Goal: Task Accomplishment & Management: Manage account settings

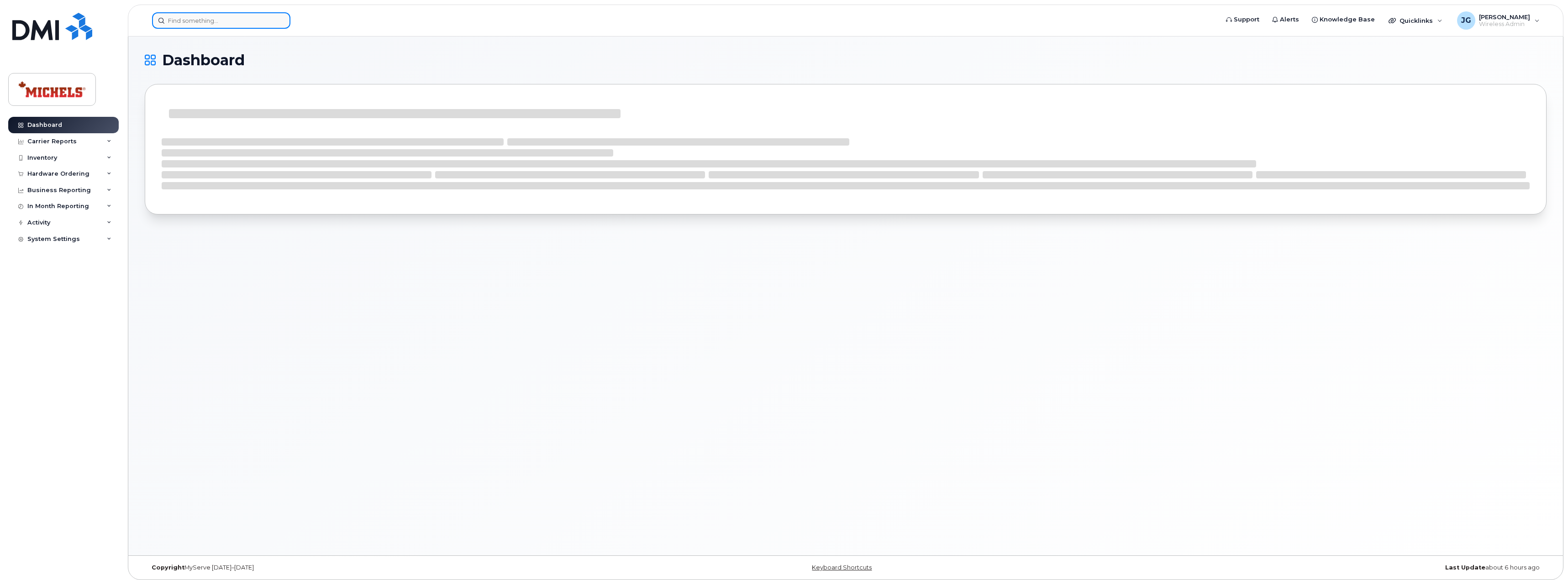
click at [184, 21] on input at bounding box center [221, 20] width 138 height 17
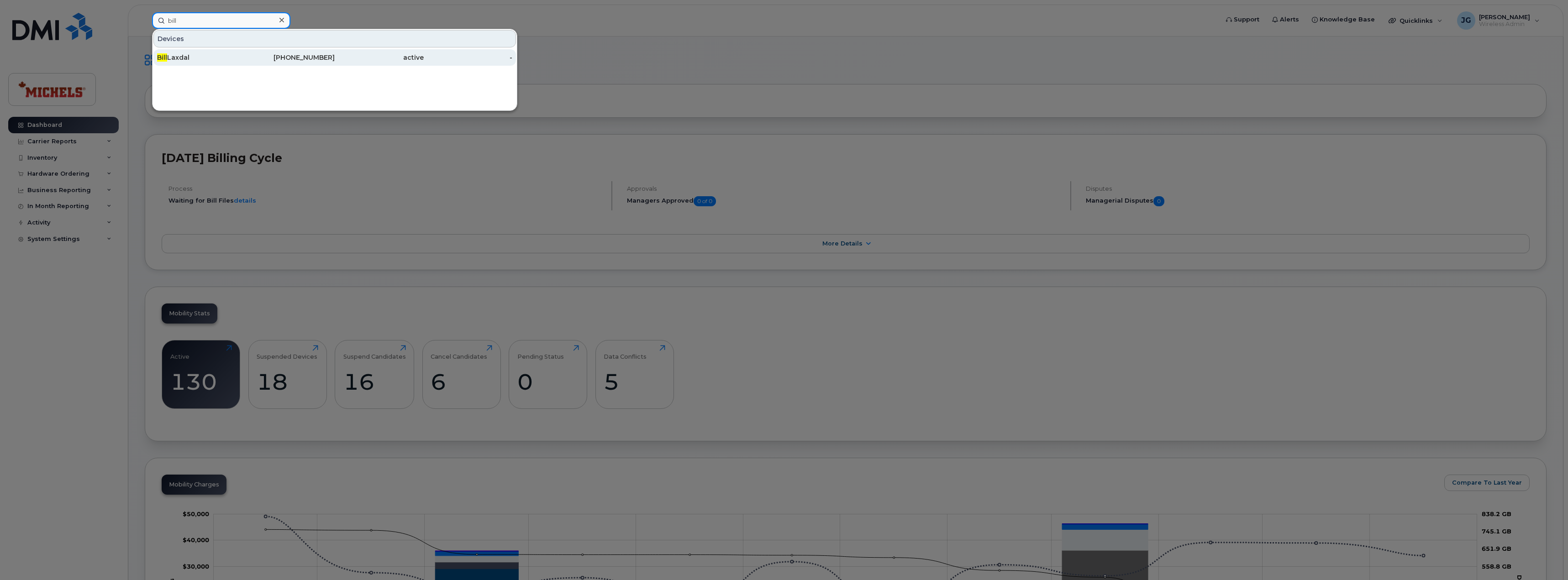
type input "bill"
click at [268, 59] on div "587-336-9602" at bounding box center [290, 57] width 89 height 9
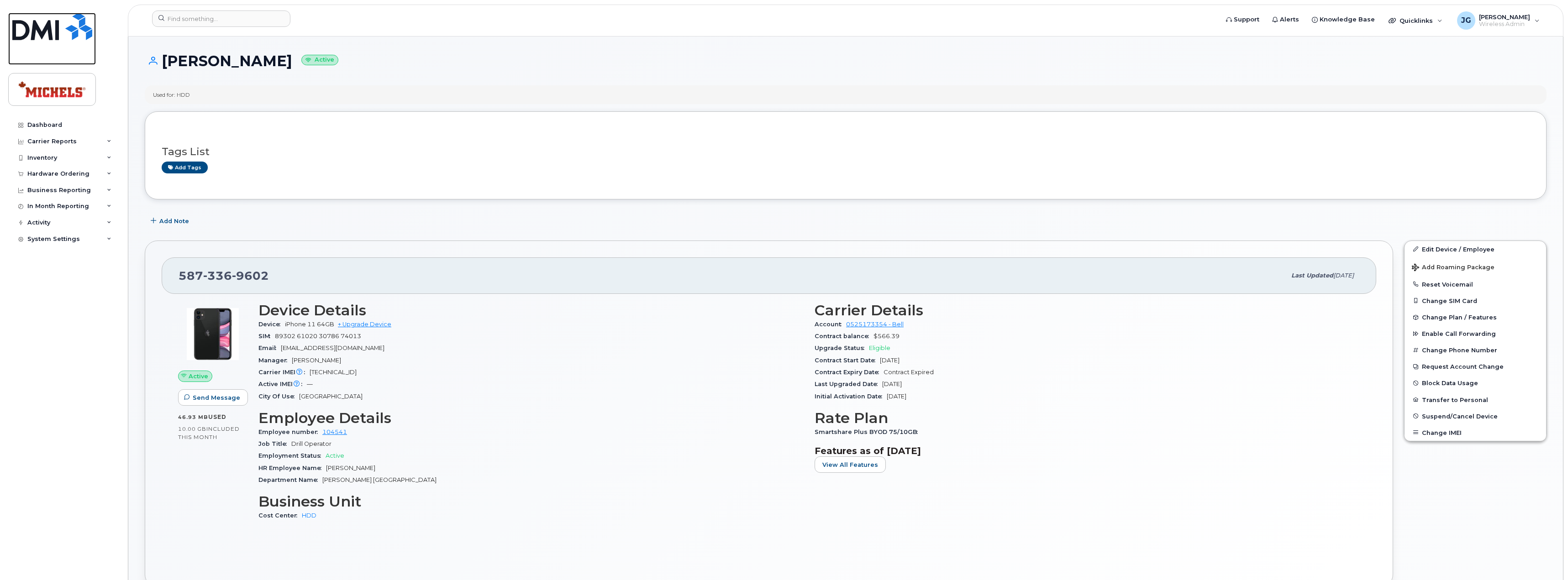
click at [30, 31] on img at bounding box center [51, 27] width 80 height 28
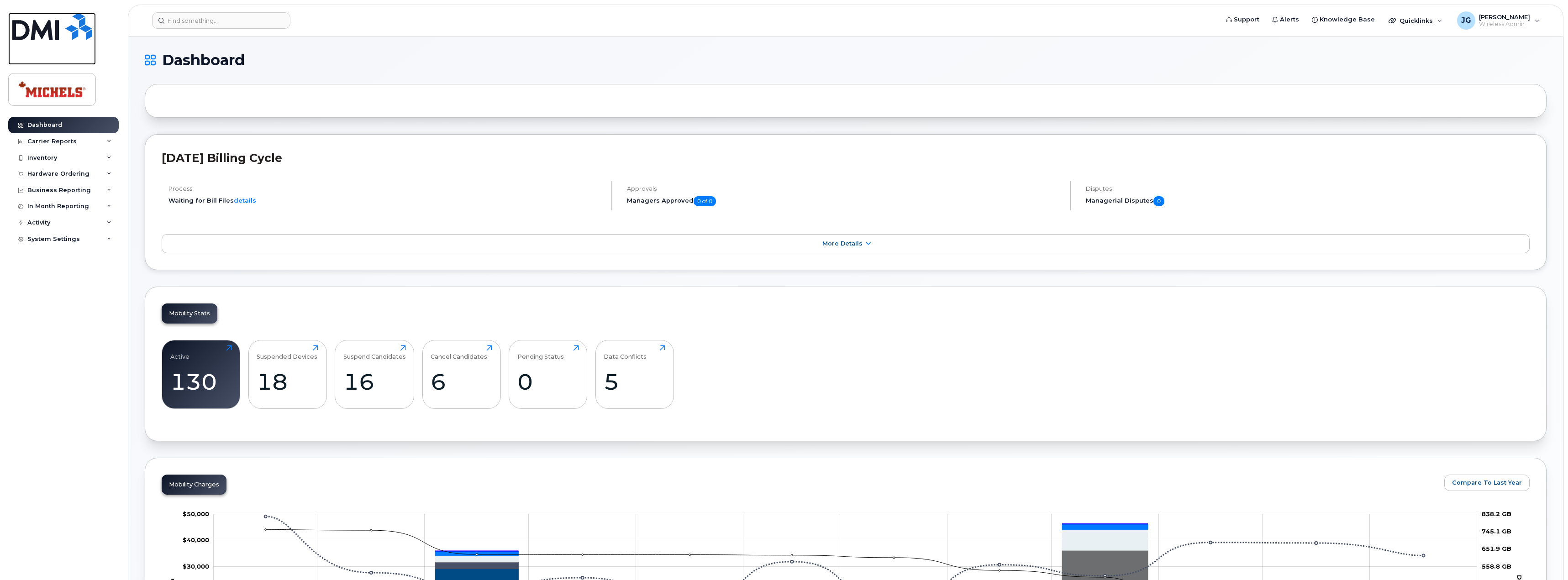
click at [61, 33] on img at bounding box center [51, 27] width 80 height 28
click at [607, 380] on div "5" at bounding box center [635, 381] width 61 height 27
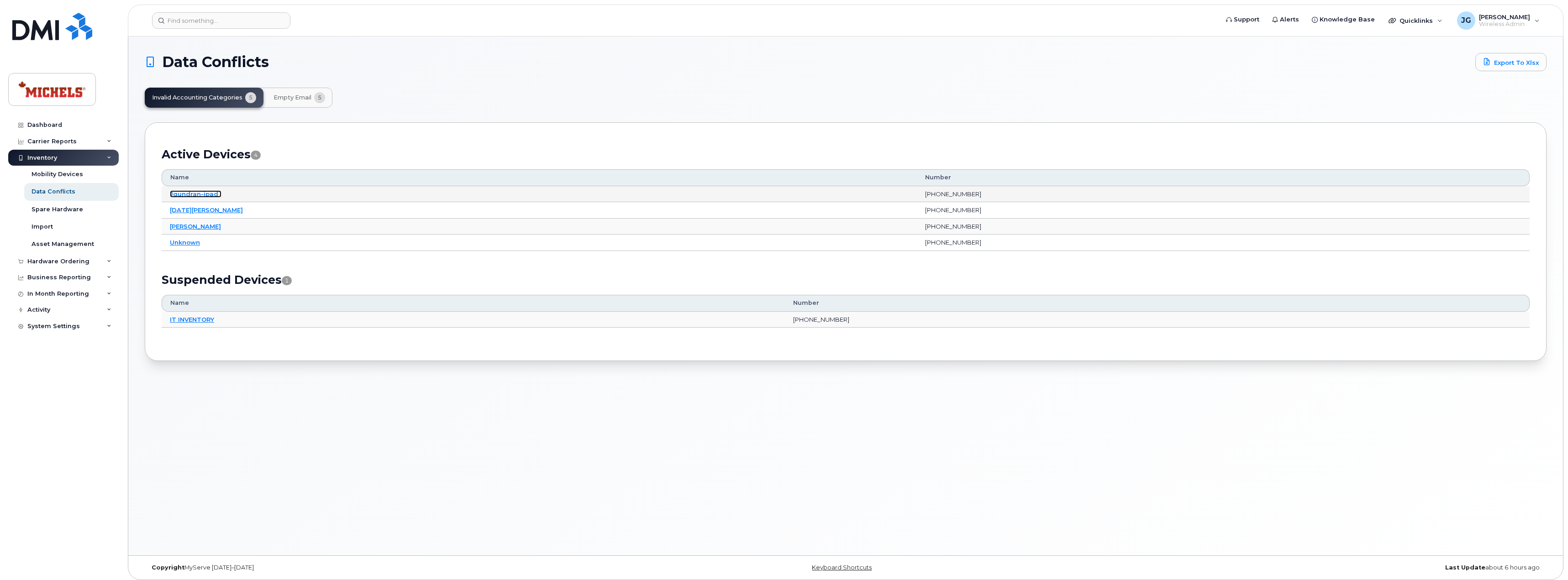
click at [186, 191] on link "Jgundran-ipad ." at bounding box center [195, 193] width 51 height 7
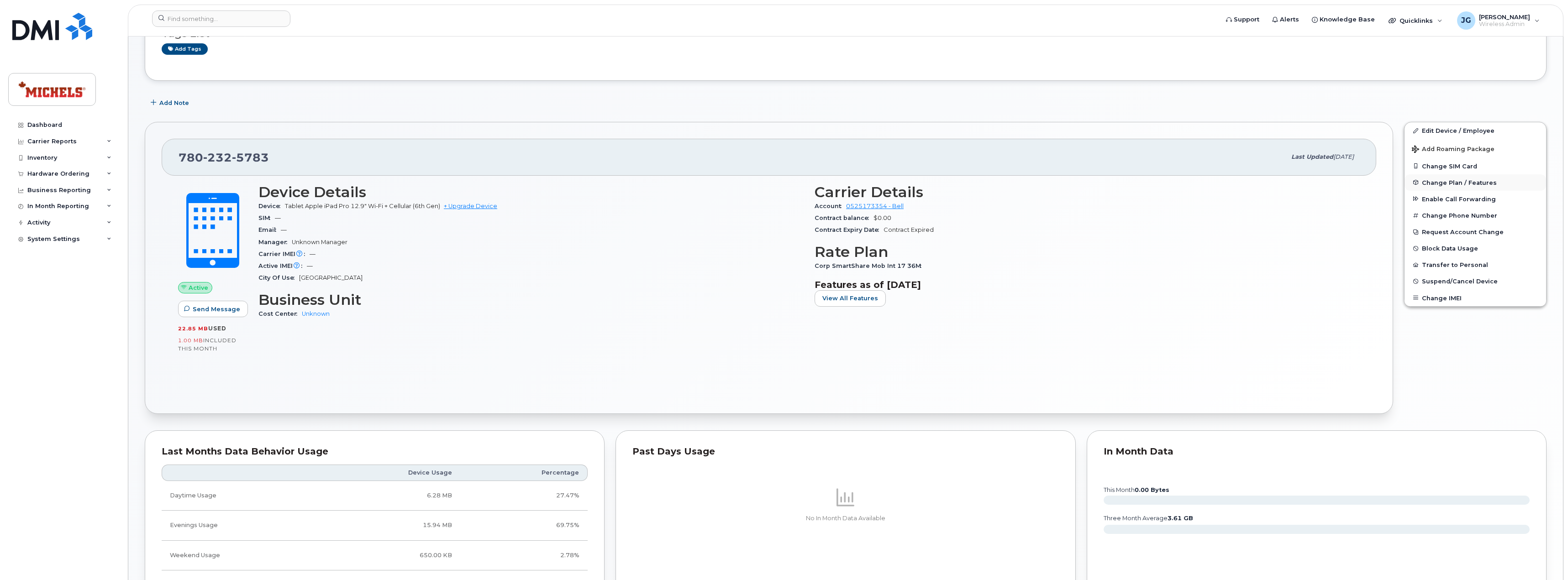
scroll to position [92, 0]
click at [1454, 132] on link "Edit Device / Employee" at bounding box center [1475, 130] width 141 height 17
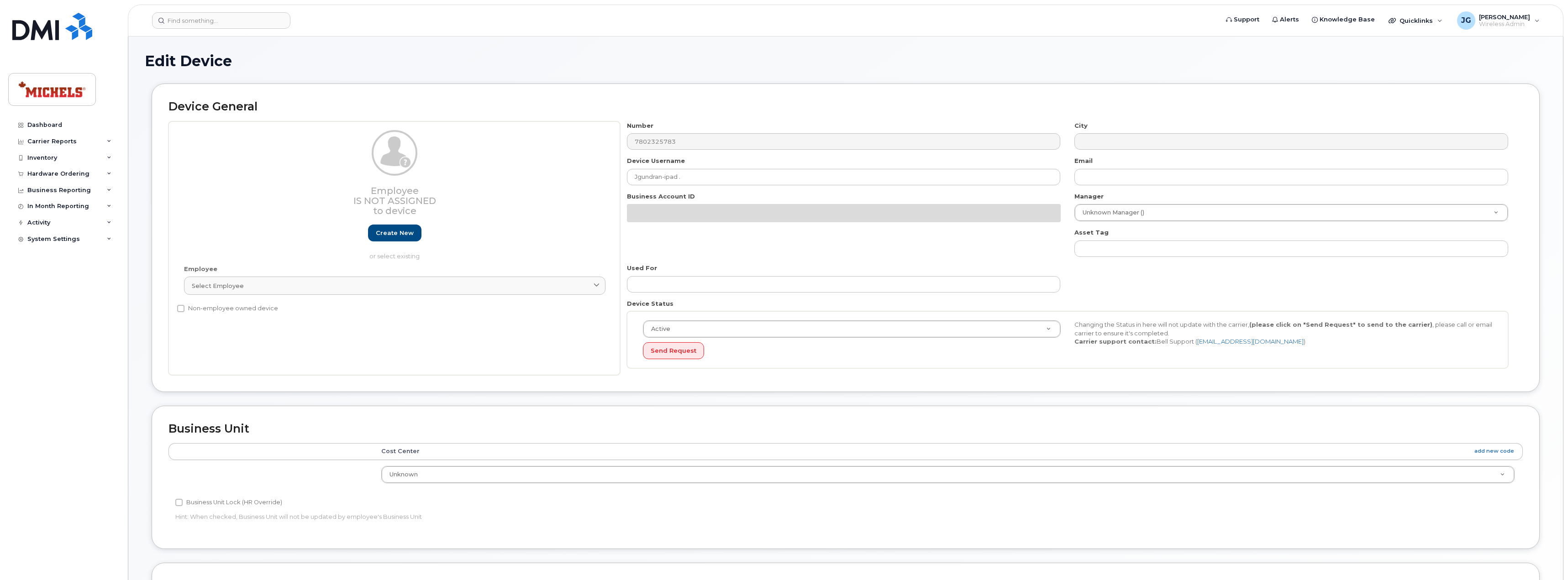
select select "89835"
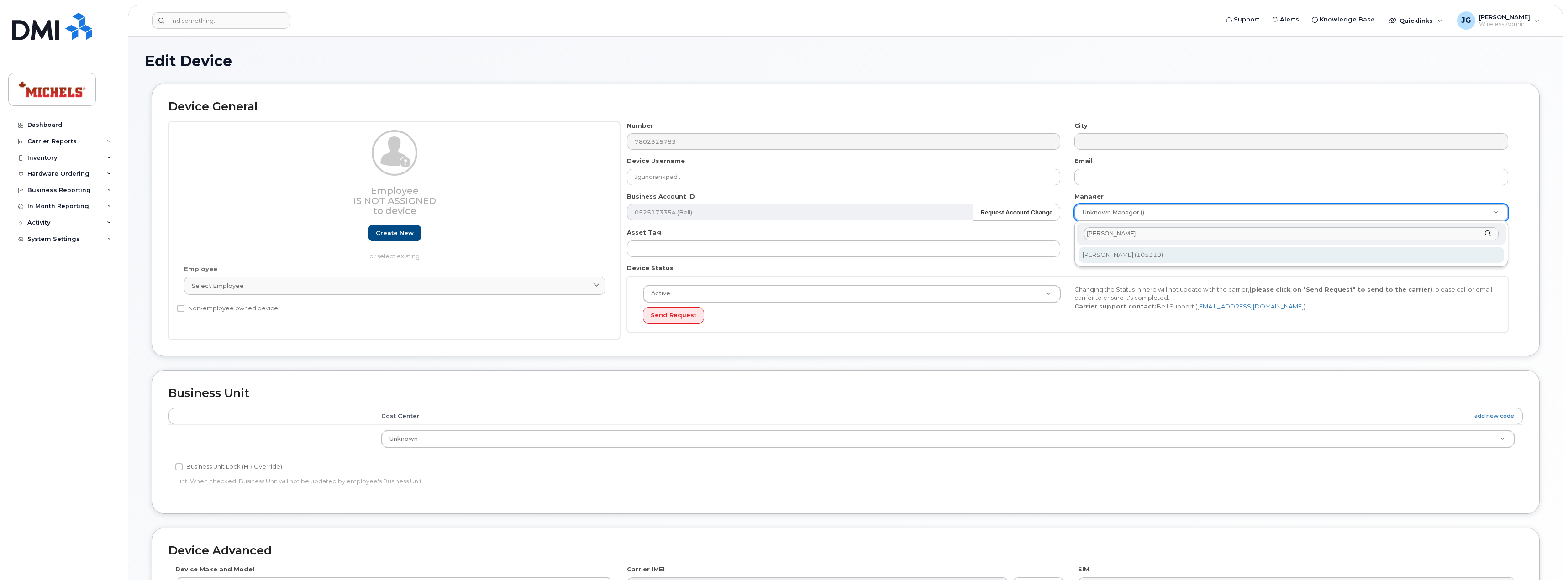
type input "justin"
type input "1406313"
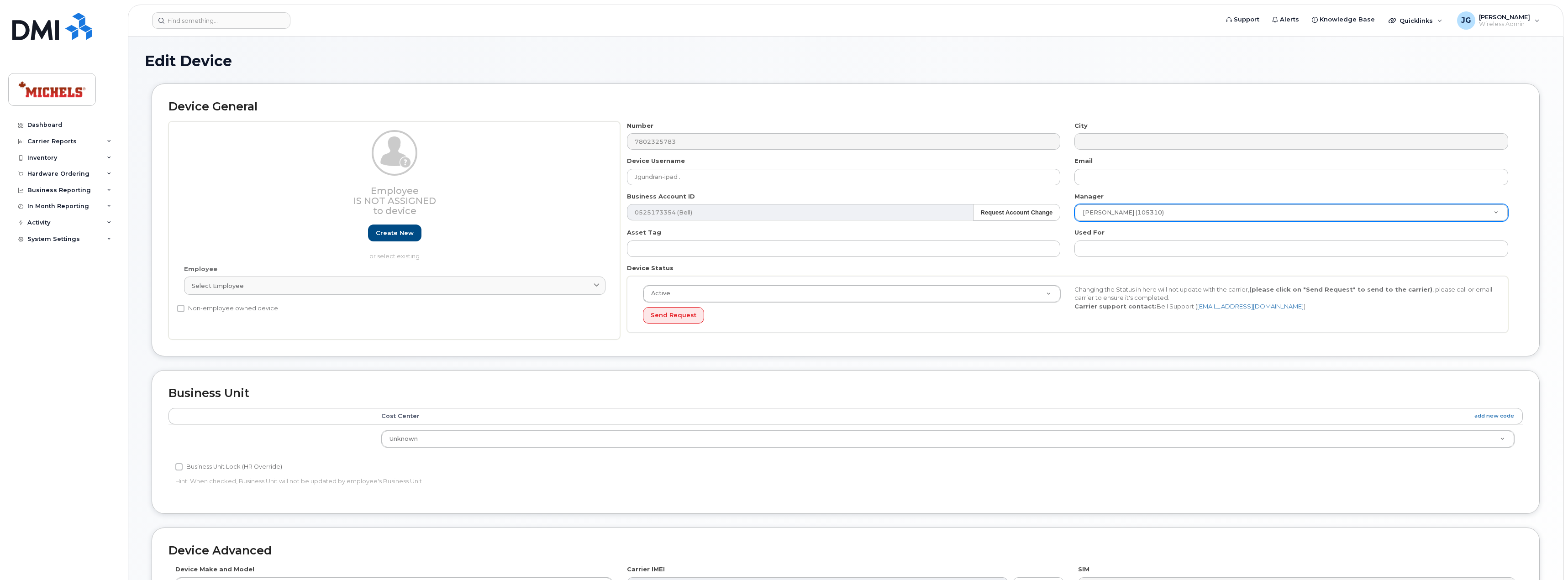
click at [785, 429] on td "Unknown Concord HDD International - Germany iPad Inventory iPhone Inventory Job…" at bounding box center [947, 438] width 1150 height 29
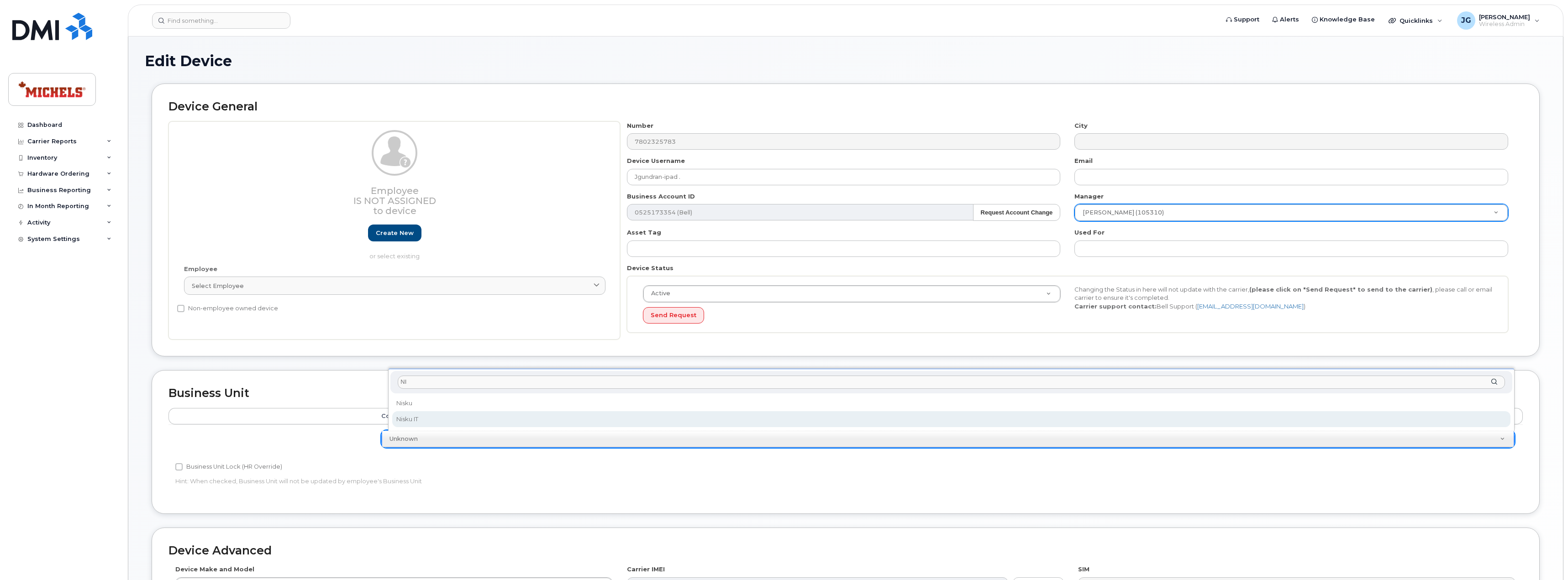
type input "NI"
select select "89837"
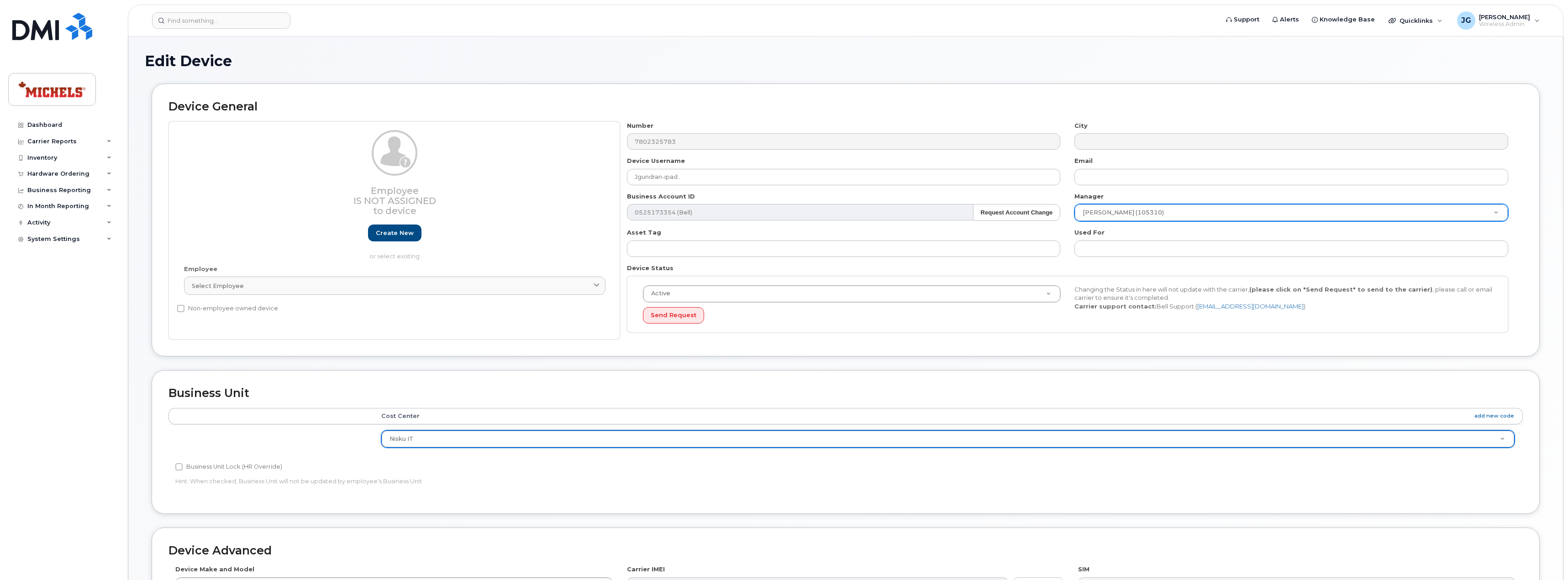
click at [1545, 397] on div "Business Unit Accounting Categories Rules Cost Center add new code Nisku IT Con…" at bounding box center [846, 448] width 1402 height 157
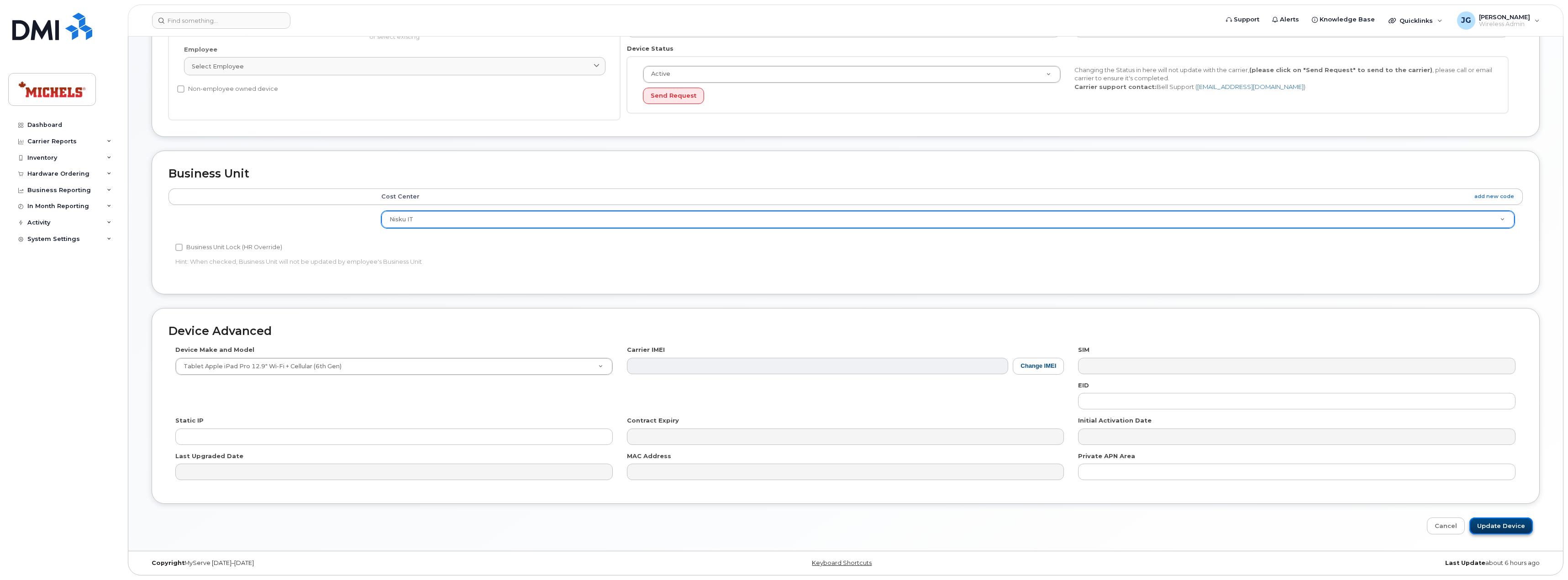
click at [1498, 522] on input "Update Device" at bounding box center [1501, 526] width 63 height 17
type input "Saving..."
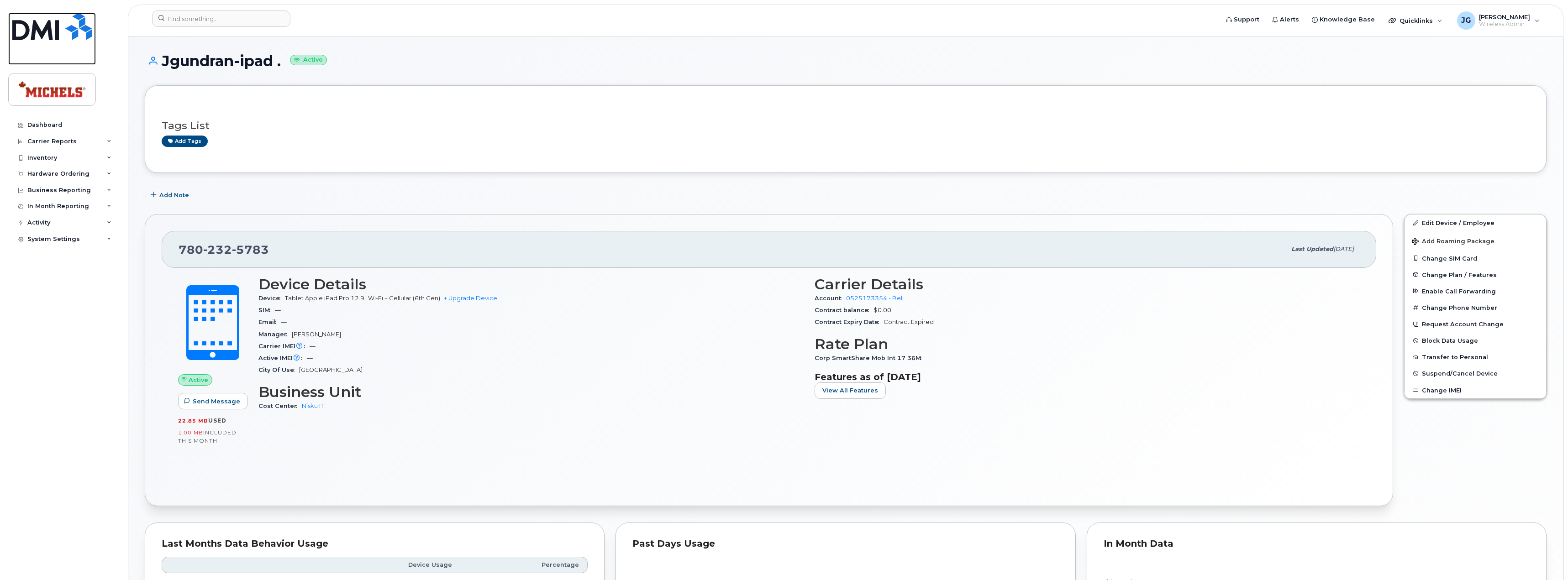
click at [56, 20] on img at bounding box center [51, 27] width 80 height 28
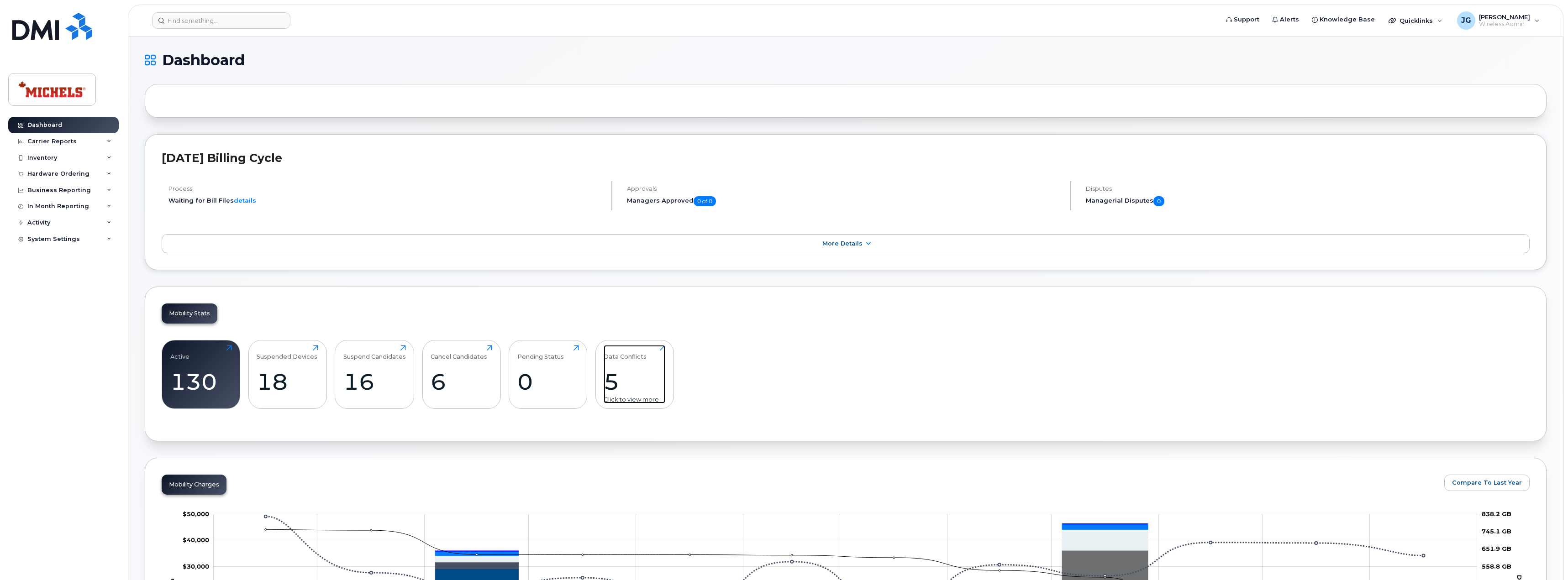
click at [640, 383] on div "5" at bounding box center [635, 381] width 61 height 27
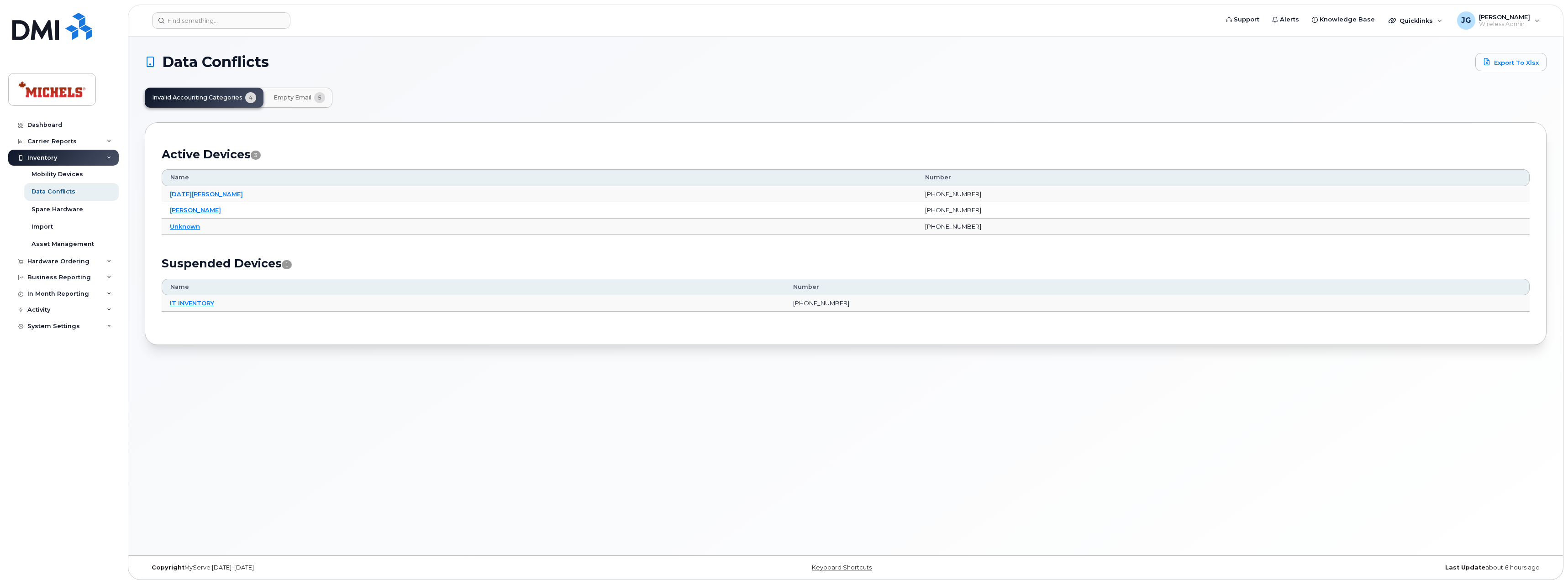
click at [282, 99] on span "Empty Email" at bounding box center [292, 97] width 37 height 7
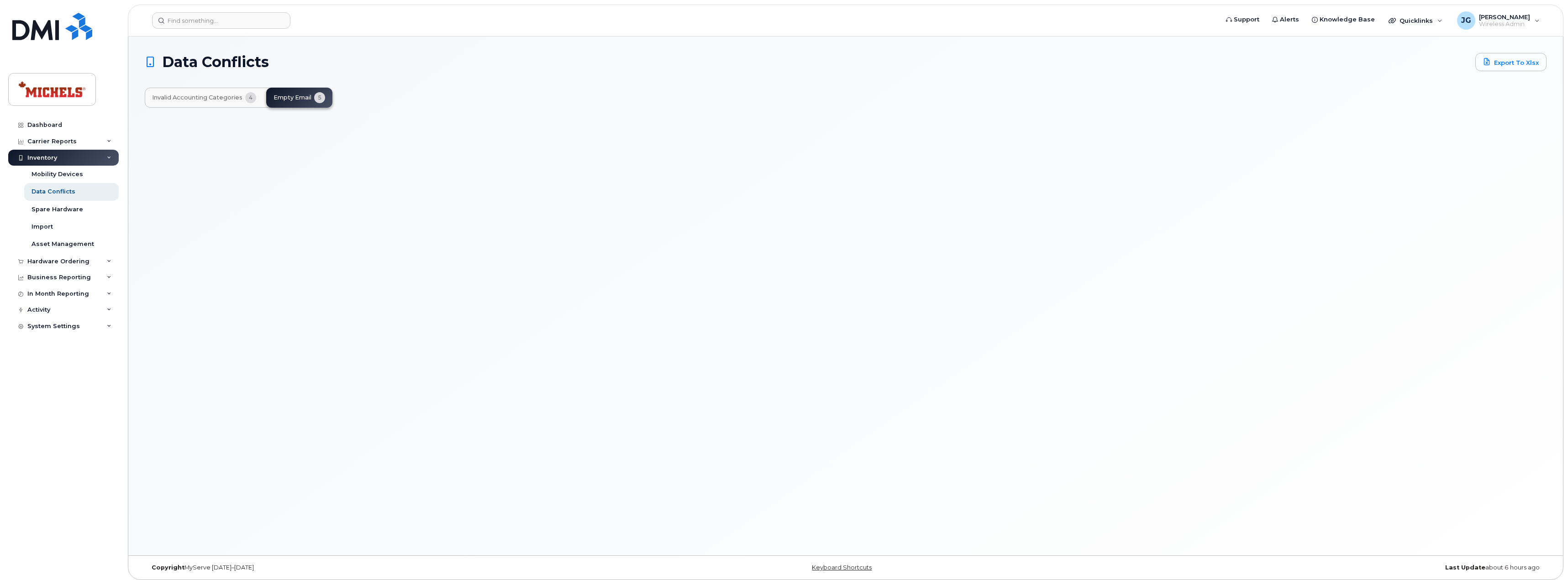
click at [233, 97] on span "Invalid Accounting Categories" at bounding box center [197, 97] width 91 height 7
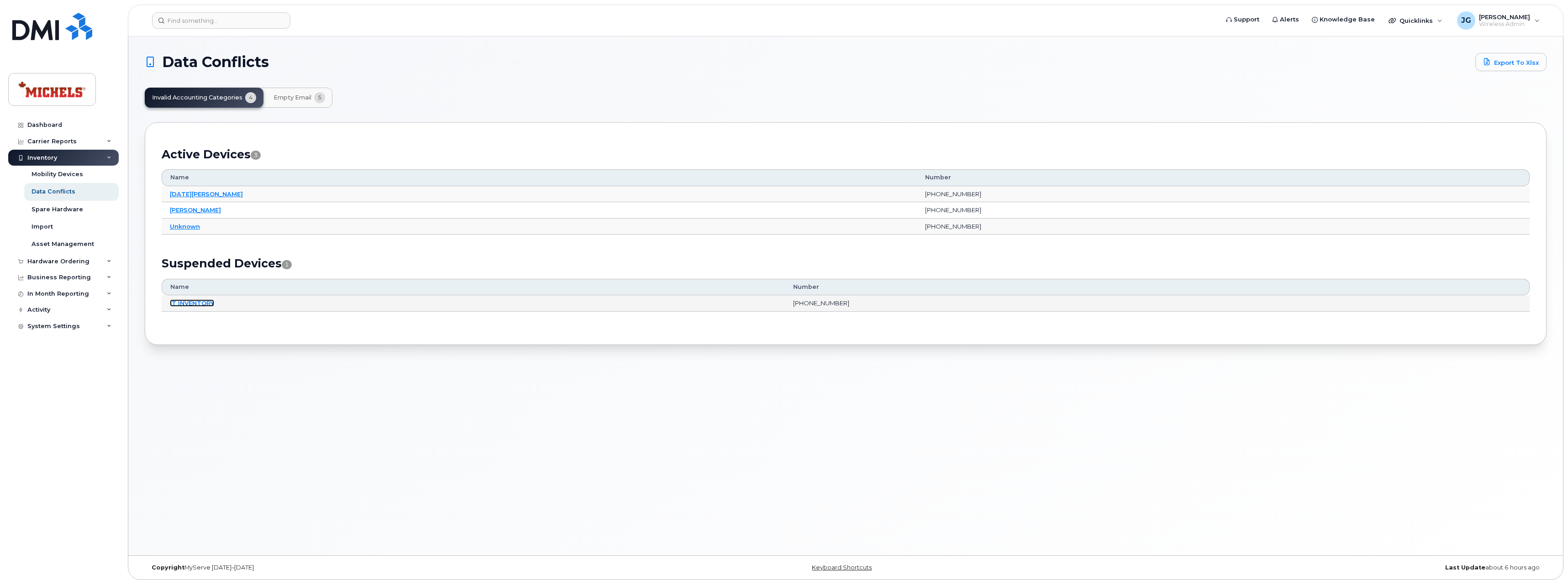
click at [185, 303] on link "IT INVENTORY" at bounding box center [191, 303] width 44 height 7
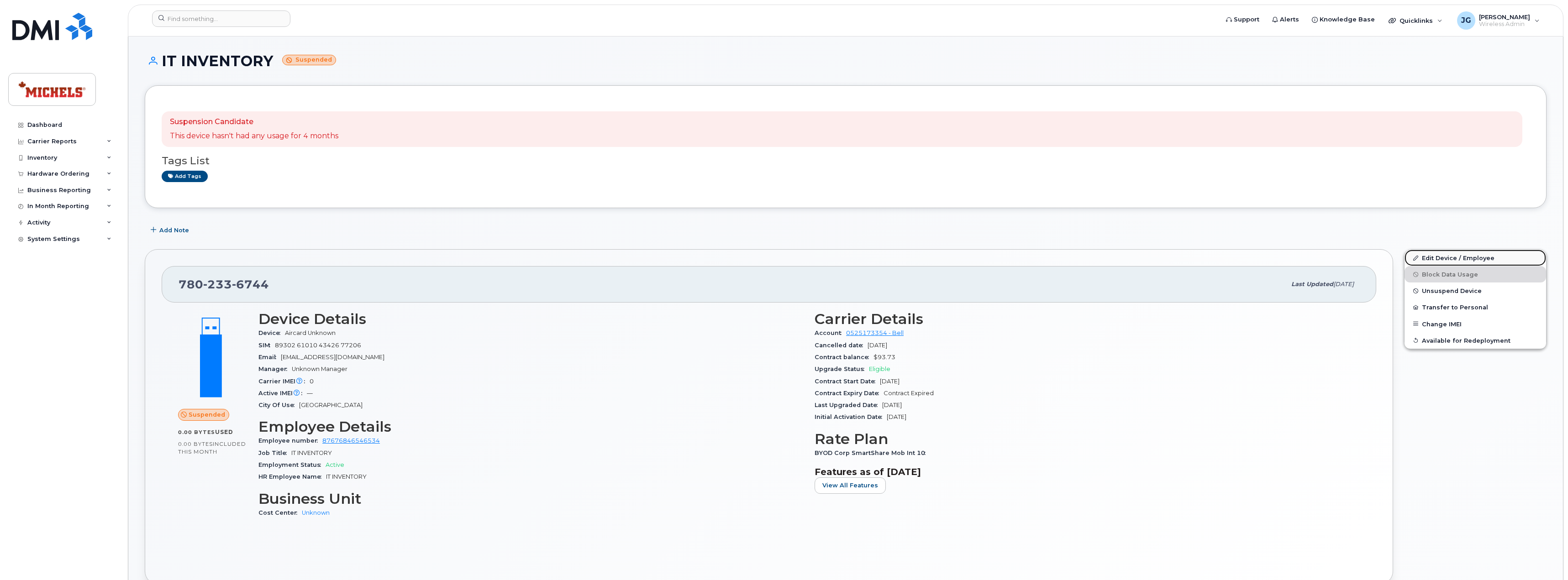
click at [1460, 253] on link "Edit Device / Employee" at bounding box center [1475, 257] width 141 height 17
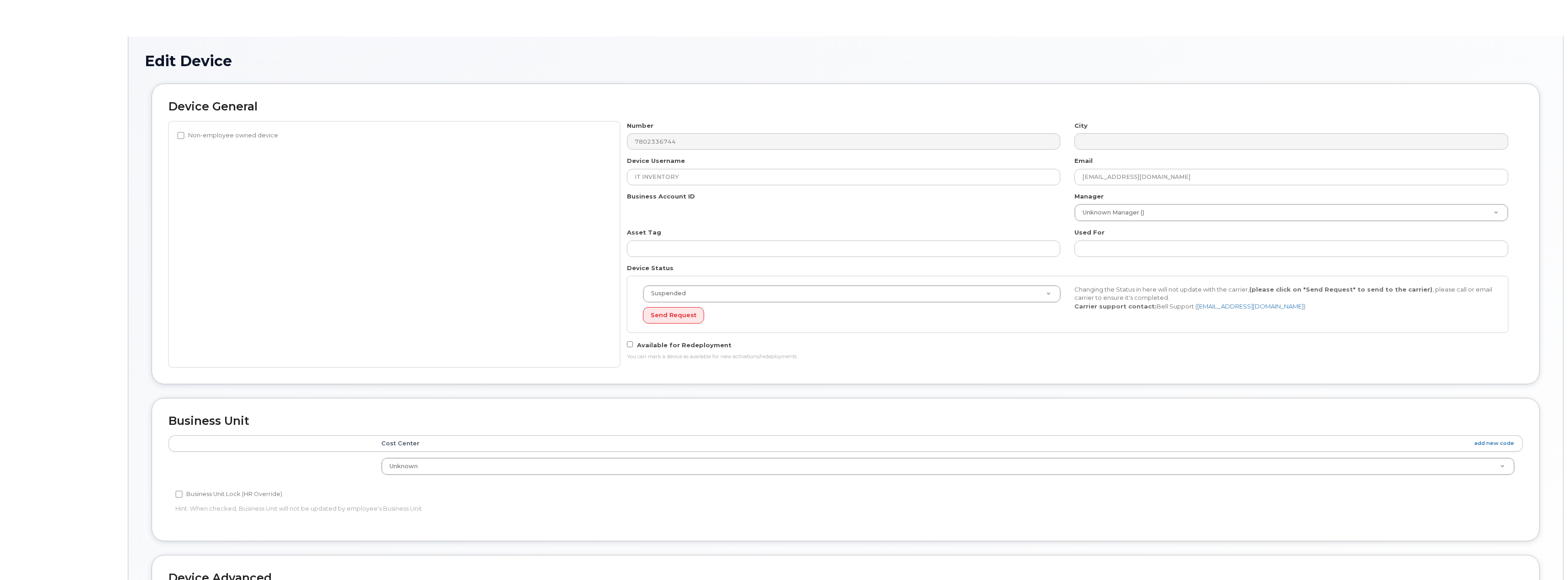
select select "89835"
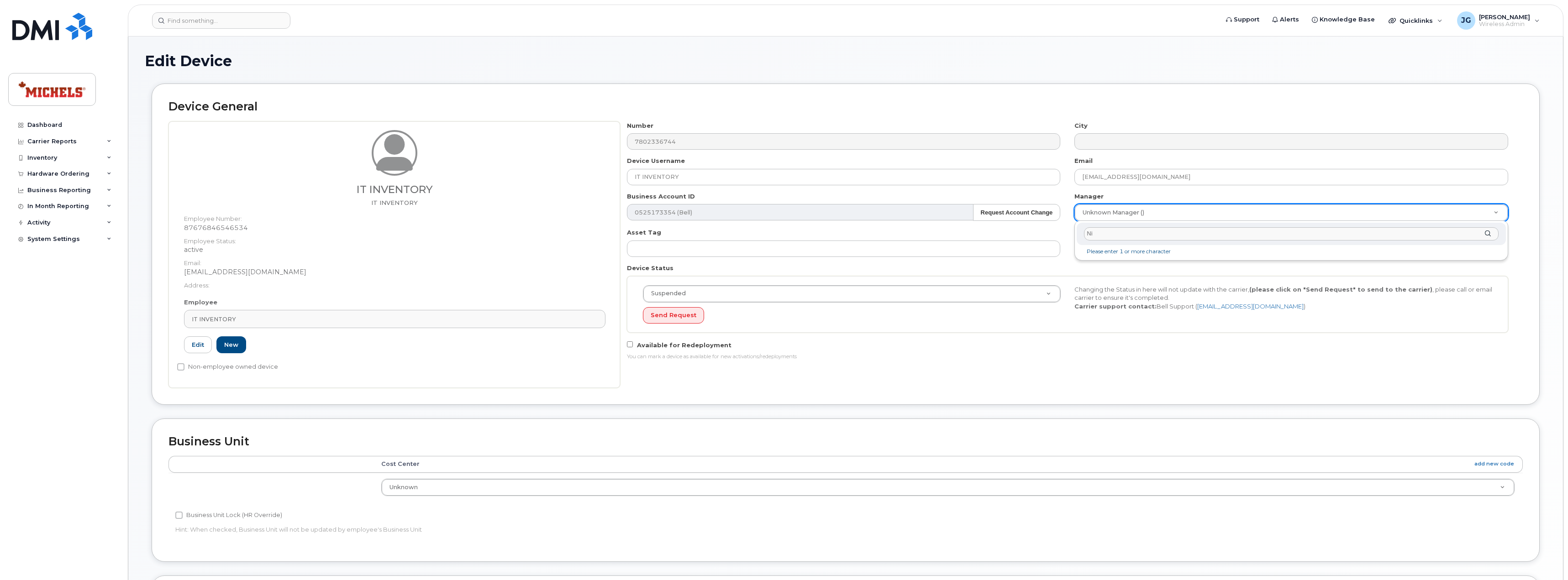
type input "N"
type input "Just"
type input "1406313"
click at [1475, 108] on h2 "Device General" at bounding box center [846, 107] width 1355 height 13
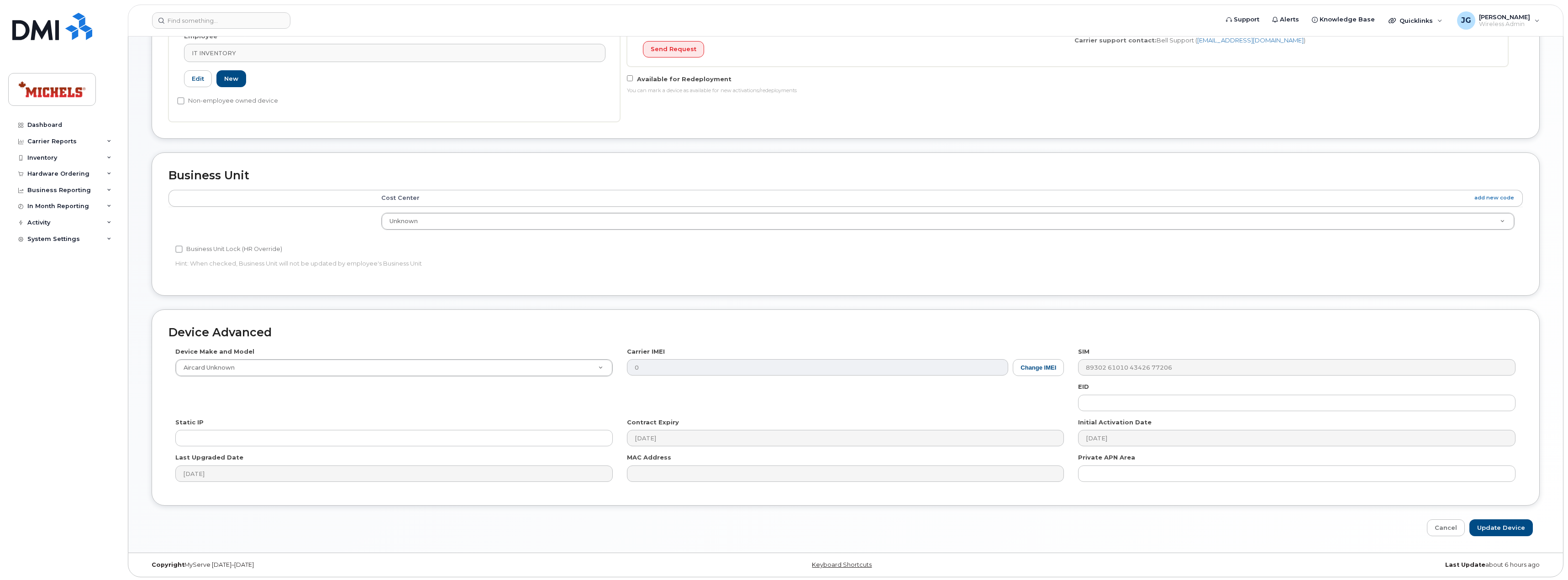
scroll to position [268, 0]
click at [1497, 525] on input "Update Device" at bounding box center [1501, 526] width 63 height 17
type input "Saving..."
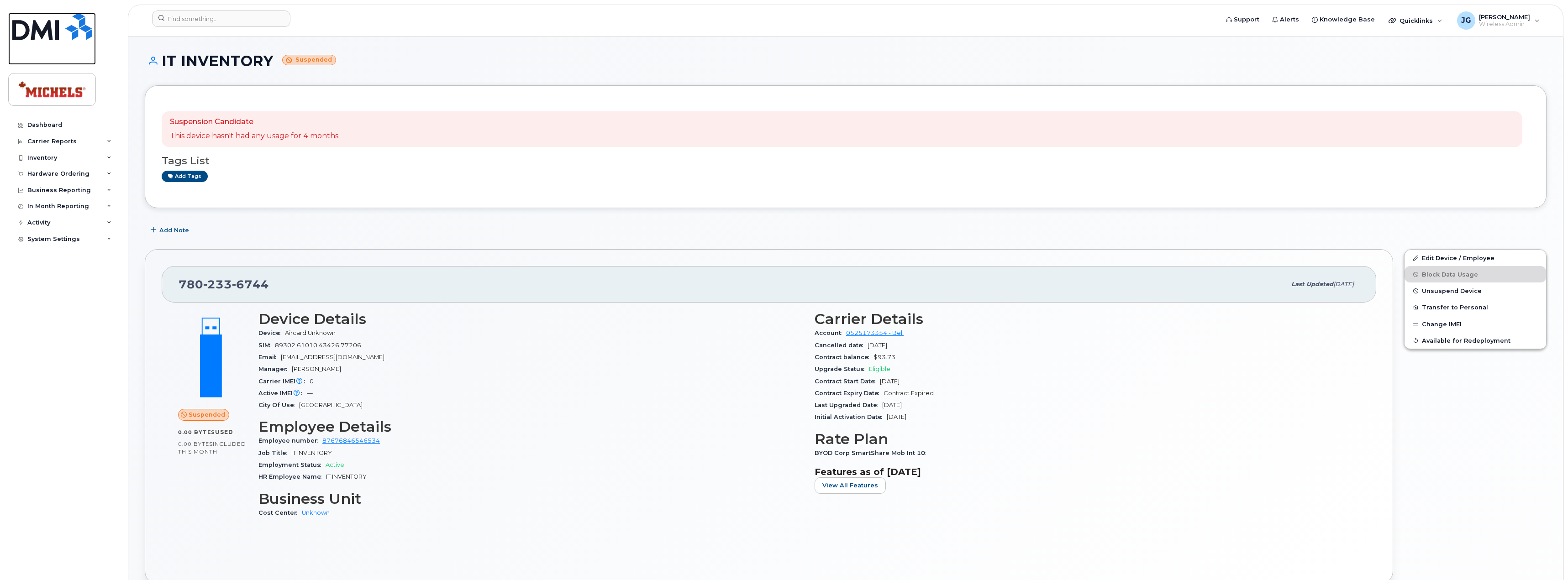
click at [63, 32] on img at bounding box center [51, 27] width 80 height 28
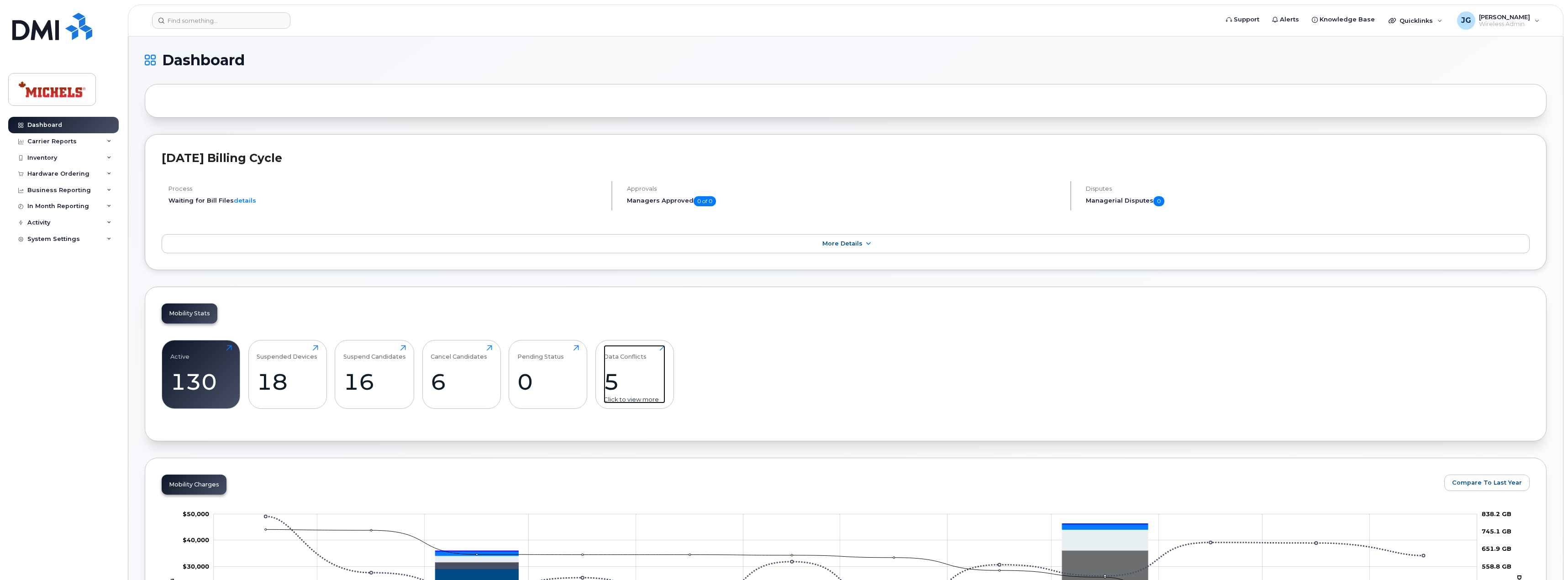
click at [630, 370] on div "5" at bounding box center [635, 381] width 61 height 27
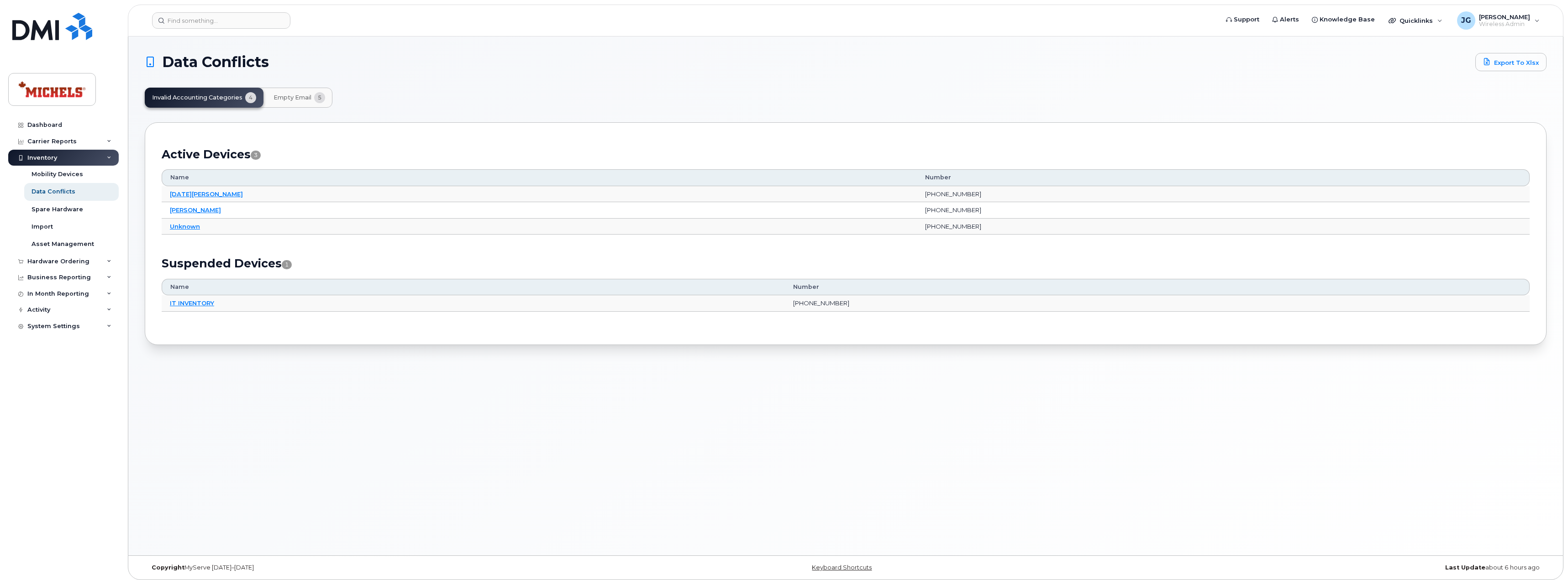
click at [299, 100] on span "Empty Email" at bounding box center [292, 97] width 37 height 7
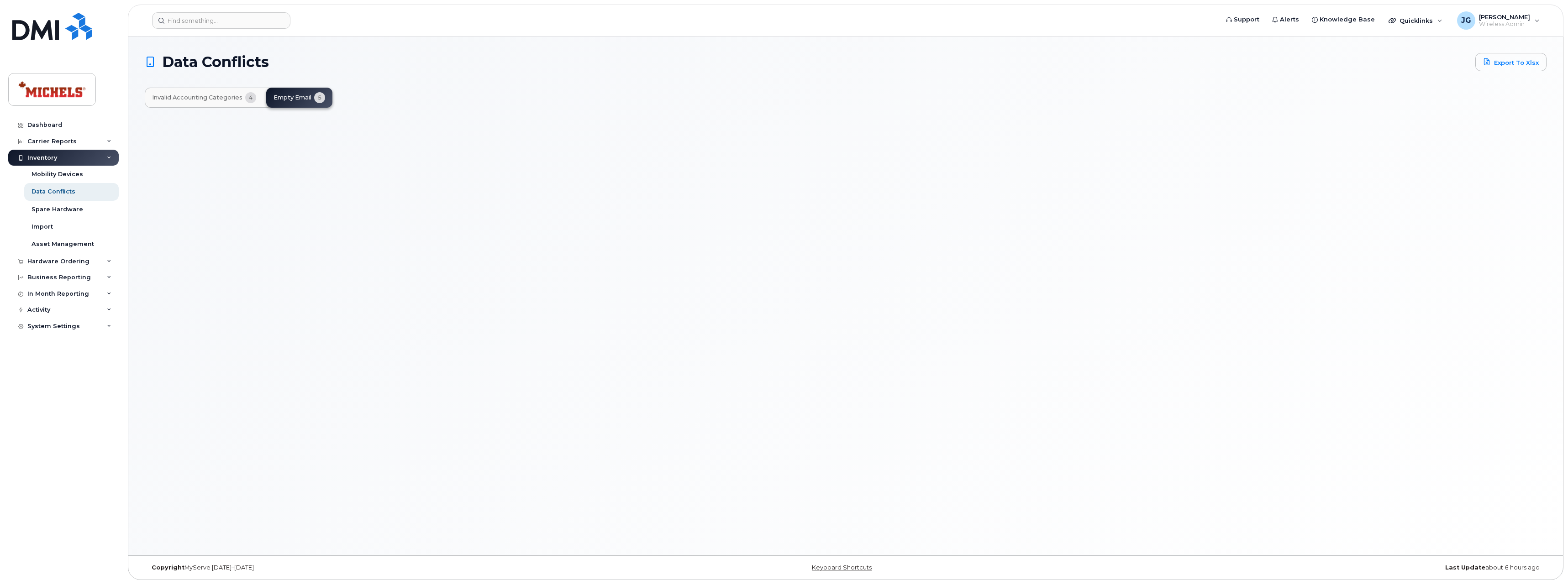
click at [200, 98] on span "Invalid Accounting Categories" at bounding box center [197, 97] width 91 height 7
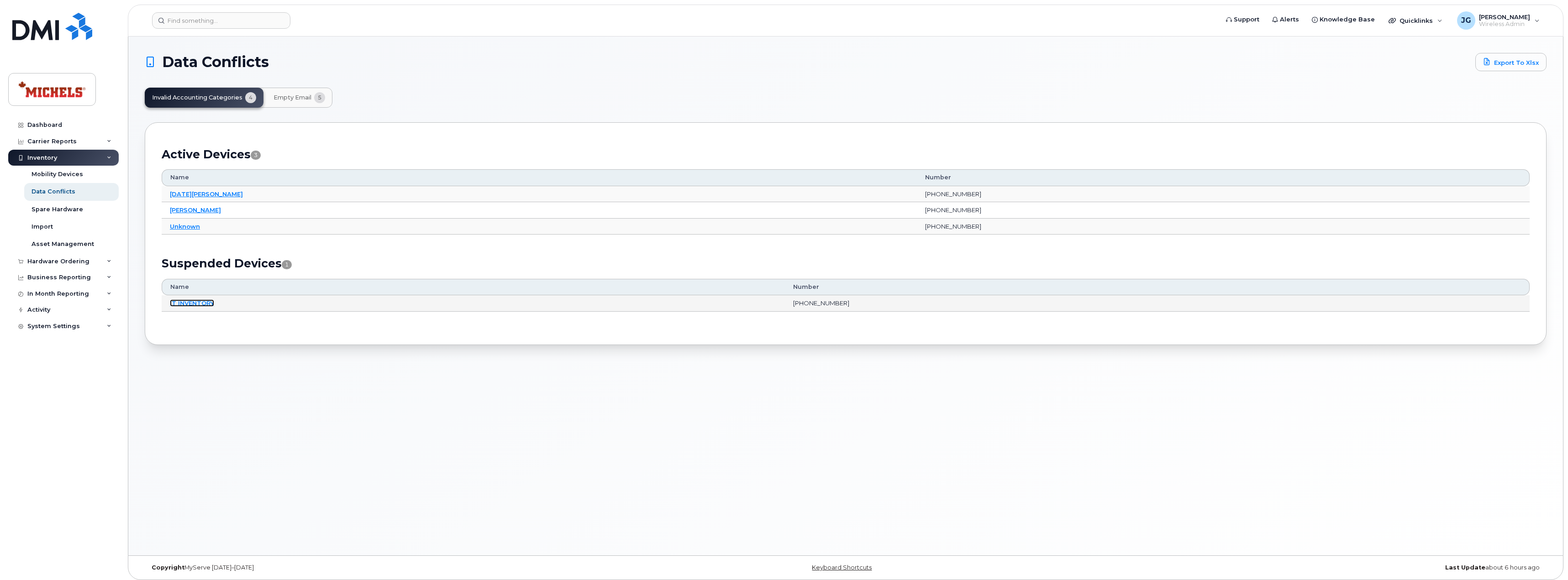
click at [202, 304] on link "IT INVENTORY" at bounding box center [191, 303] width 44 height 7
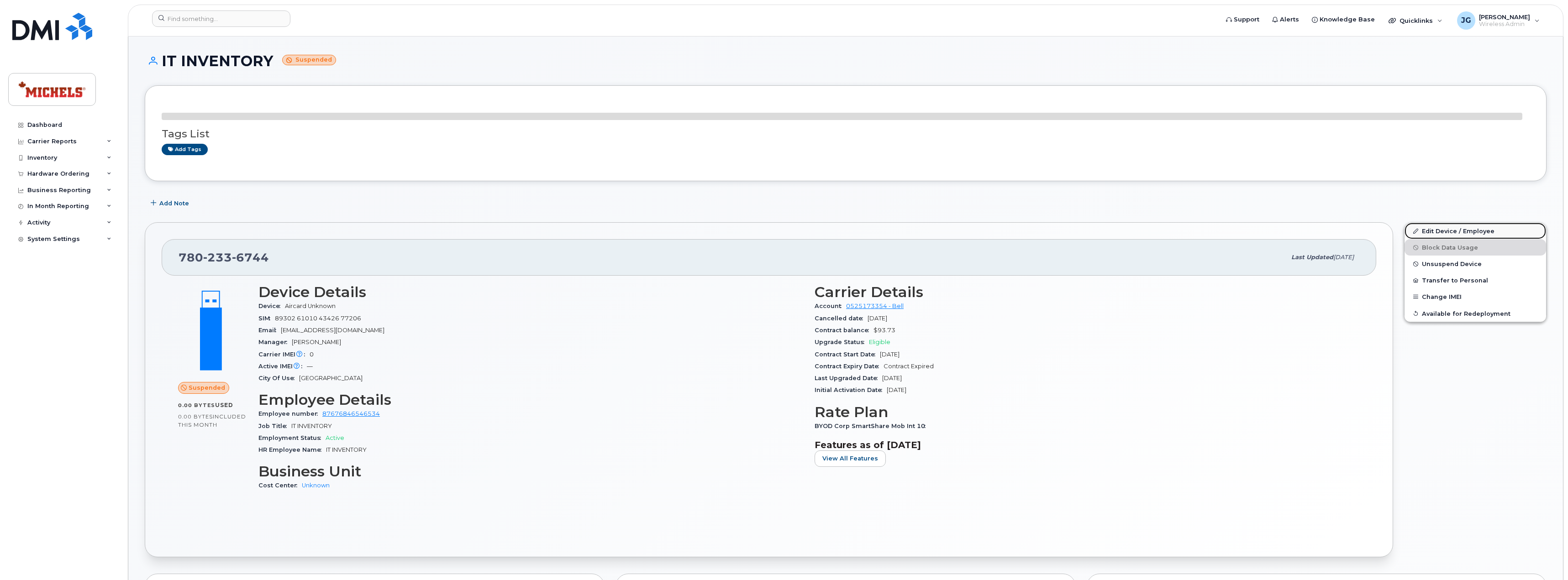
click at [1429, 227] on link "Edit Device / Employee" at bounding box center [1475, 231] width 141 height 17
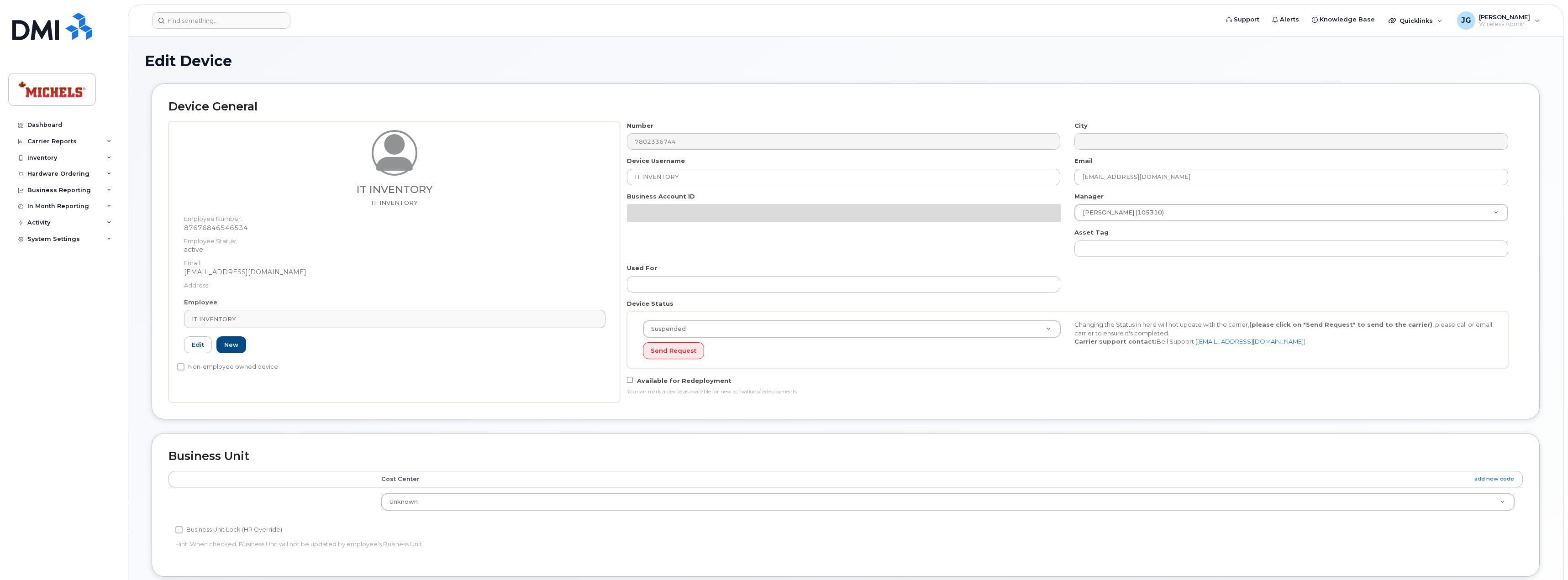
select select "89835"
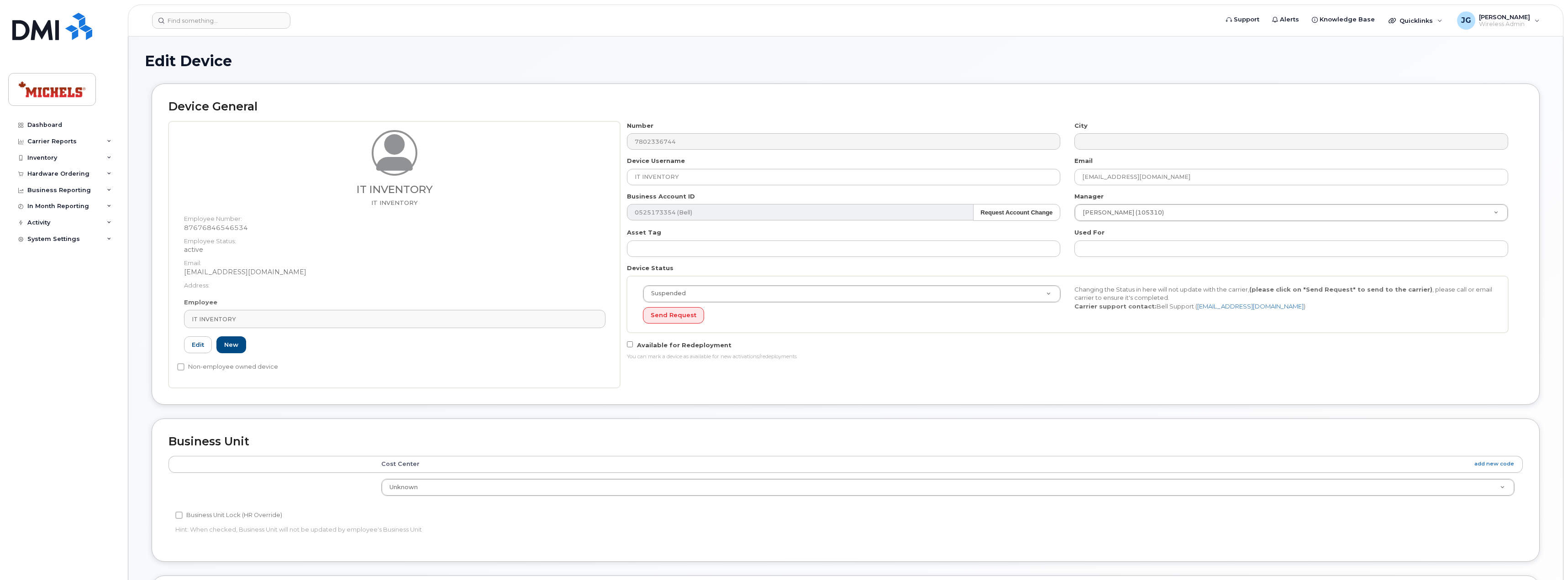
click at [867, 497] on td "Unknown Concord HDD International - Germany iPad Inventory iPhone Inventory Job…" at bounding box center [947, 486] width 1150 height 29
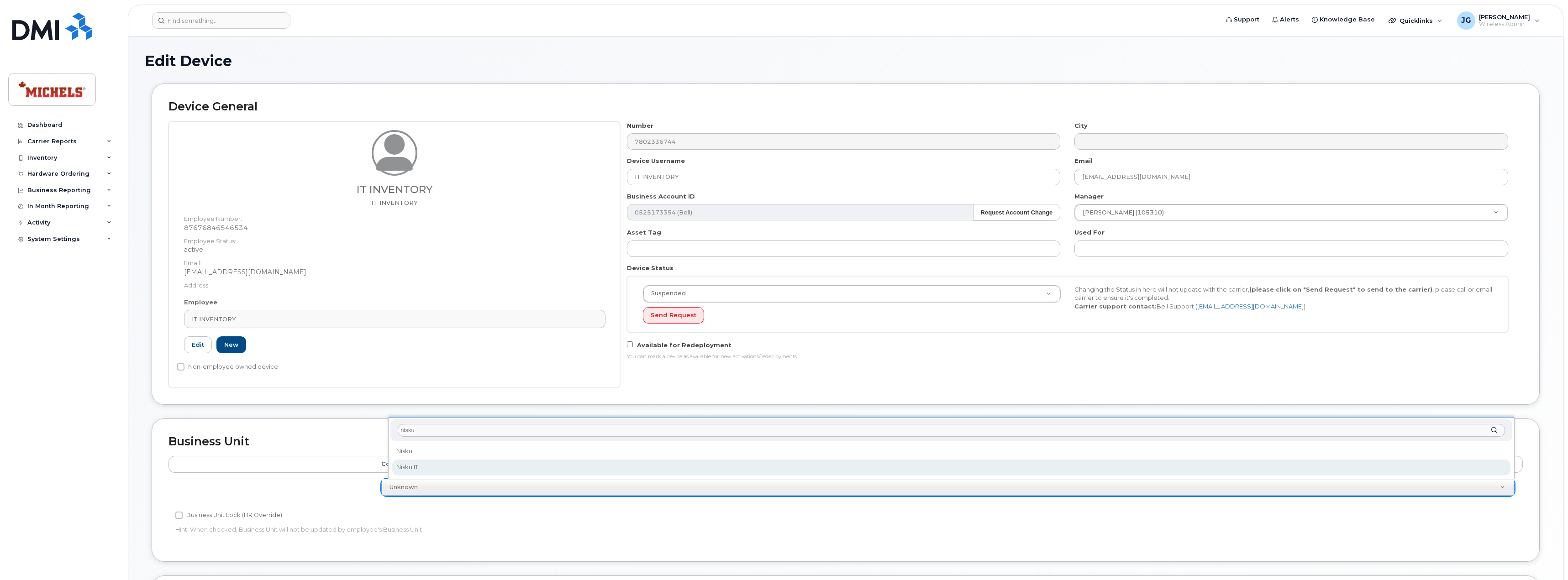
type input "nisku"
select select "89837"
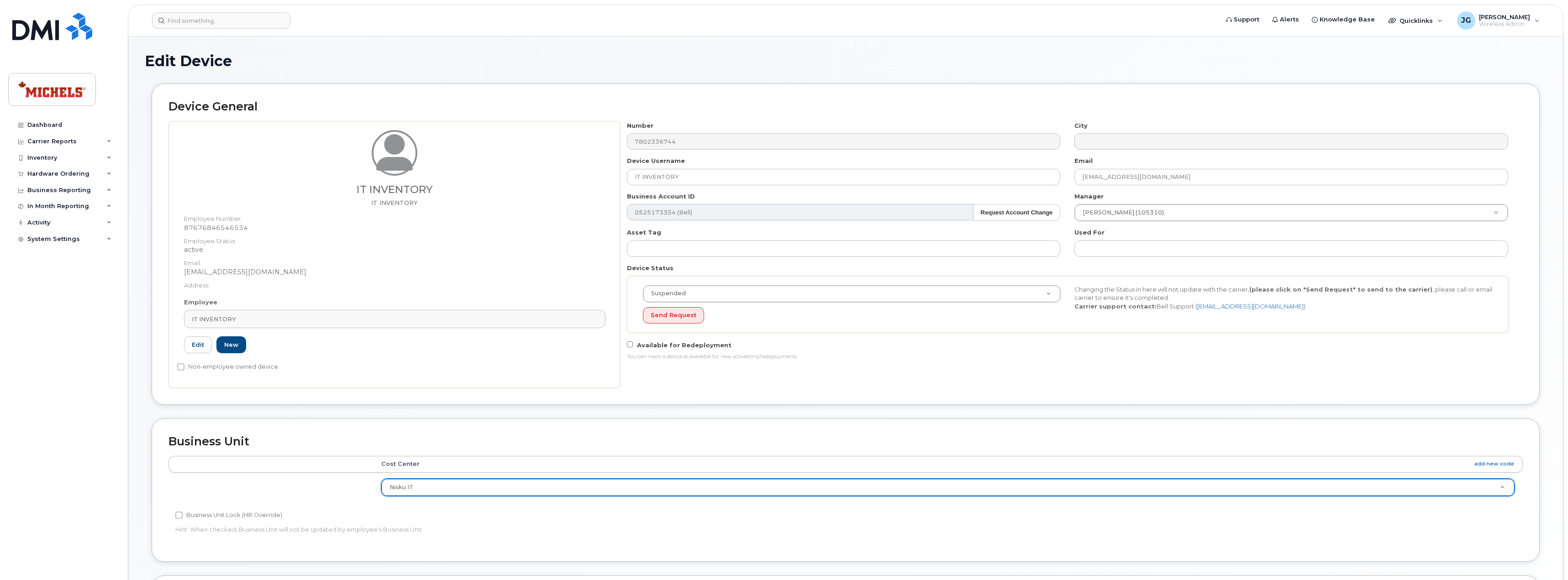
click at [1056, 446] on h2 "Business Unit" at bounding box center [846, 441] width 1355 height 13
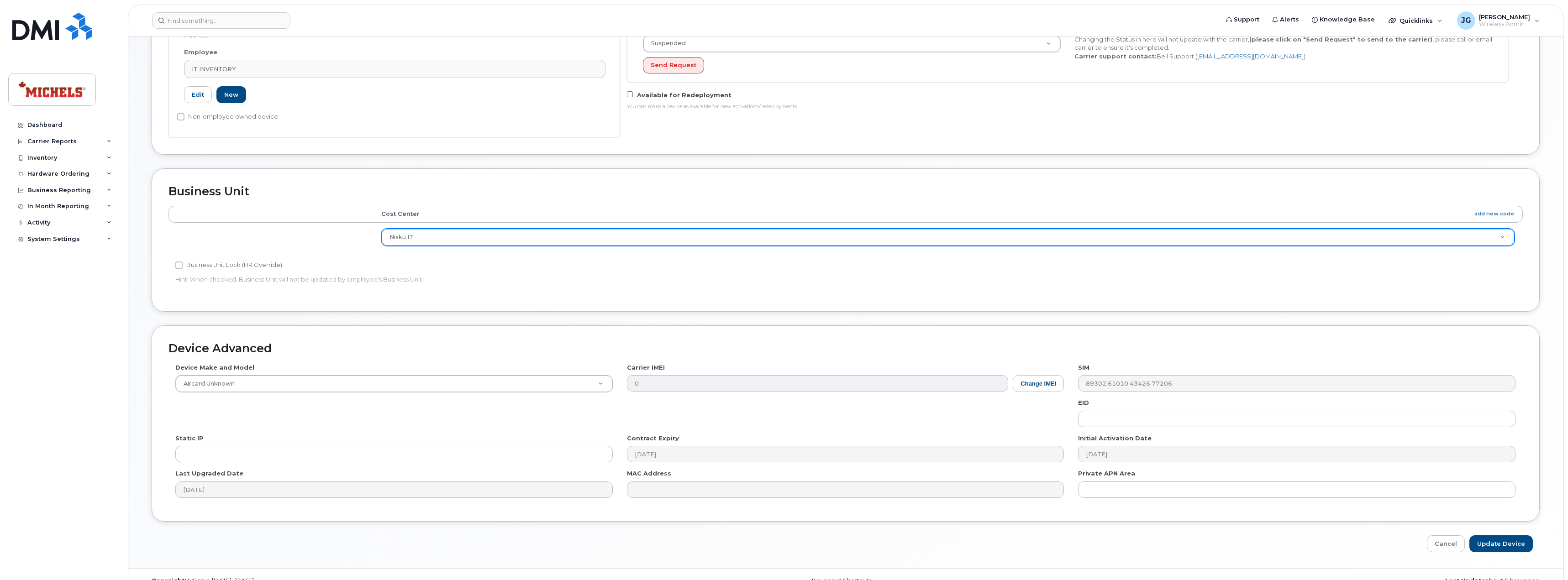
scroll to position [268, 0]
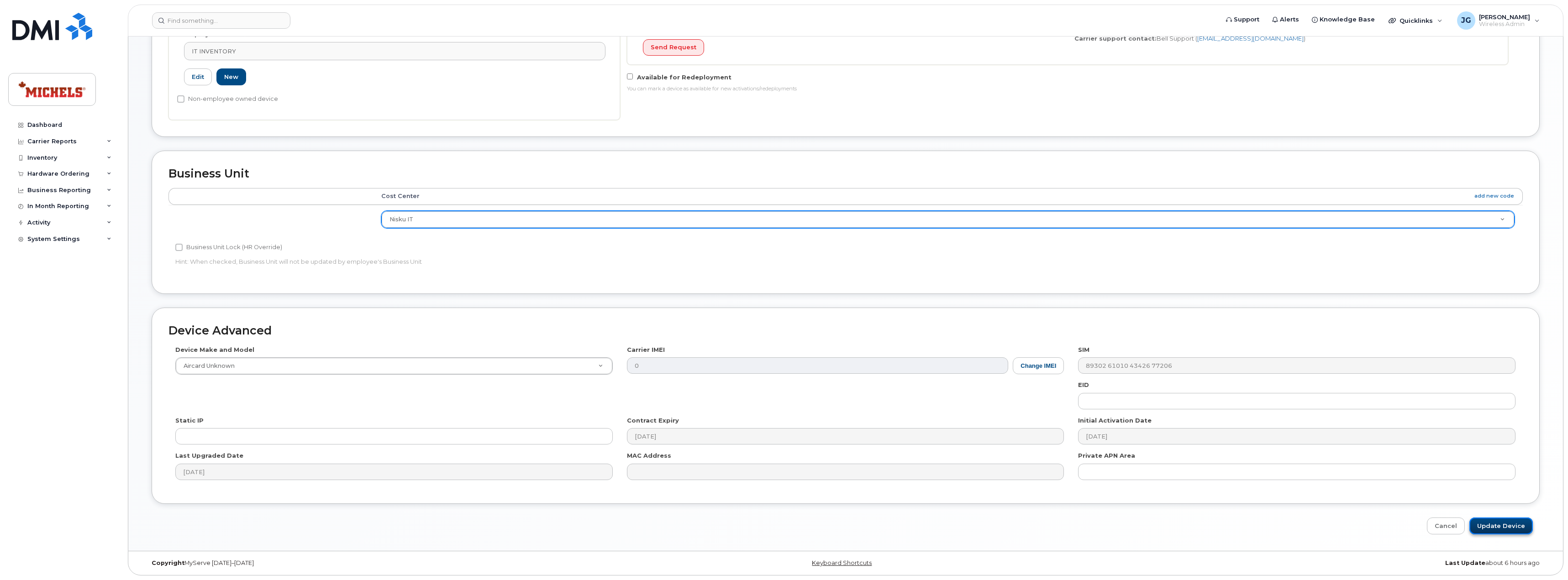
click at [1509, 527] on input "Update Device" at bounding box center [1501, 526] width 63 height 17
type input "Saving..."
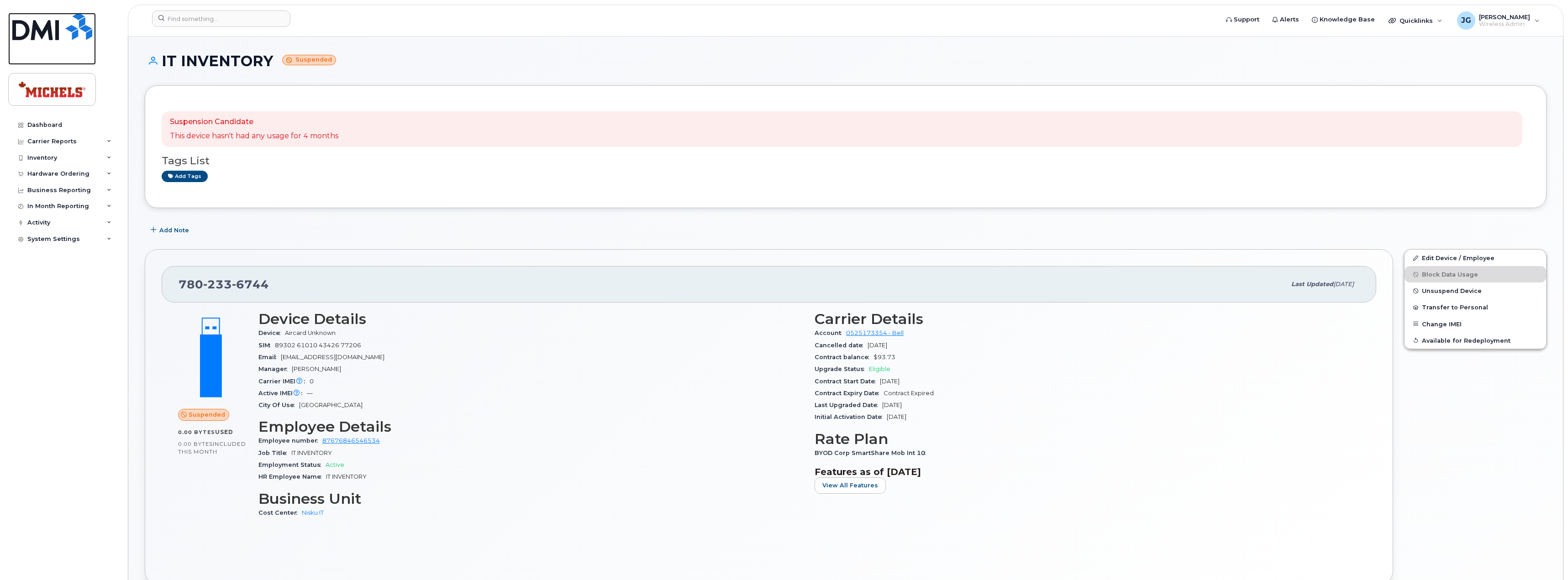
click at [37, 31] on img at bounding box center [51, 27] width 80 height 28
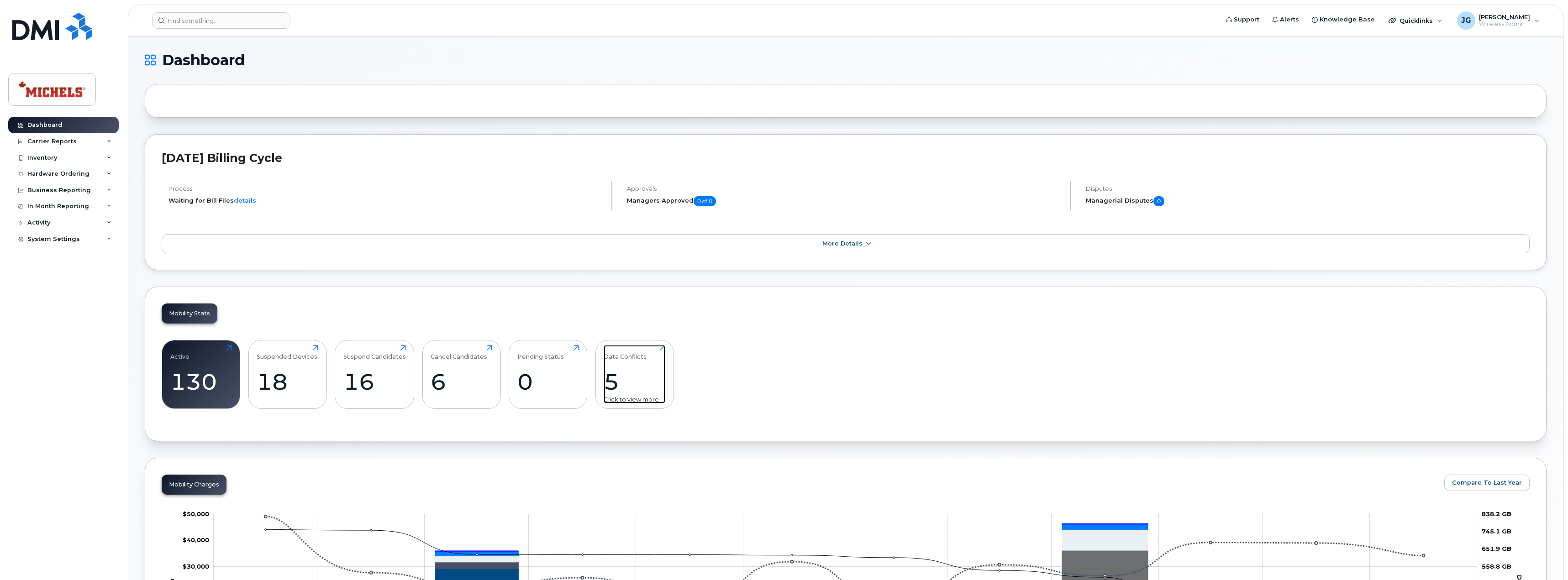
click at [612, 362] on div "Data Conflicts 5 Click to view more" at bounding box center [635, 374] width 61 height 58
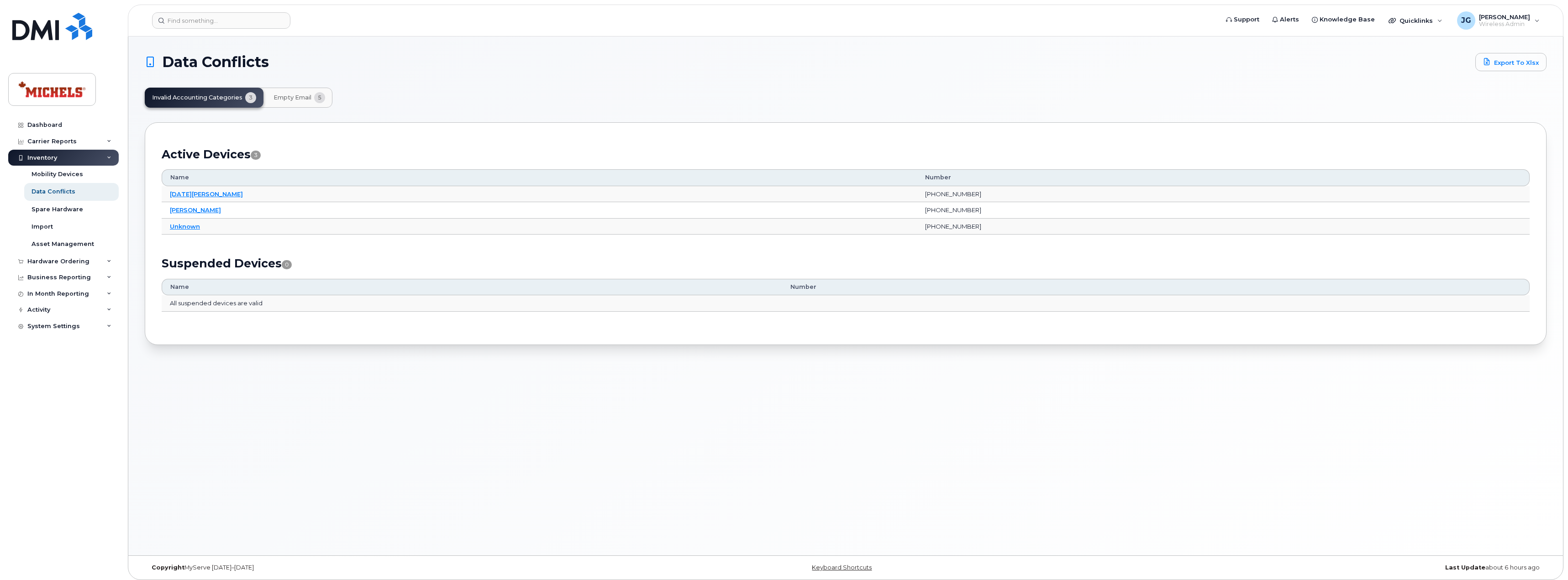
click at [300, 103] on button "Empty Email 5" at bounding box center [299, 98] width 66 height 20
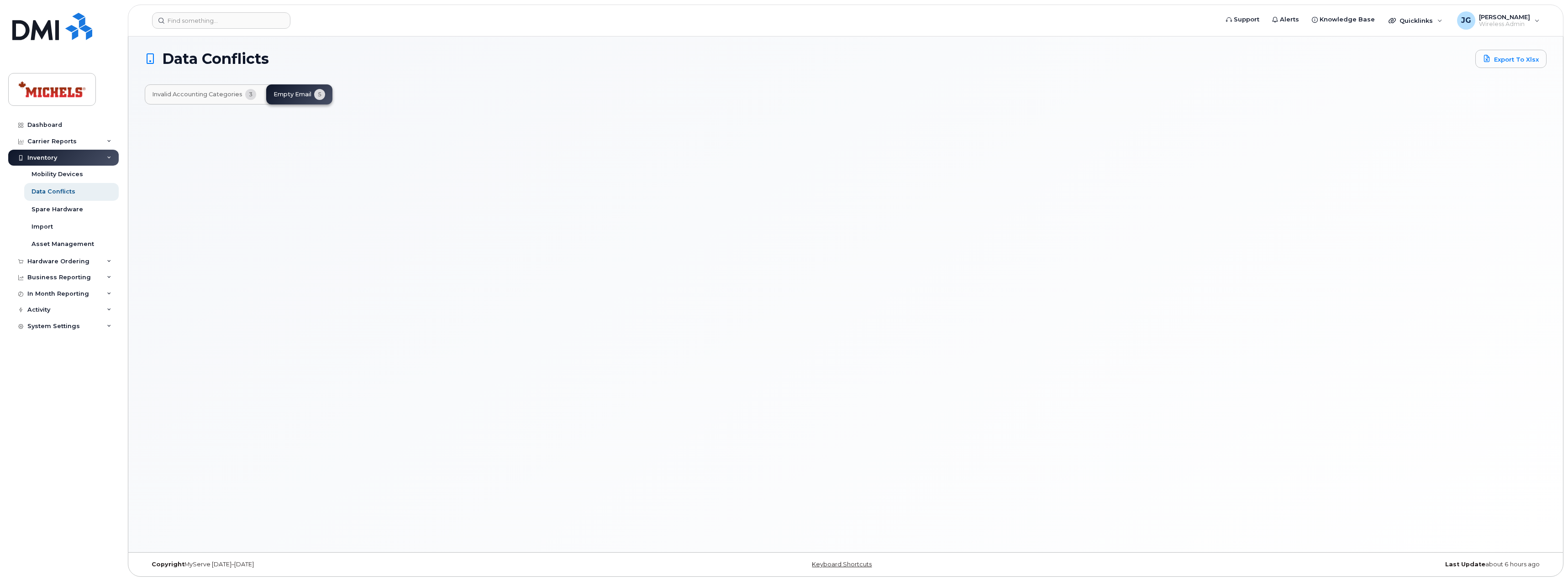
scroll to position [5, 0]
click at [67, 172] on div "Mobility Devices" at bounding box center [57, 175] width 51 height 8
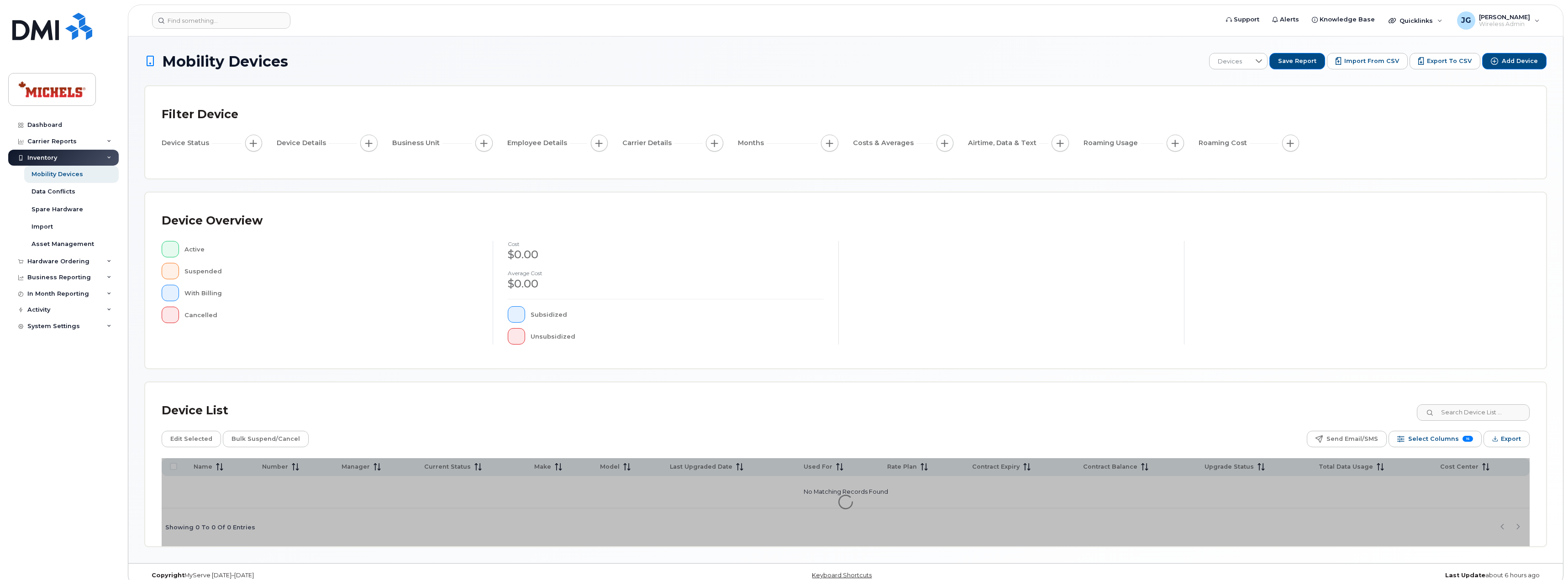
click at [57, 157] on div "Inventory" at bounding box center [63, 158] width 111 height 17
click at [61, 36] on img at bounding box center [51, 27] width 80 height 28
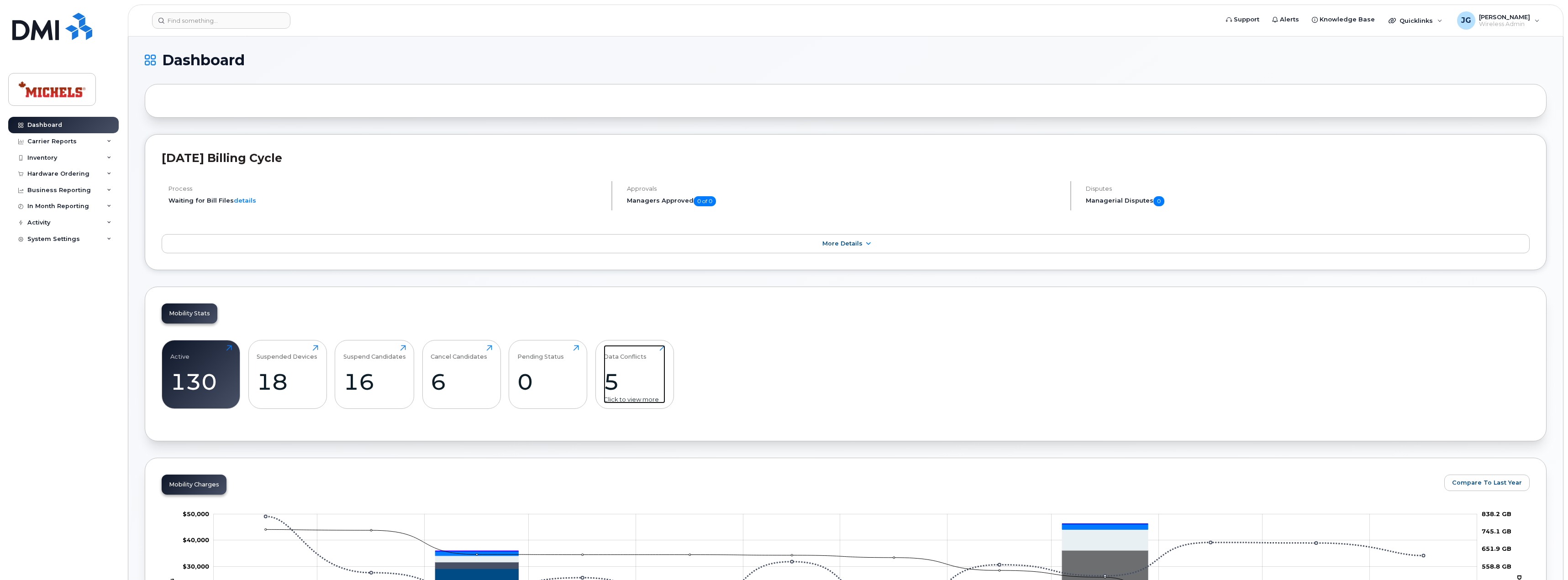
click at [614, 381] on div "5" at bounding box center [635, 381] width 61 height 27
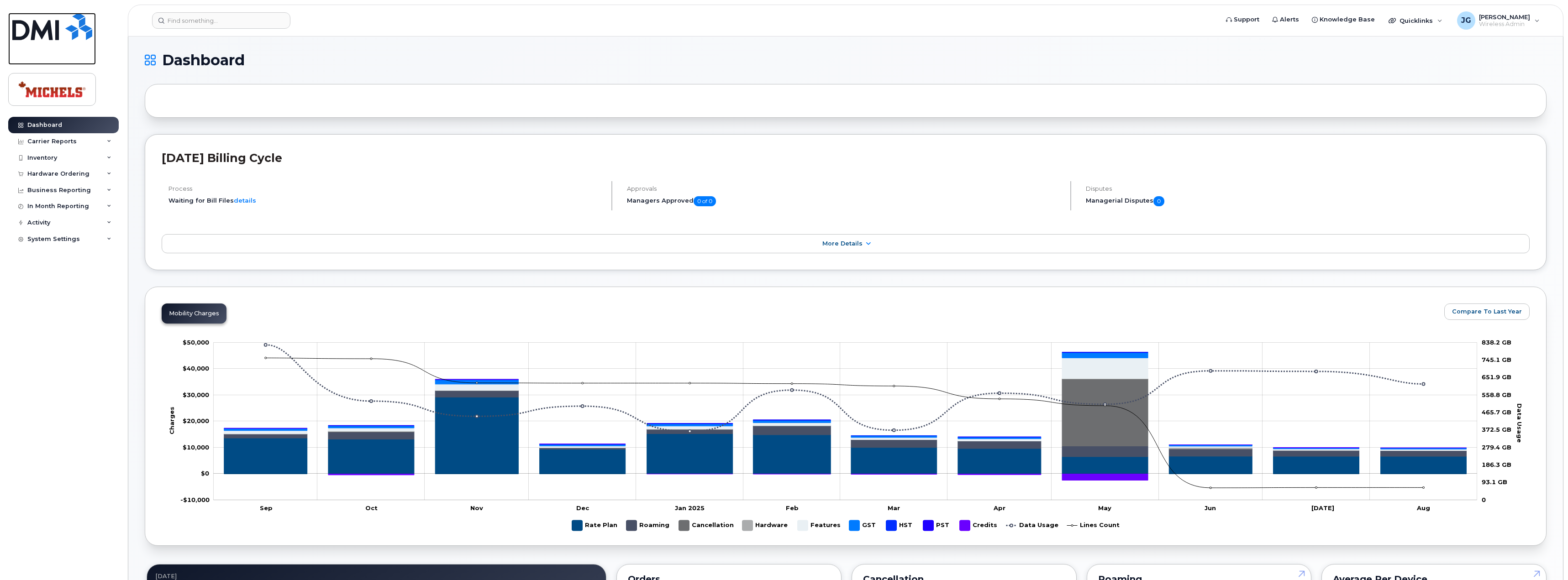
click at [35, 45] on link at bounding box center [51, 38] width 88 height 52
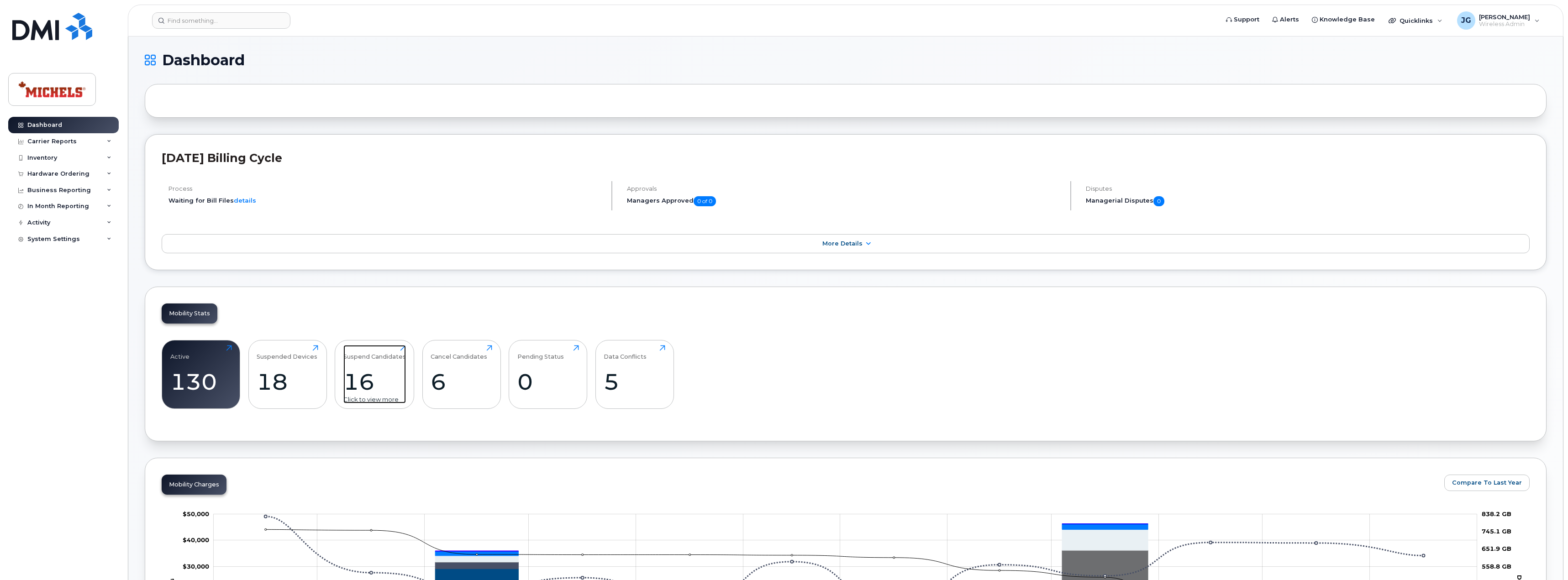
click at [374, 371] on div "16" at bounding box center [374, 381] width 62 height 27
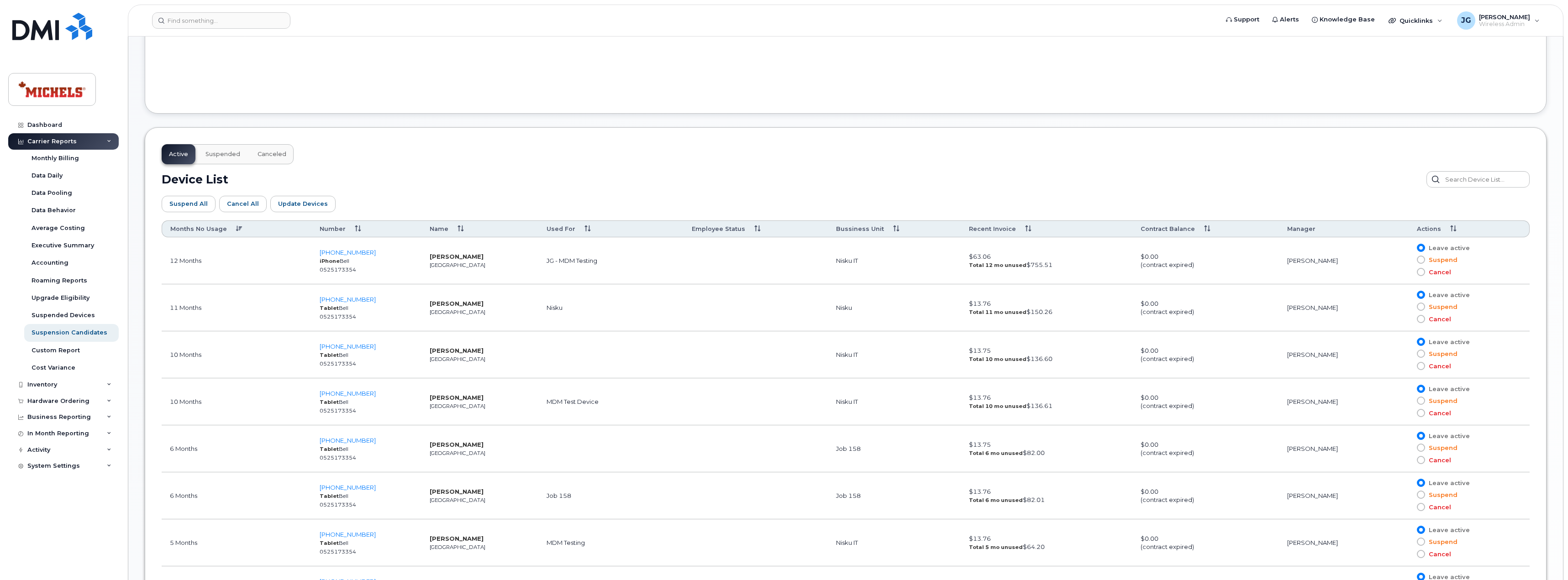
scroll to position [385, 0]
click at [42, 36] on img at bounding box center [51, 27] width 80 height 28
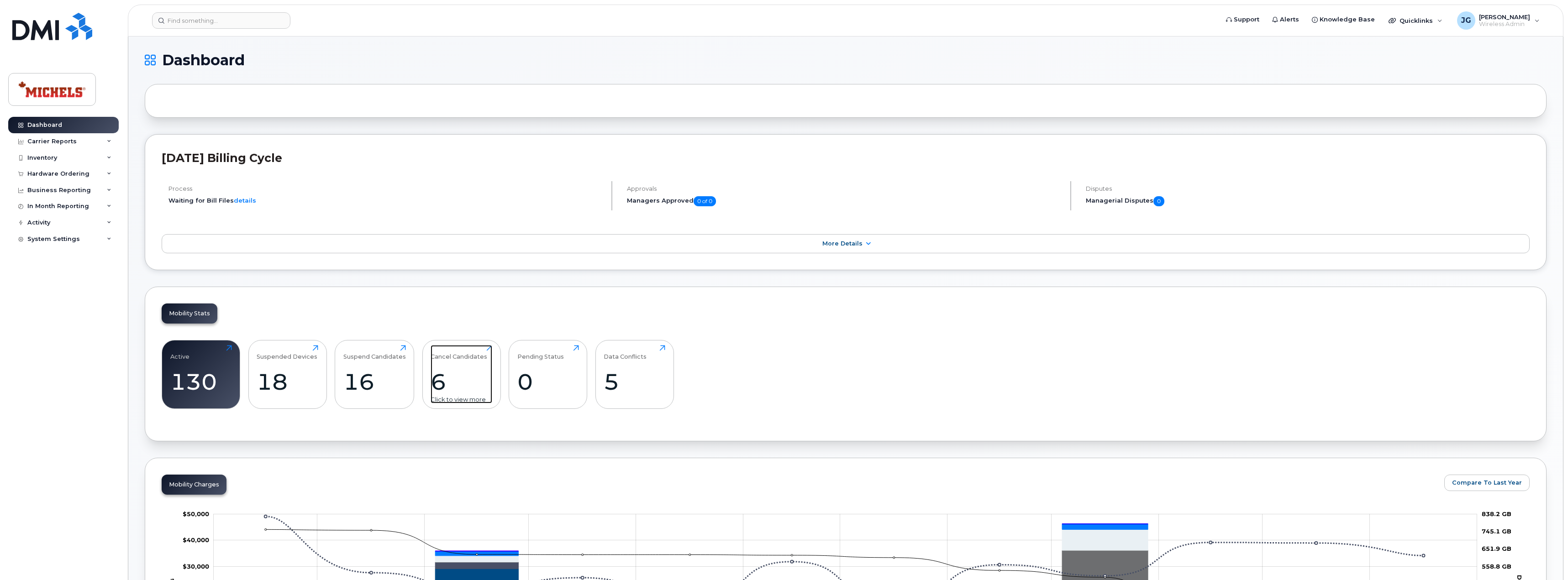
click at [436, 380] on div "6" at bounding box center [461, 381] width 61 height 27
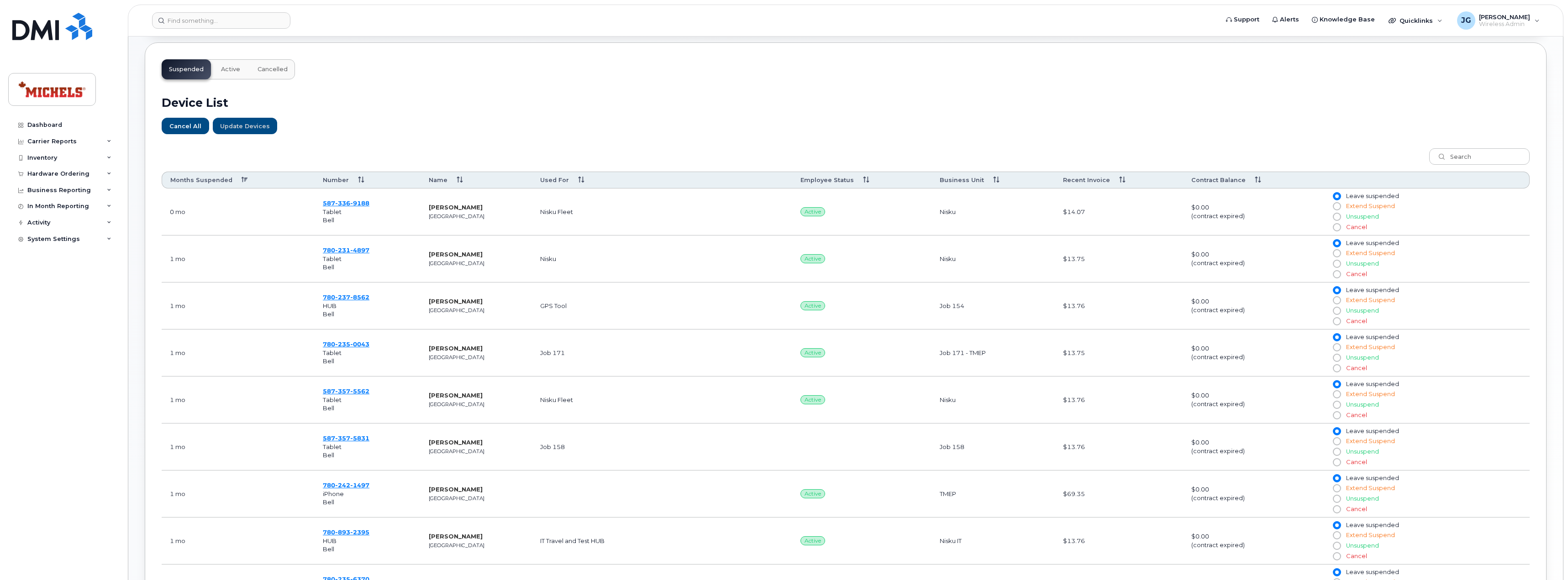
scroll to position [273, 0]
click at [237, 180] on th "Months Suspended" at bounding box center [238, 179] width 153 height 17
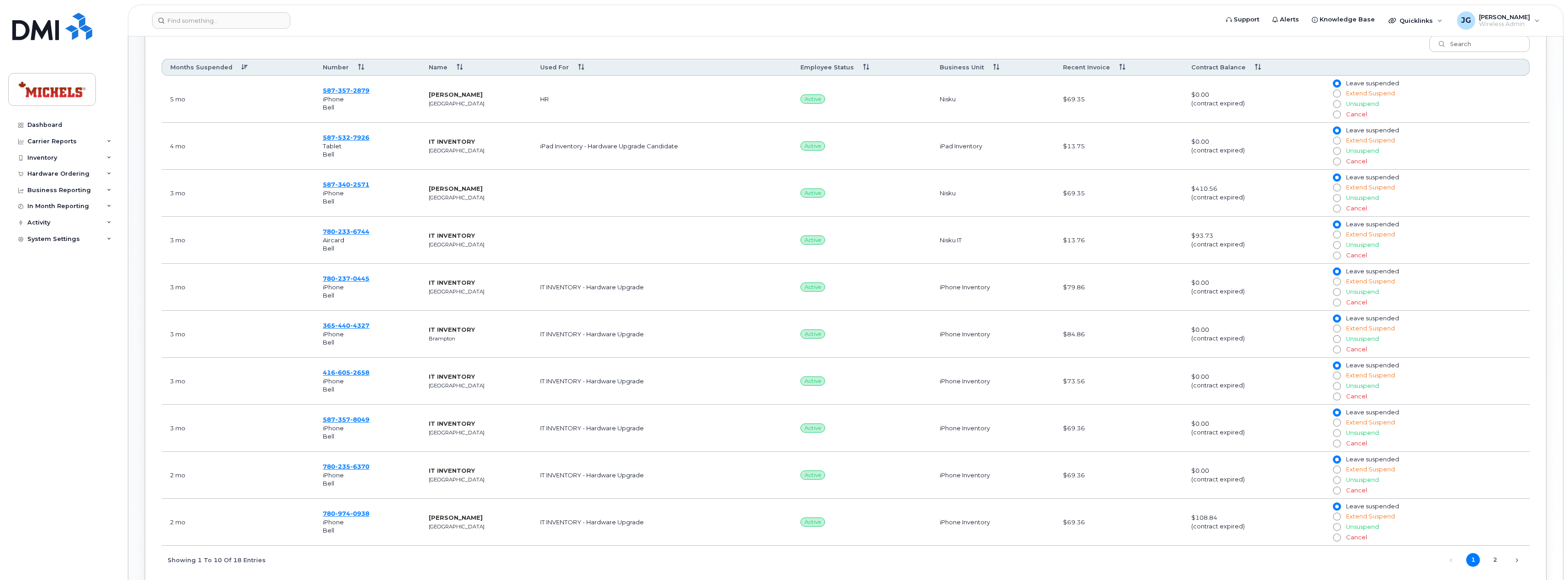
scroll to position [479, 0]
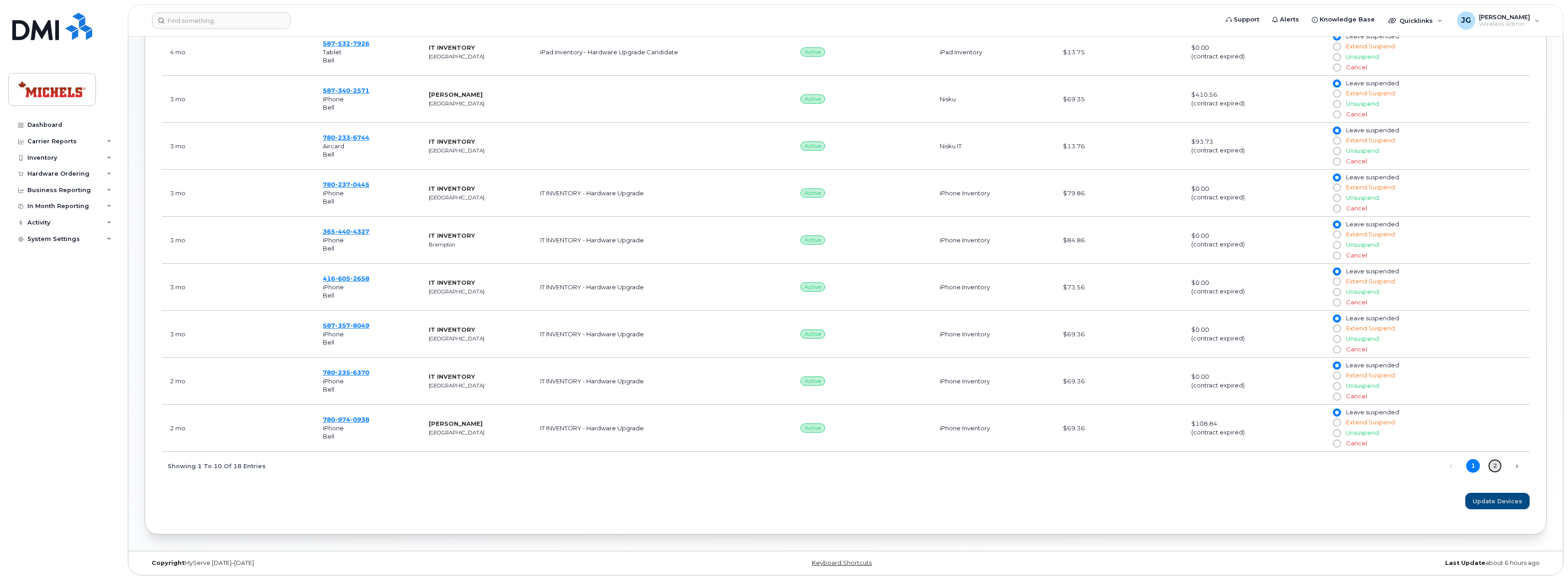
click at [1497, 469] on link "2" at bounding box center [1495, 467] width 14 height 14
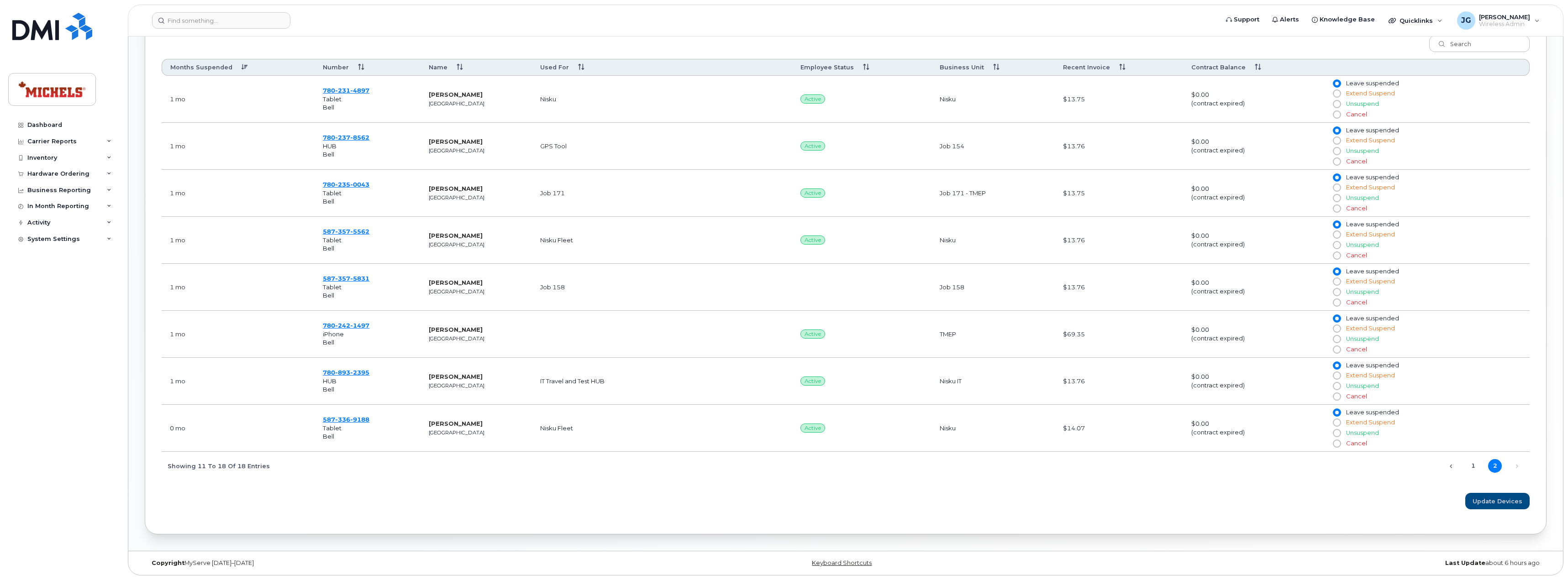
drag, startPoint x: 286, startPoint y: 191, endPoint x: 301, endPoint y: 192, distance: 15.0
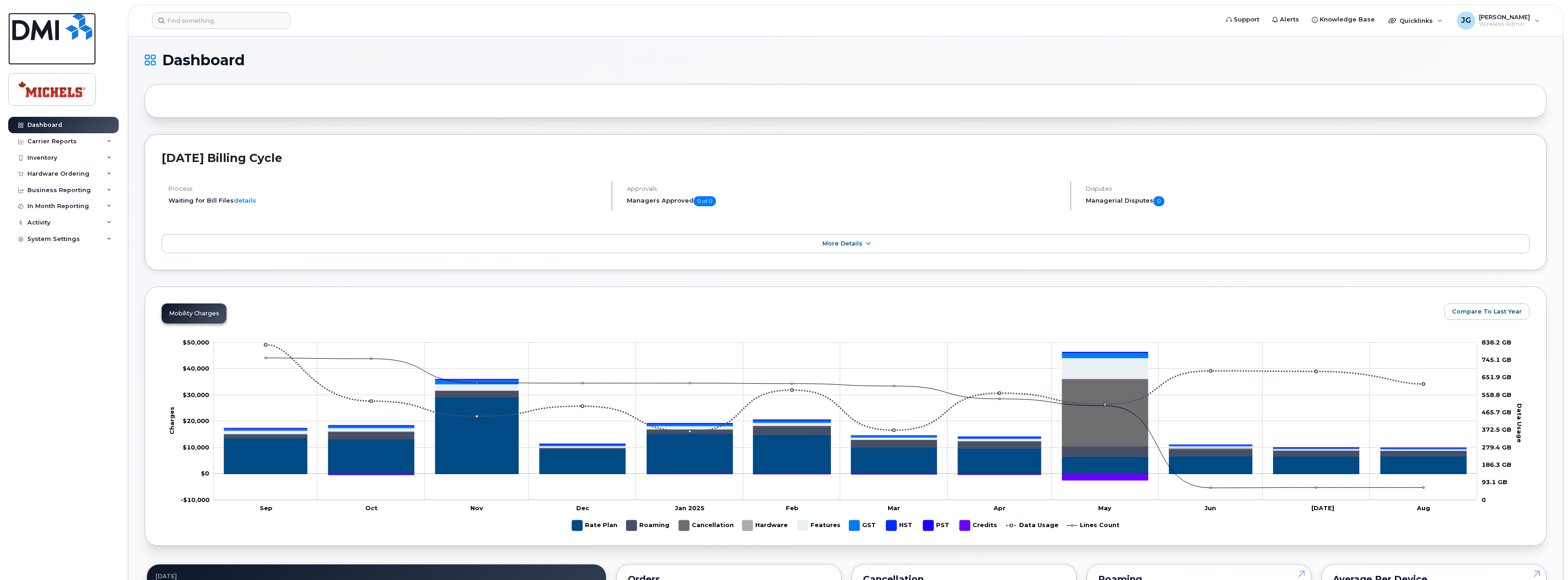
click at [49, 31] on img at bounding box center [51, 27] width 80 height 28
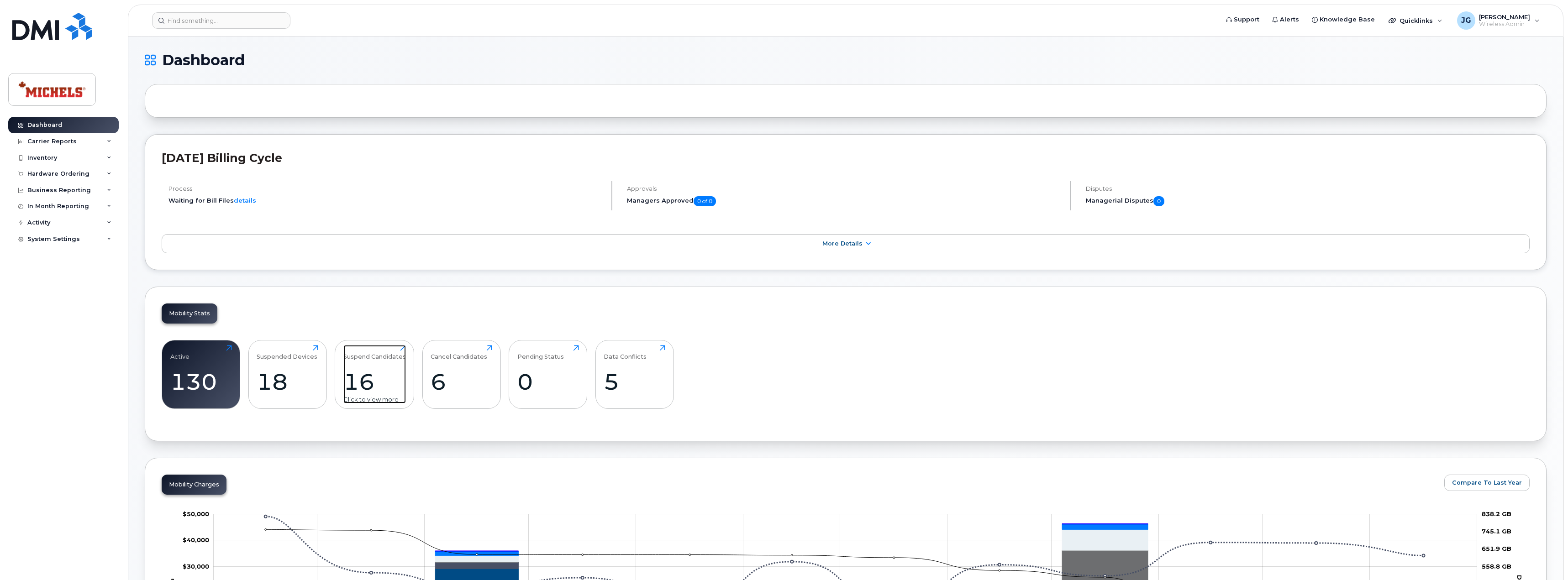
click at [373, 376] on div "16" at bounding box center [374, 381] width 62 height 27
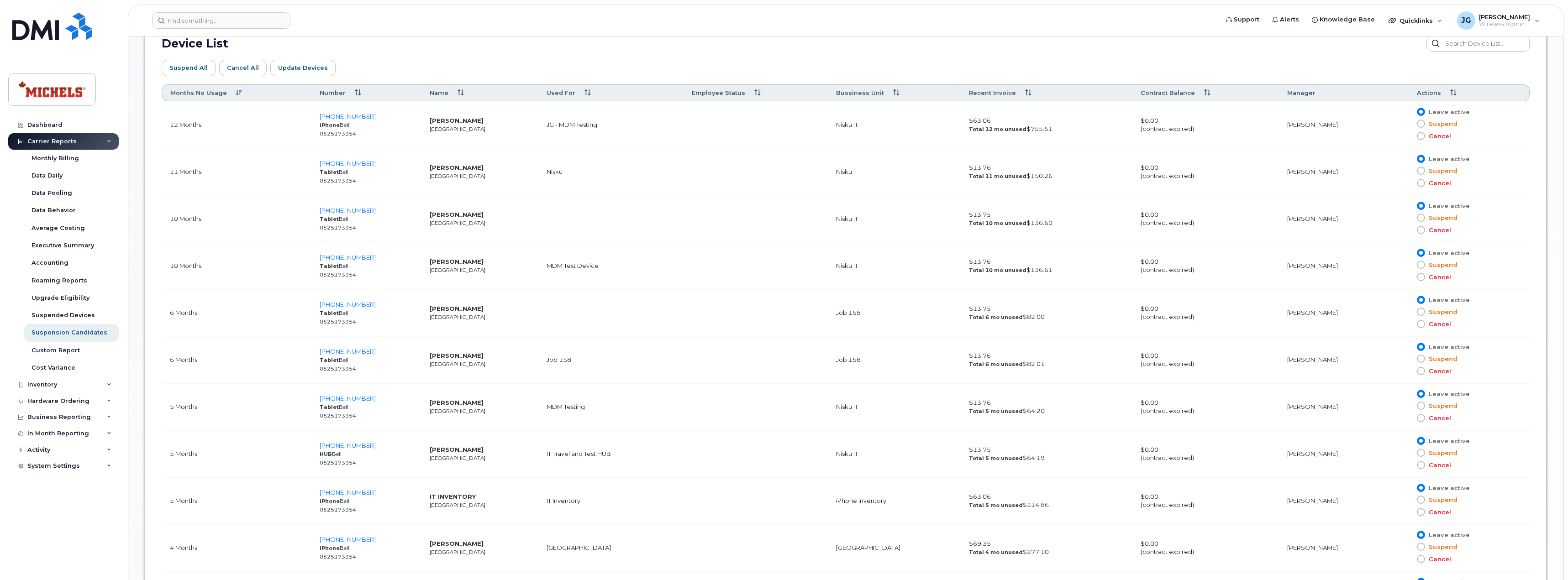
scroll to position [521, 0]
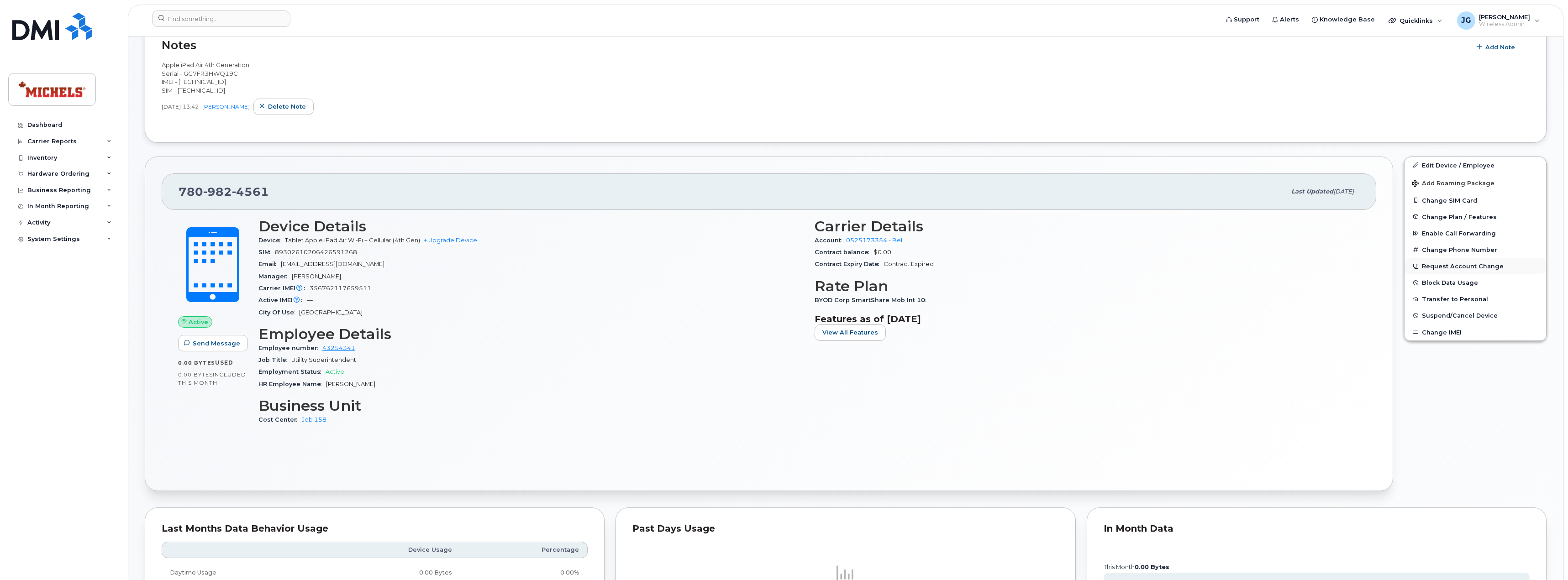
scroll to position [229, 0]
click at [1464, 317] on span "Suspend/Cancel Device" at bounding box center [1459, 316] width 76 height 7
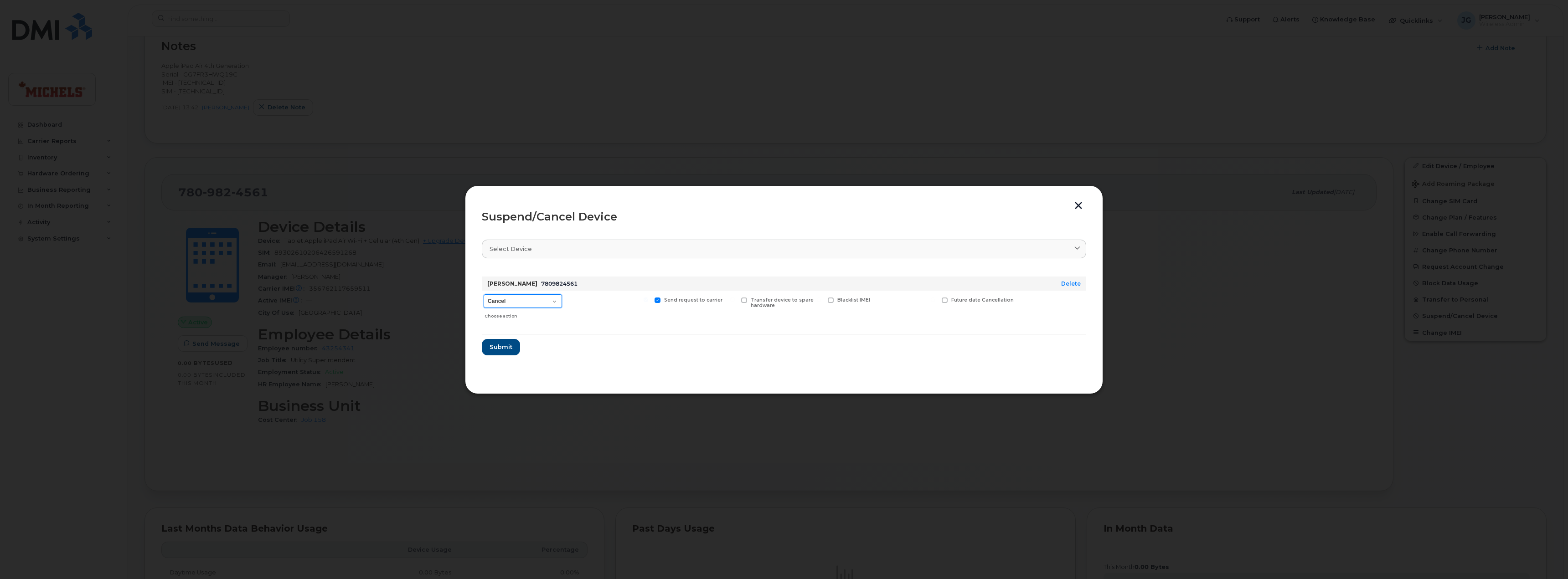
click at [527, 306] on select "Cancel Suspend - Extend Suspension Suspend - Reduced Rate Suspend - Full Rate S…" at bounding box center [523, 301] width 79 height 14
select select "[object Object]"
click at [484, 294] on select "Cancel Suspend - Extend Suspension Suspend - Reduced Rate Suspend - Full Rate S…" at bounding box center [523, 301] width 79 height 14
click at [507, 349] on span "Submit" at bounding box center [500, 347] width 23 height 9
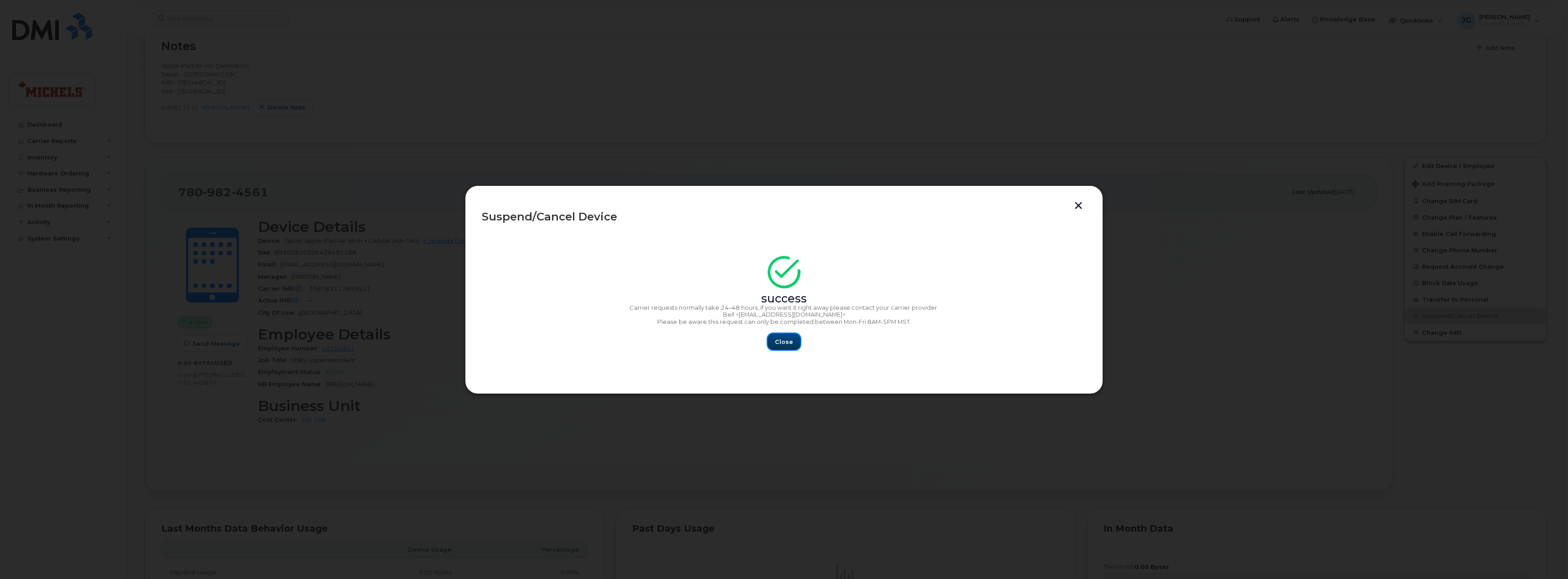
click at [787, 345] on span "Close" at bounding box center [784, 342] width 19 height 9
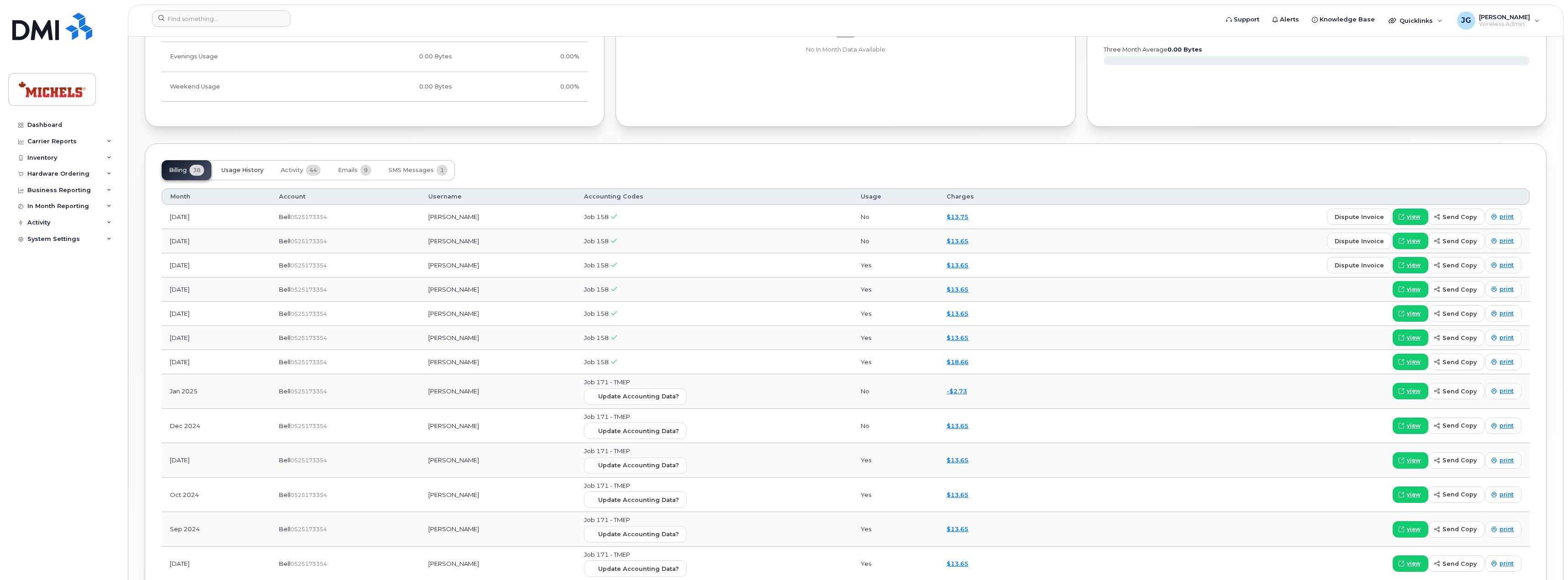
click at [242, 173] on span "Usage History" at bounding box center [242, 170] width 42 height 7
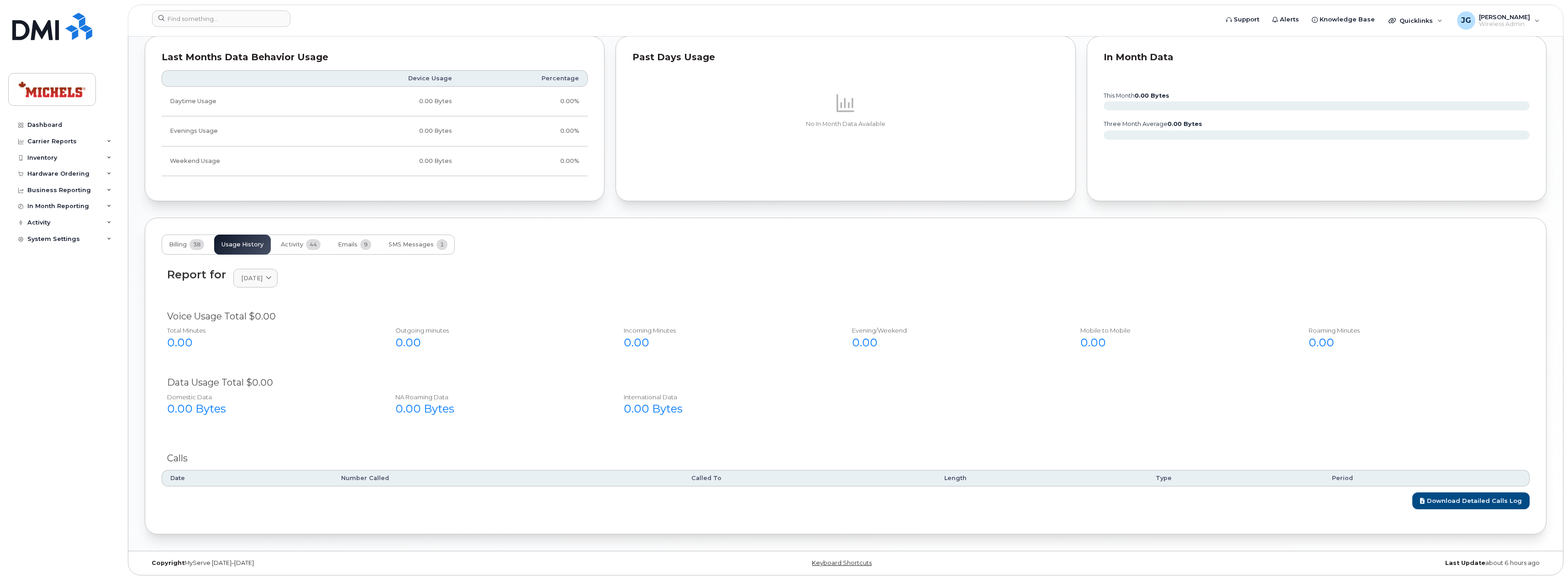
scroll to position [701, 0]
click at [262, 281] on span "[DATE]" at bounding box center [252, 278] width 22 height 9
click at [263, 358] on div "July" at bounding box center [277, 355] width 83 height 15
click at [262, 281] on span "[DATE]" at bounding box center [252, 278] width 22 height 9
click at [255, 368] on div "June" at bounding box center [277, 370] width 83 height 15
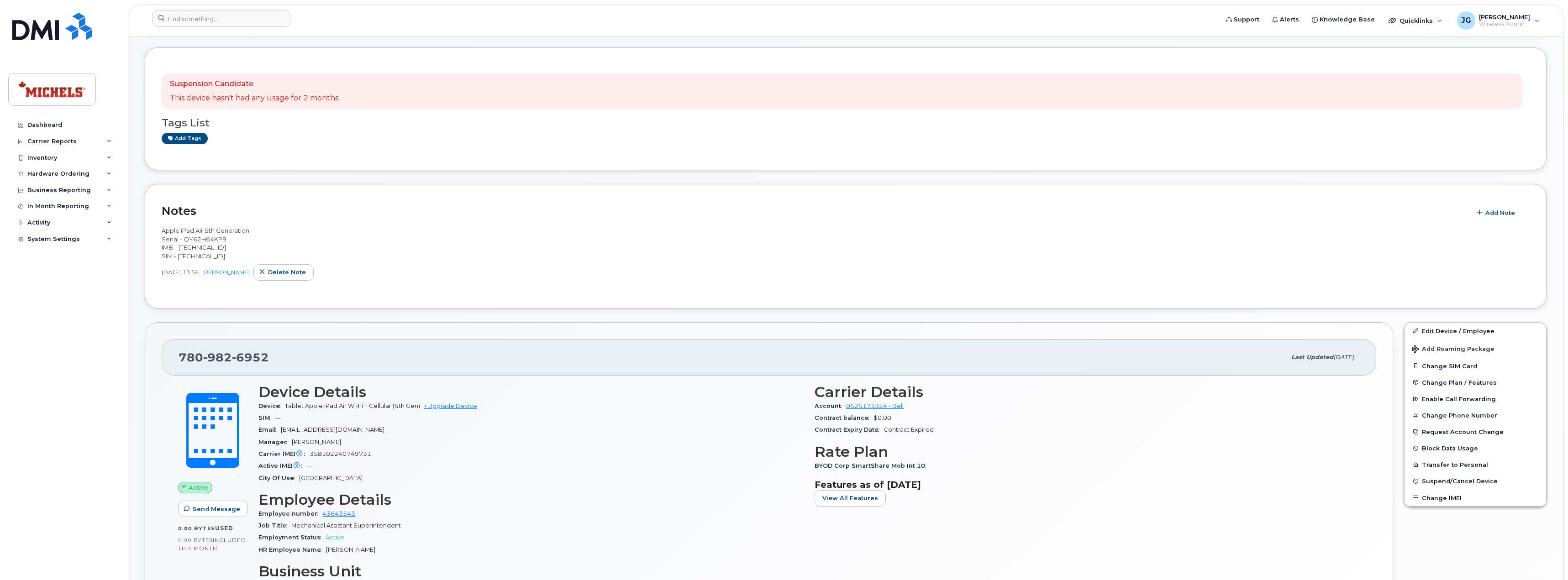
scroll to position [63, 0]
click at [1456, 484] on span "Suspend/Cancel Device" at bounding box center [1459, 481] width 76 height 7
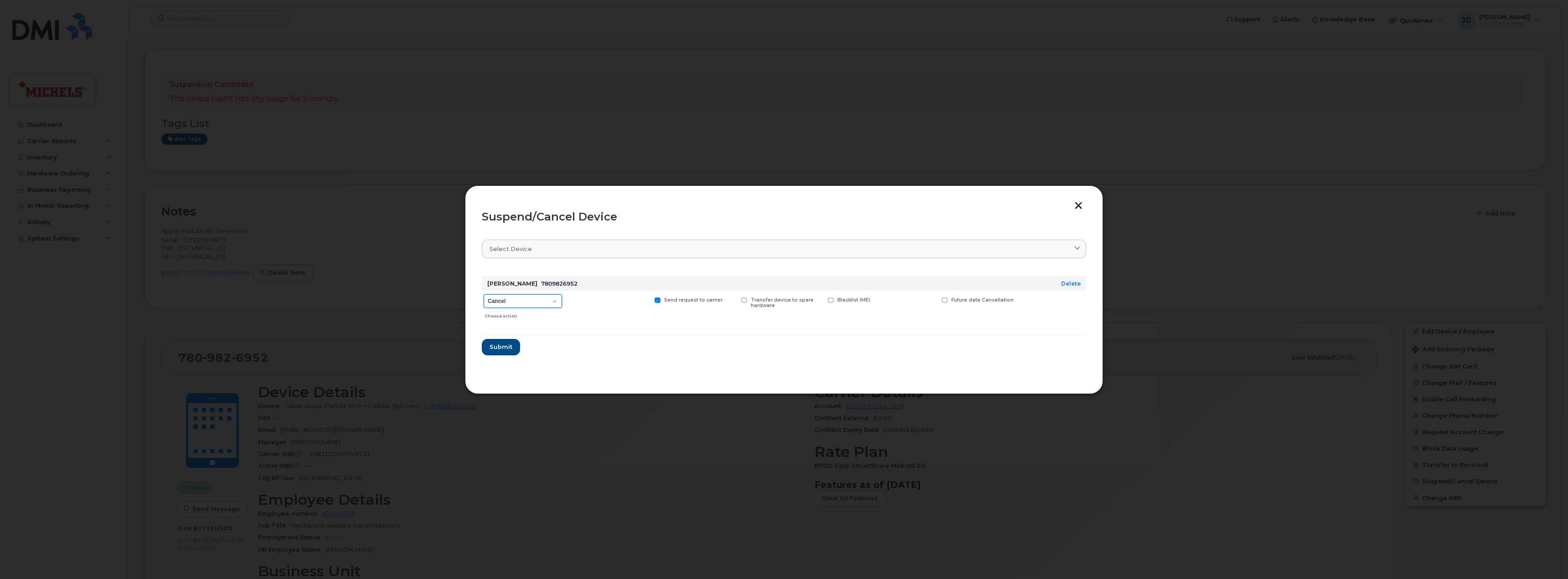
click at [553, 297] on select "Cancel Suspend - Extend Suspension Suspend - Reduced Rate Suspend - Full Rate S…" at bounding box center [523, 301] width 79 height 14
select select "[object Object]"
click at [484, 294] on select "Cancel Suspend - Extend Suspension Suspend - Reduced Rate Suspend - Full Rate S…" at bounding box center [523, 301] width 79 height 14
click at [509, 353] on button "Submit" at bounding box center [500, 347] width 37 height 17
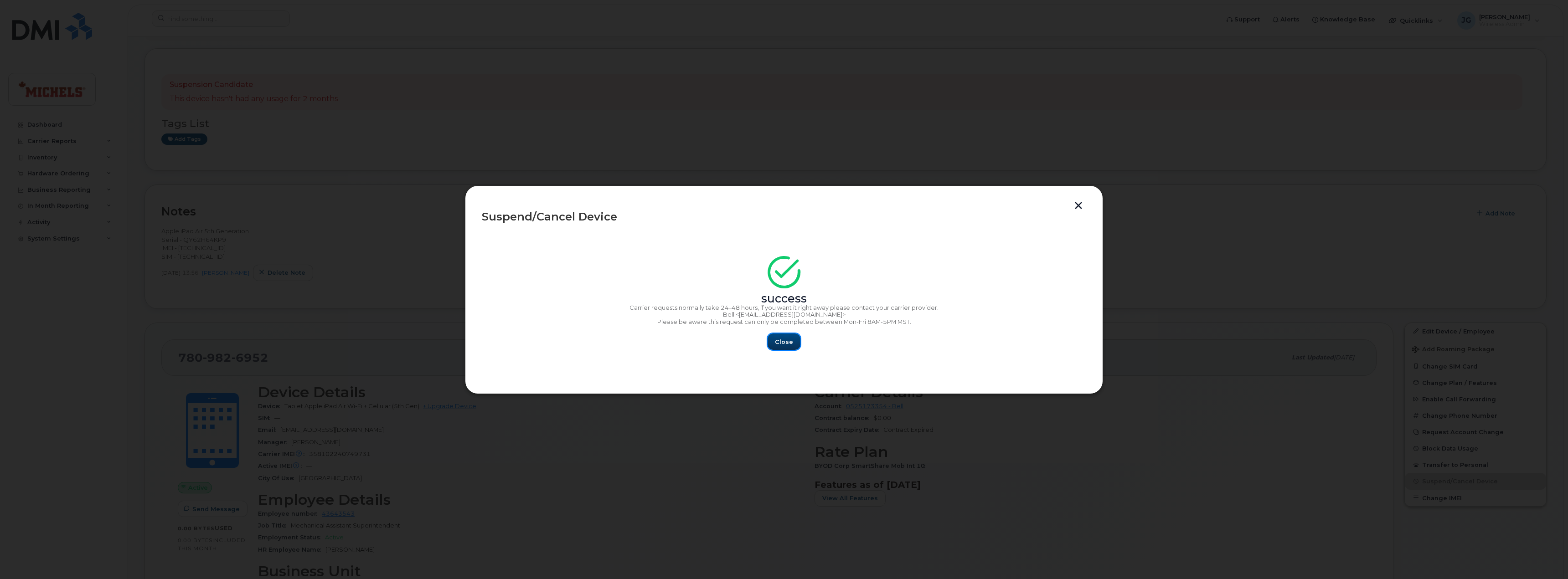
click at [773, 341] on button "Close" at bounding box center [783, 342] width 33 height 17
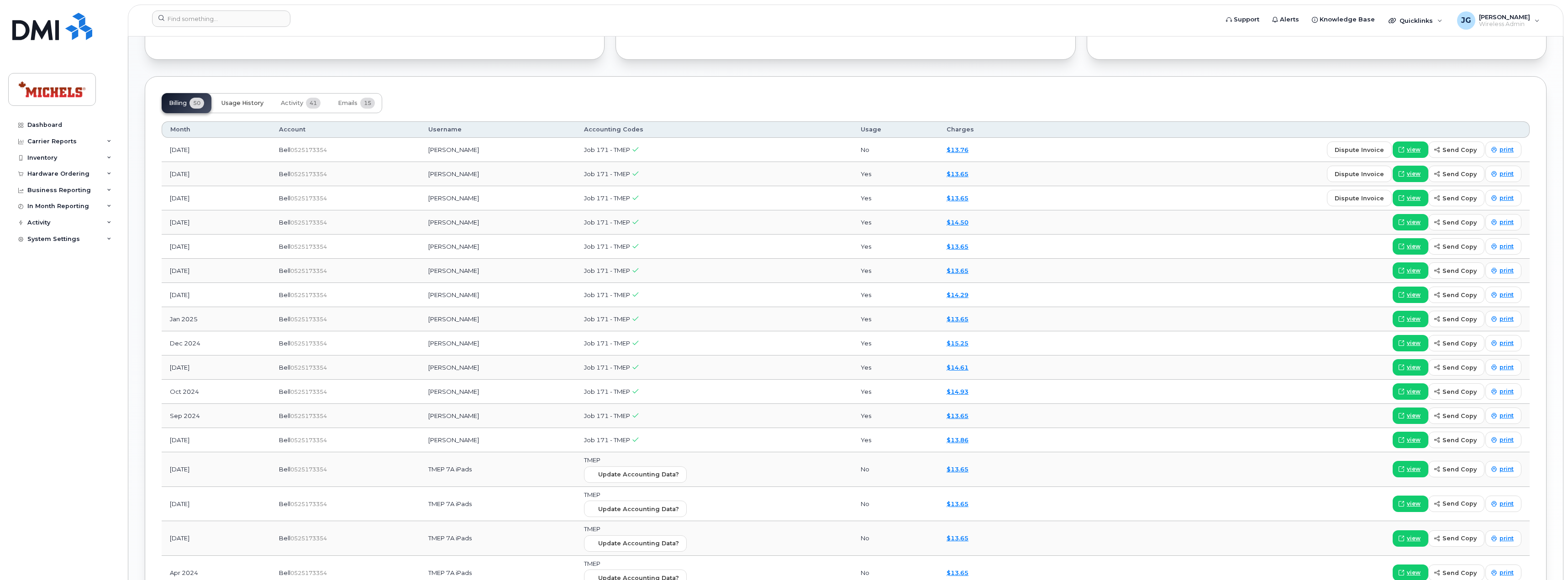
click at [255, 99] on button "Usage History" at bounding box center [242, 103] width 56 height 20
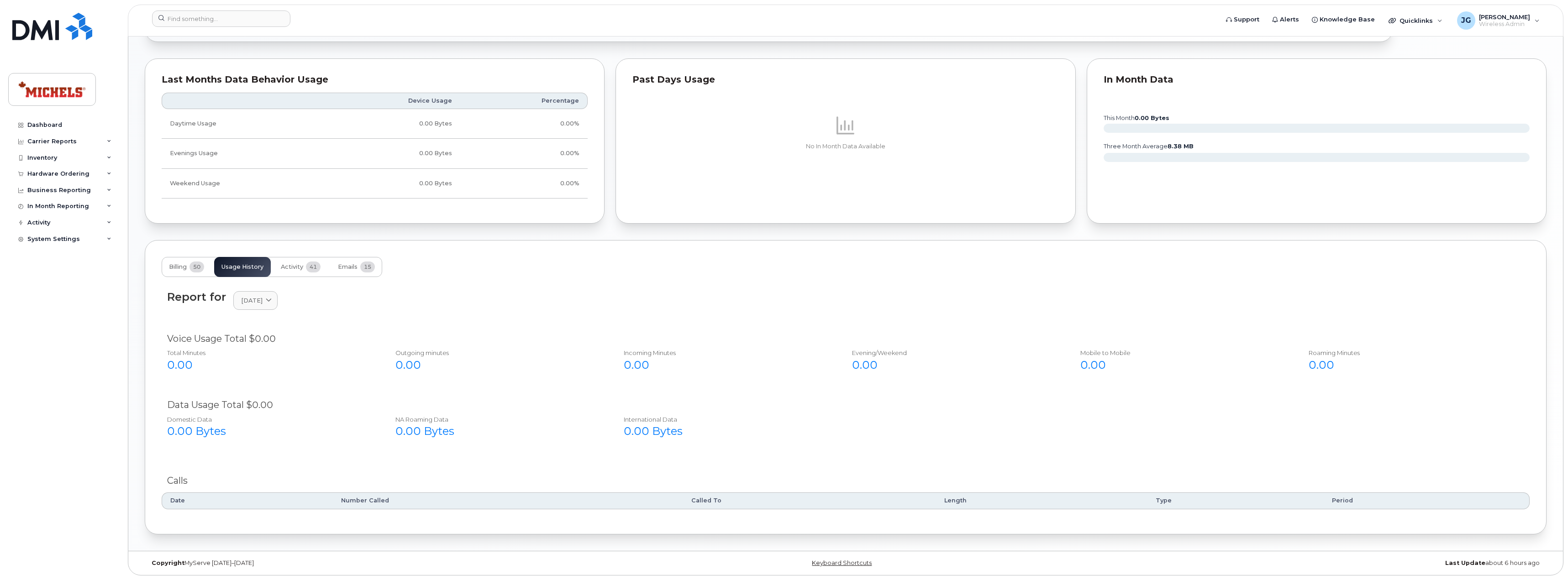
scroll to position [681, 0]
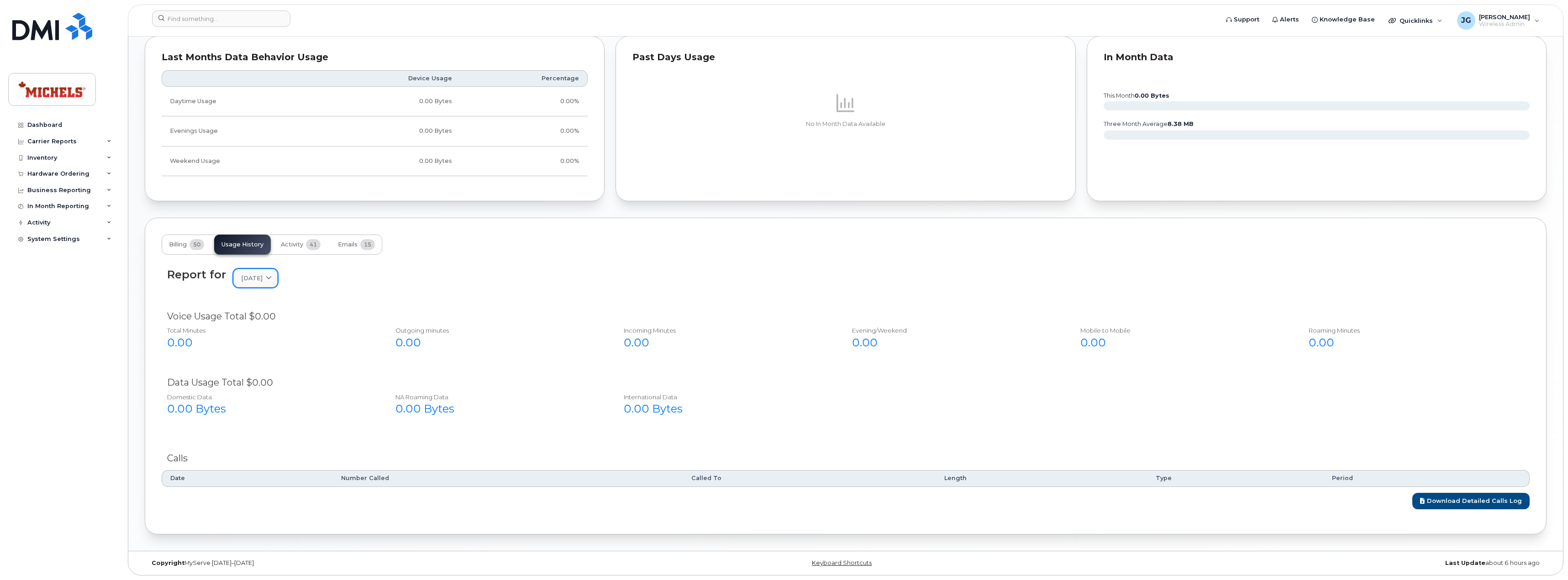
click at [263, 269] on link "[DATE]" at bounding box center [255, 278] width 44 height 19
click at [255, 361] on div "July" at bounding box center [277, 355] width 83 height 15
click at [269, 296] on div "Report for [DATE] [DATE] July June May April March February January [DATE] Nove…" at bounding box center [846, 284] width 1368 height 41
click at [262, 280] on span "[DATE]" at bounding box center [252, 278] width 22 height 9
click at [254, 369] on div "June" at bounding box center [277, 370] width 83 height 15
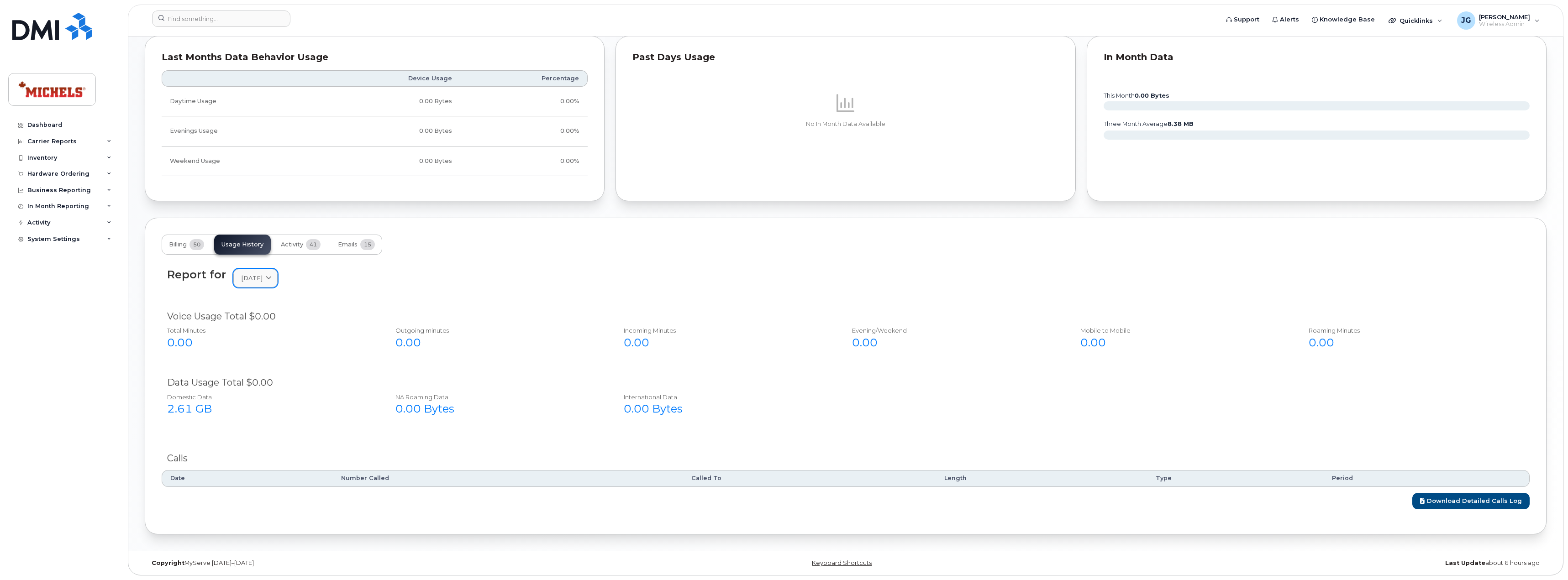
click at [262, 280] on span "[DATE]" at bounding box center [252, 278] width 22 height 9
click at [258, 388] on div "May" at bounding box center [277, 386] width 83 height 15
click at [273, 300] on div "Report for [DATE] [DATE] July June May April March February January [DATE] Nove…" at bounding box center [846, 284] width 1368 height 41
click at [268, 284] on link "[DATE]" at bounding box center [255, 278] width 44 height 19
click at [260, 402] on div "April" at bounding box center [277, 400] width 83 height 15
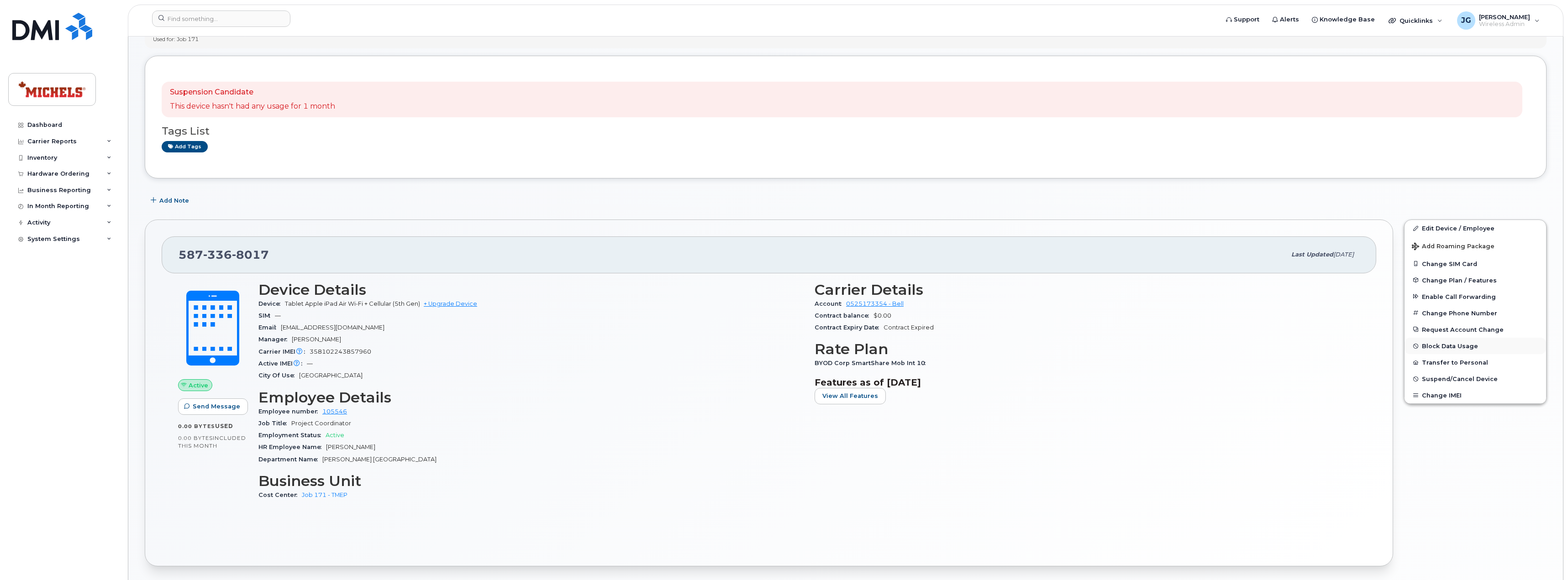
scroll to position [133, 0]
click at [1461, 380] on span "Suspend/Cancel Device" at bounding box center [1459, 379] width 76 height 7
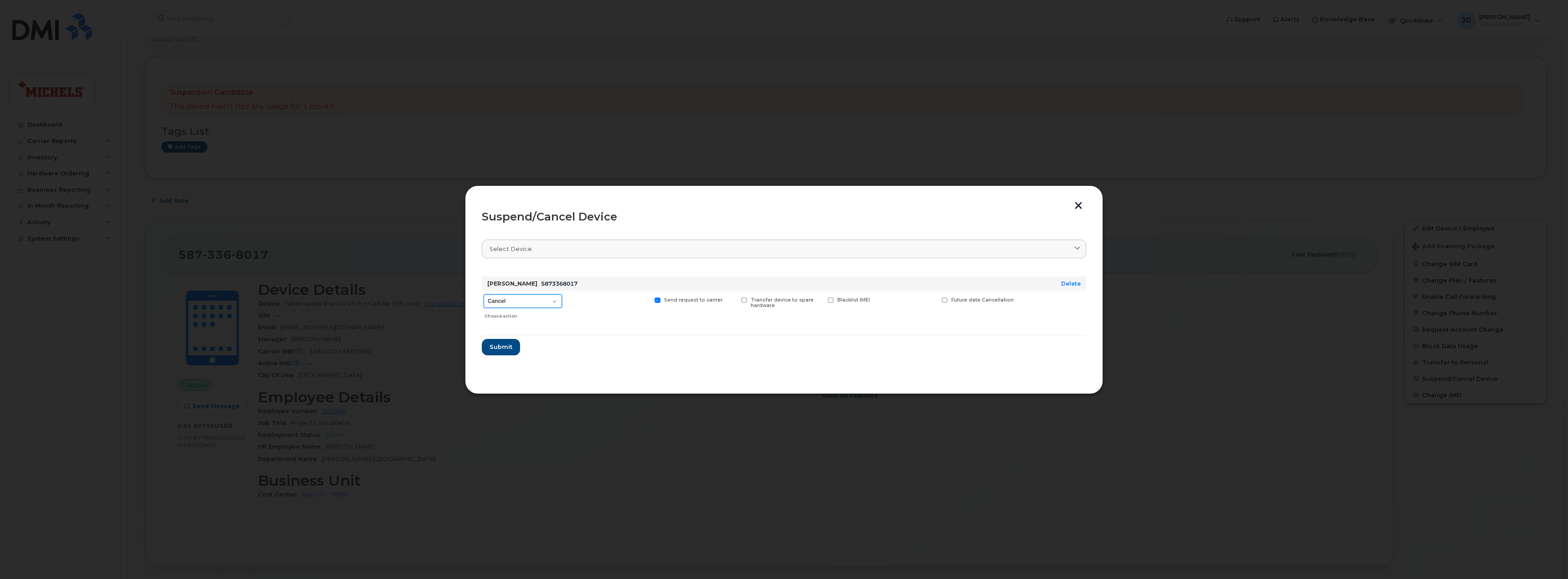
click at [543, 295] on select "Cancel Suspend - Extend Suspension Suspend - Reduced Rate Suspend - Full Rate S…" at bounding box center [523, 301] width 79 height 14
select select "[object Object]"
click at [484, 294] on select "Cancel Suspend - Extend Suspension Suspend - Reduced Rate Suspend - Full Rate S…" at bounding box center [523, 301] width 79 height 14
click at [504, 350] on span "Submit" at bounding box center [500, 347] width 23 height 9
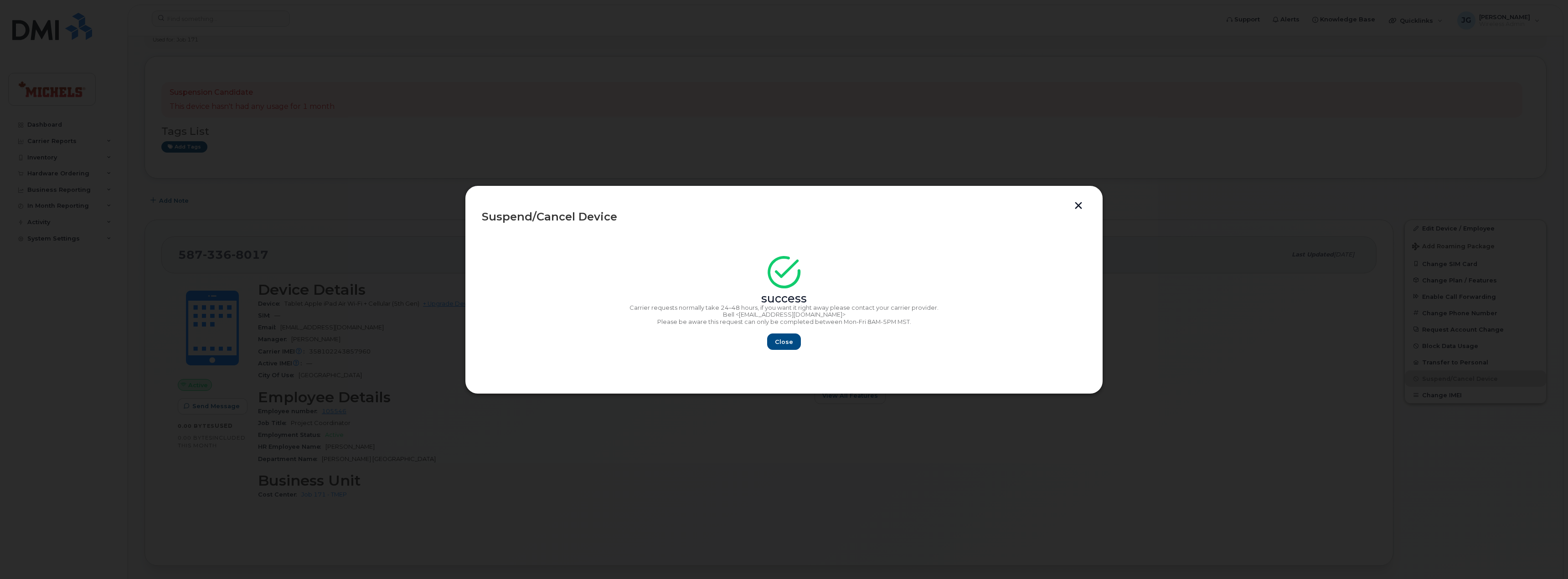
click at [1082, 206] on button "button" at bounding box center [1078, 207] width 14 height 10
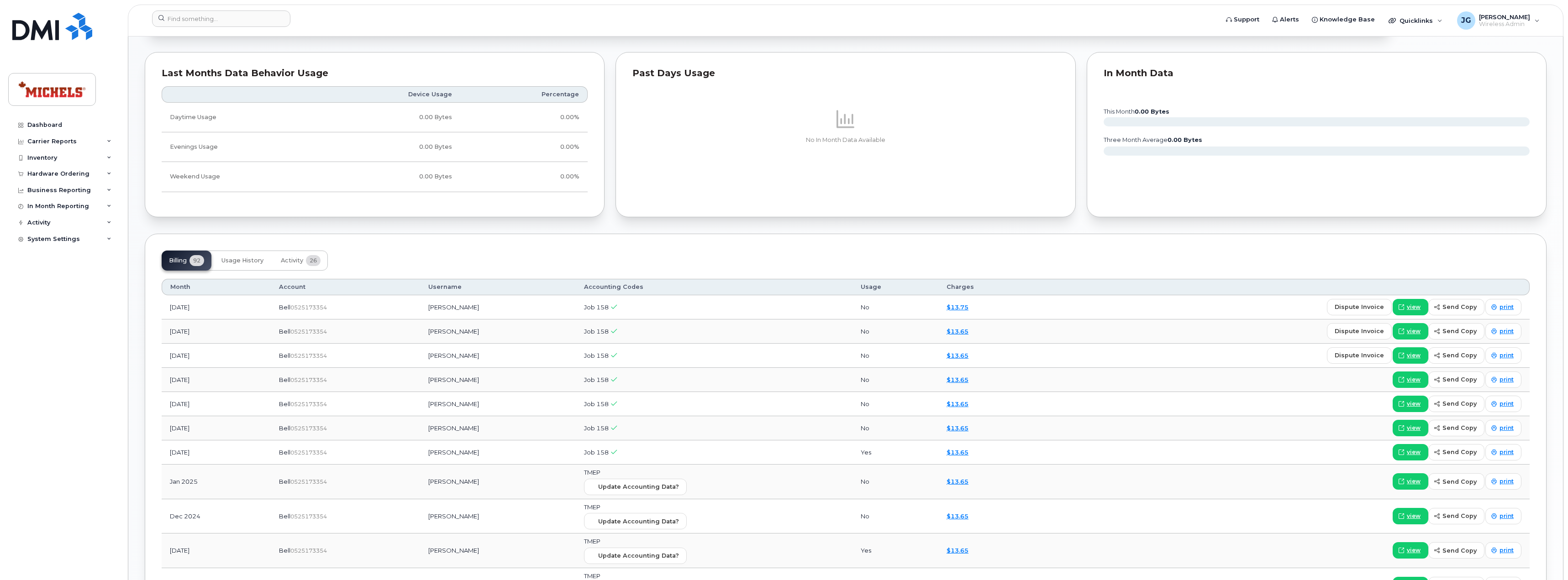
scroll to position [638, 0]
click at [257, 266] on button "Usage History" at bounding box center [242, 260] width 56 height 20
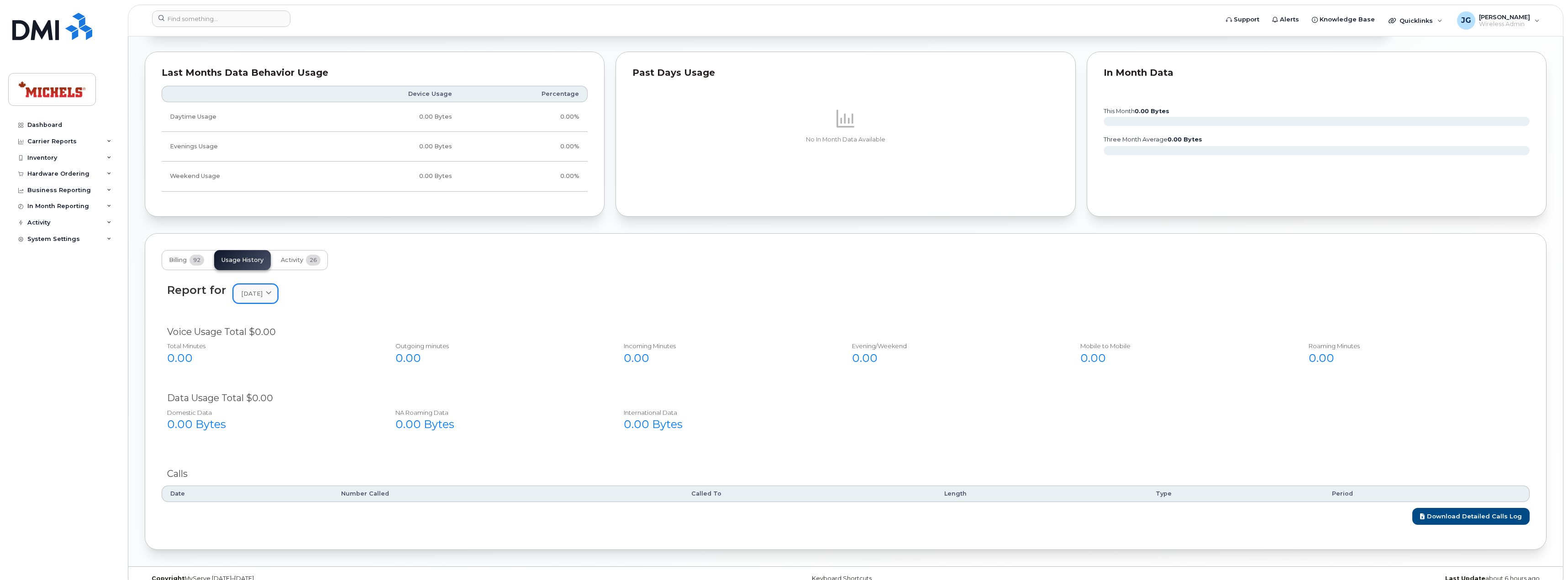
click at [262, 295] on span "August 2025" at bounding box center [252, 293] width 22 height 9
drag, startPoint x: 257, startPoint y: 368, endPoint x: 250, endPoint y: 372, distance: 8.1
click at [250, 372] on div "July" at bounding box center [277, 371] width 83 height 15
click at [262, 294] on span "July 2025" at bounding box center [252, 293] width 22 height 9
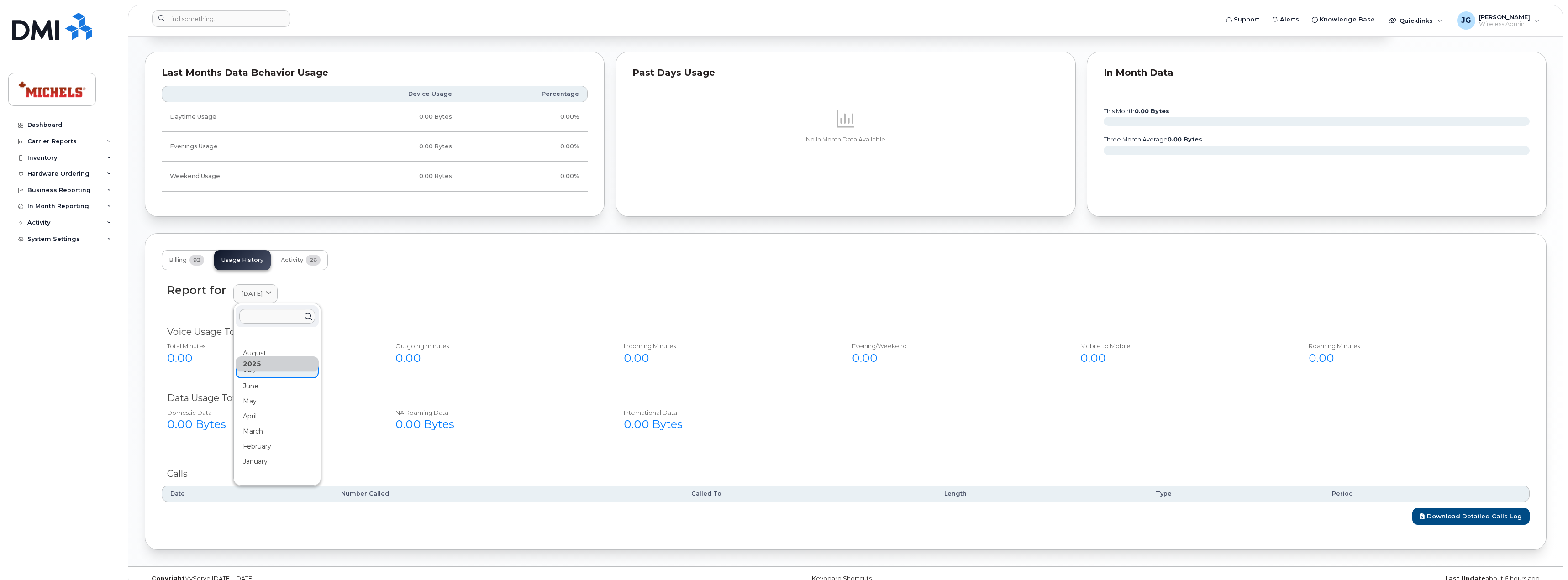
click at [255, 382] on div "June" at bounding box center [277, 386] width 83 height 15
click at [271, 306] on div "Report for June 2025 2025 August July June May April March February January 202…" at bounding box center [846, 299] width 1368 height 41
click at [266, 299] on link "June 2025" at bounding box center [255, 293] width 44 height 19
click at [247, 403] on div "May" at bounding box center [277, 400] width 83 height 15
click at [273, 297] on span at bounding box center [268, 293] width 9 height 9
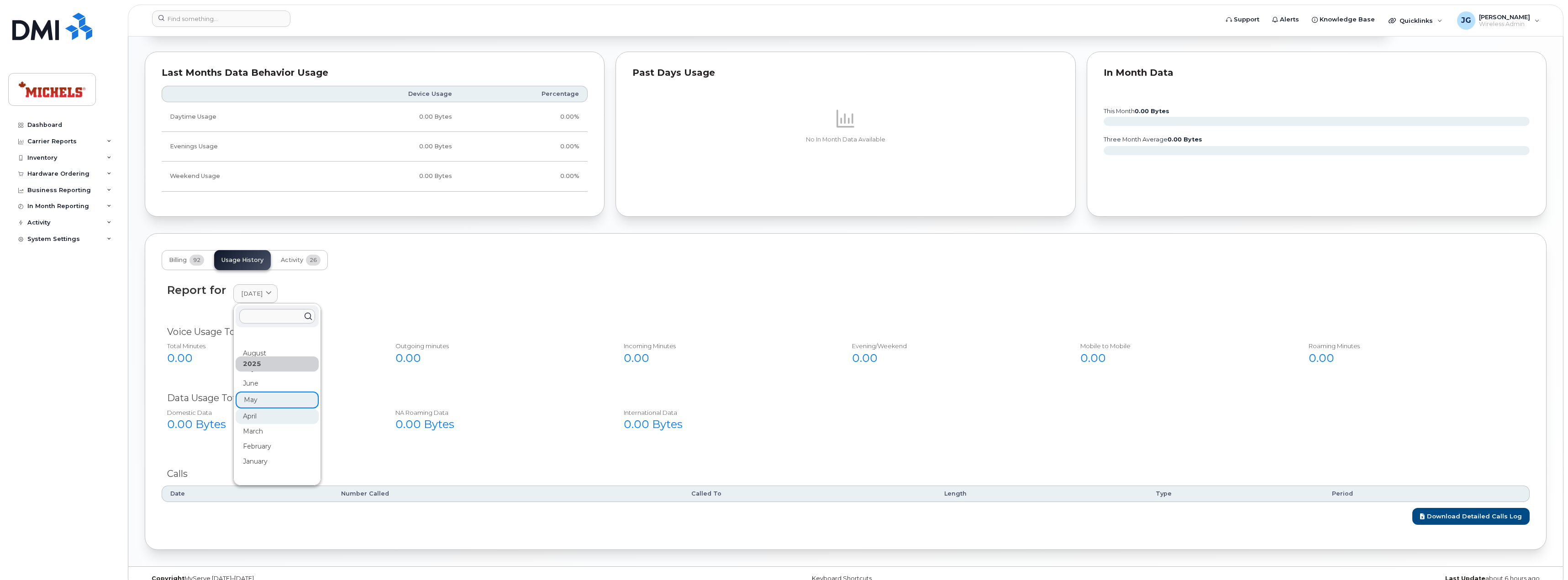
click at [255, 417] on div "April" at bounding box center [277, 416] width 83 height 15
click at [273, 292] on span at bounding box center [268, 293] width 9 height 9
click at [253, 430] on div "March" at bounding box center [277, 431] width 83 height 15
click at [262, 297] on span "March 2025" at bounding box center [252, 293] width 22 height 9
click at [252, 445] on div "February" at bounding box center [277, 446] width 83 height 15
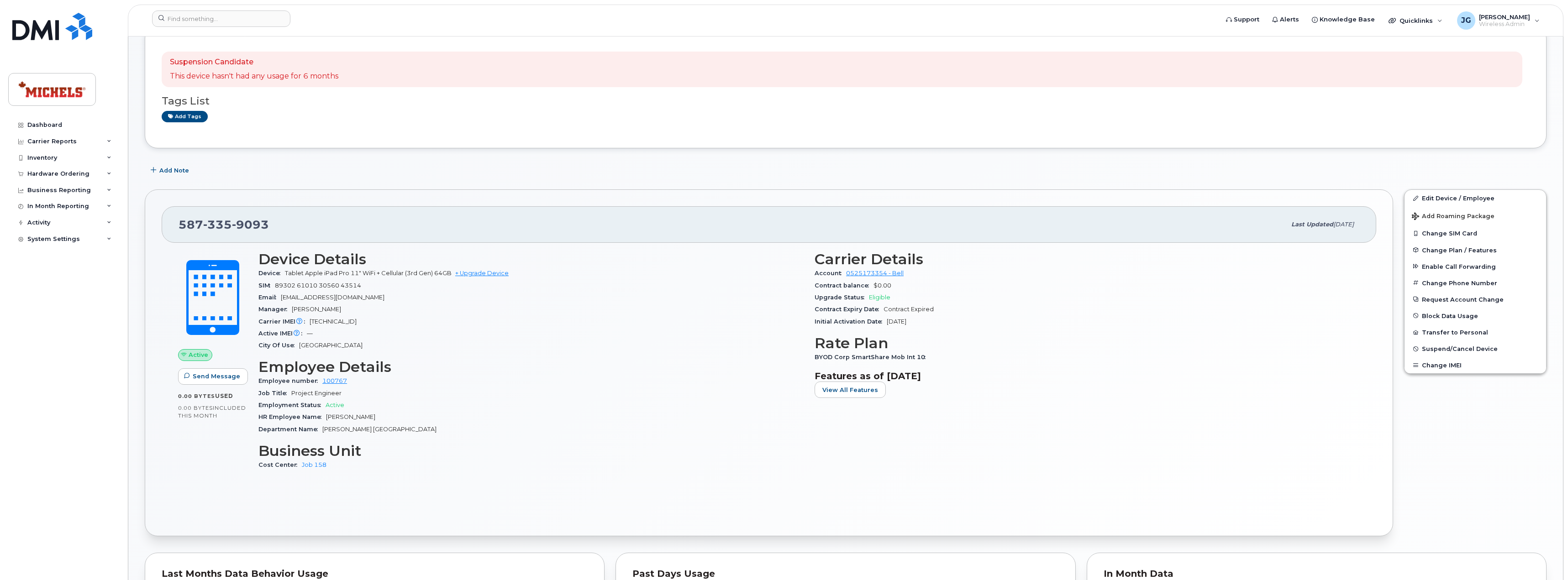
scroll to position [137, 0]
click at [1448, 347] on span "Suspend/Cancel Device" at bounding box center [1459, 349] width 76 height 7
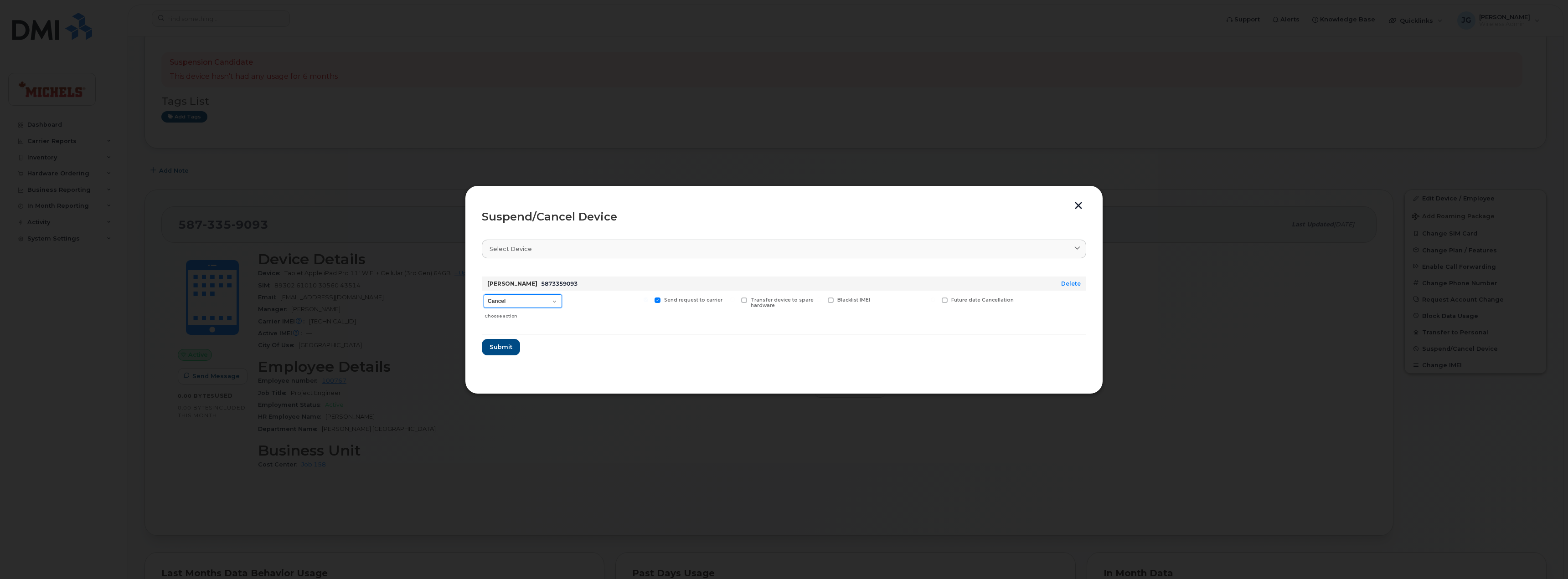
click at [538, 304] on select "Cancel Suspend - Extend Suspension Suspend - Reduced Rate Suspend - Full Rate S…" at bounding box center [523, 301] width 79 height 14
select select "[object Object]"
click at [484, 294] on select "Cancel Suspend - Extend Suspension Suspend - Reduced Rate Suspend - Full Rate S…" at bounding box center [523, 301] width 79 height 14
click at [505, 349] on span "Submit" at bounding box center [500, 347] width 23 height 9
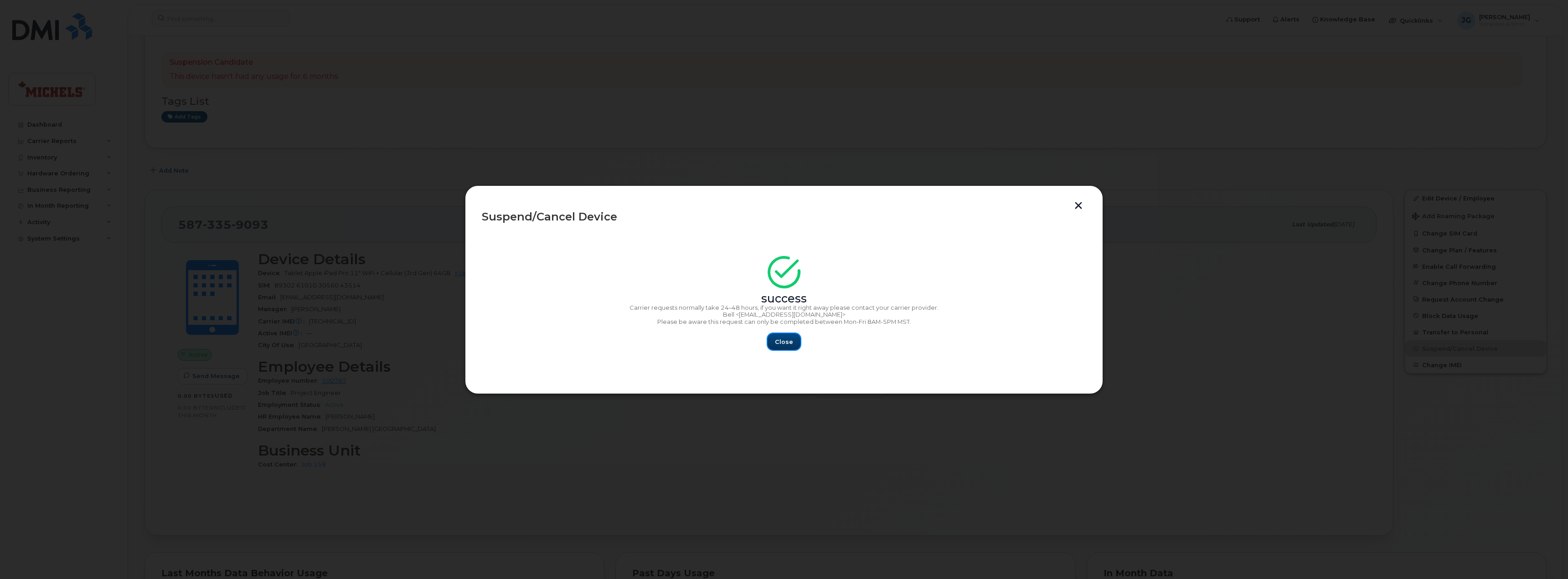
click at [790, 343] on span "Close" at bounding box center [784, 342] width 19 height 9
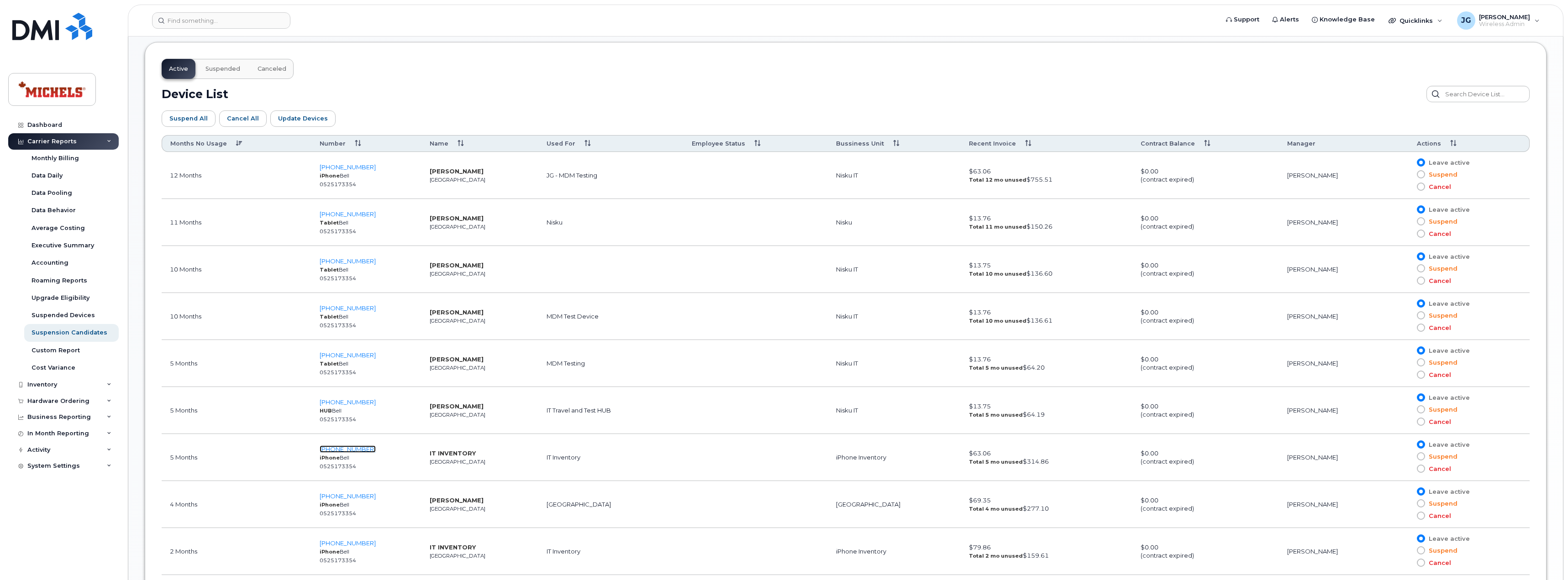
scroll to position [471, 0]
click at [334, 215] on span "780-278-4429" at bounding box center [347, 214] width 56 height 7
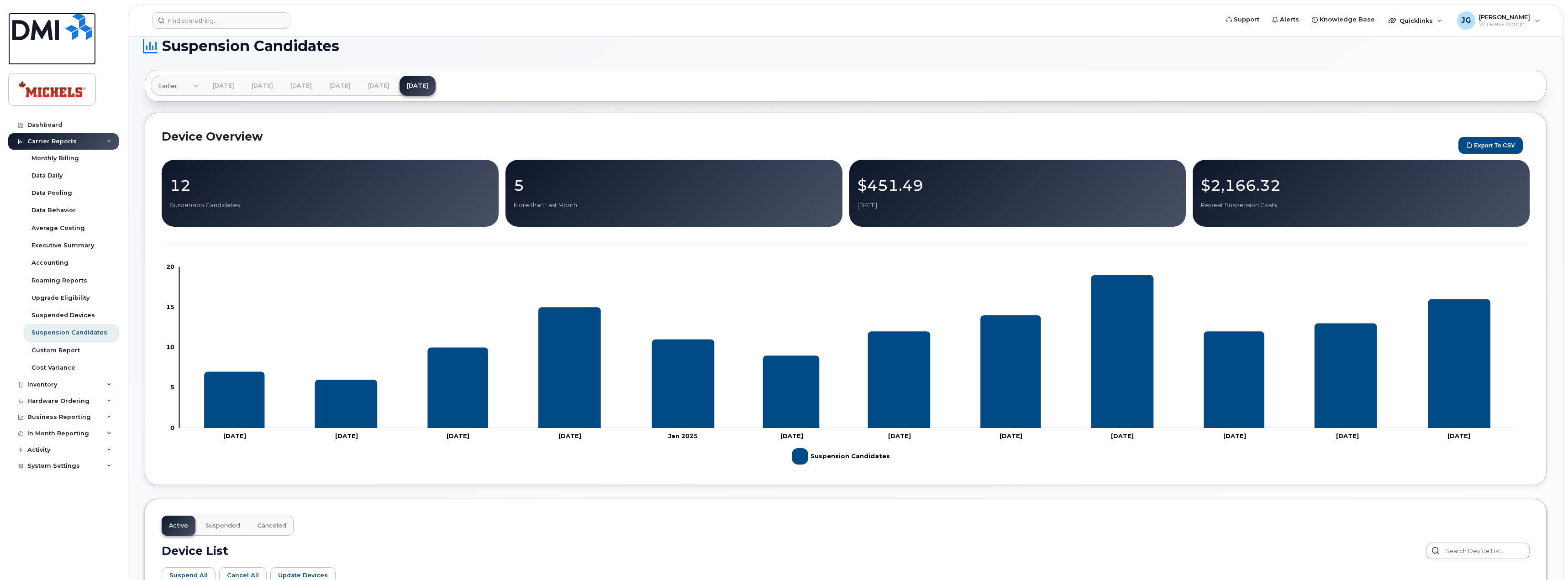
scroll to position [14, 0]
click at [37, 19] on img at bounding box center [51, 27] width 80 height 28
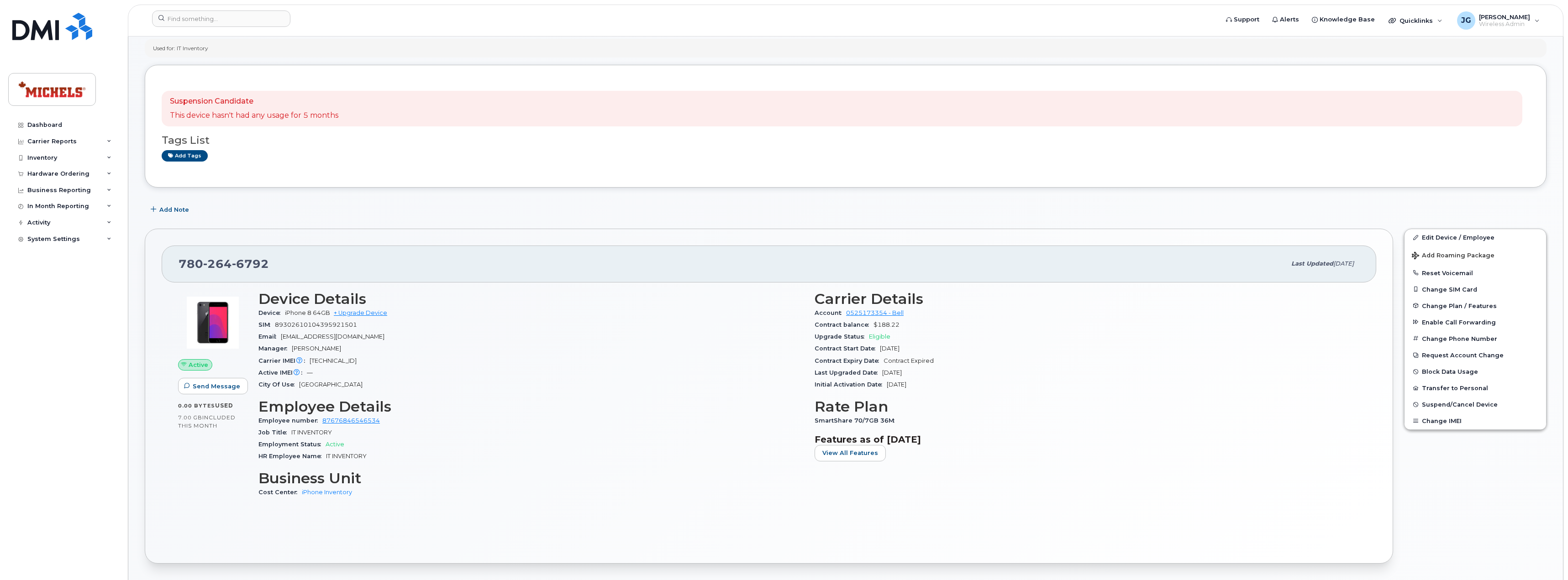
scroll to position [123, 0]
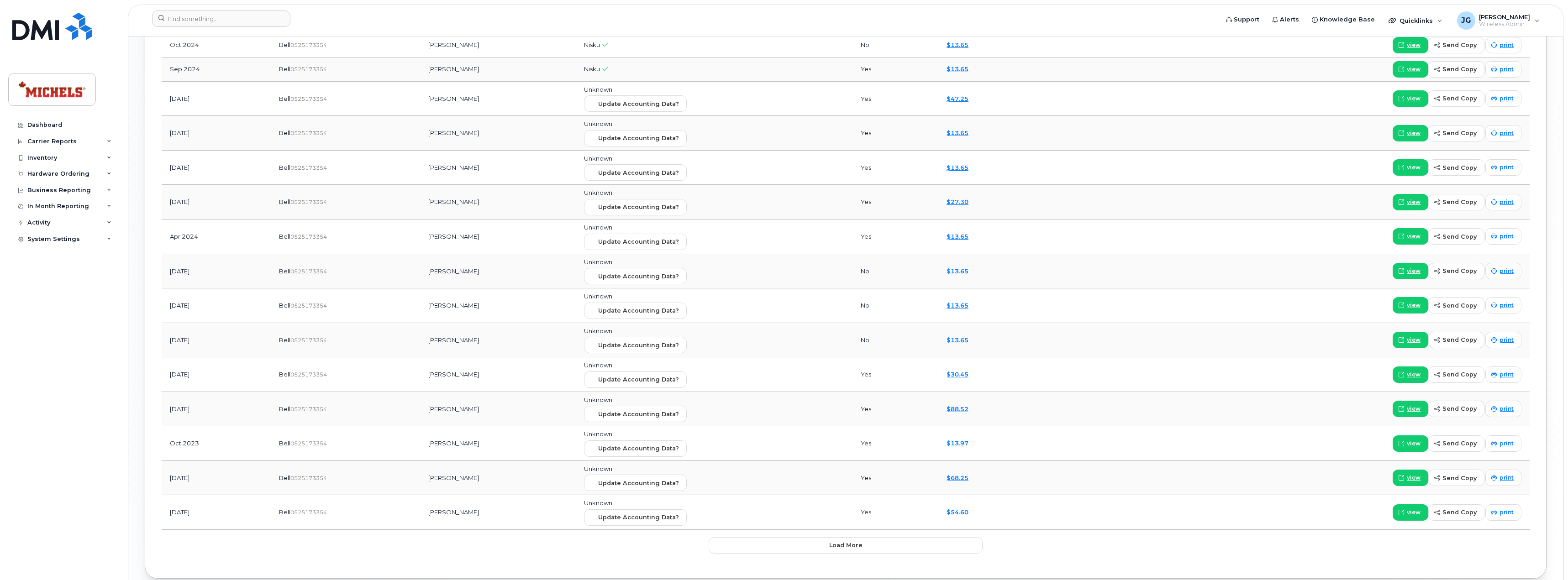
scroll to position [1051, 0]
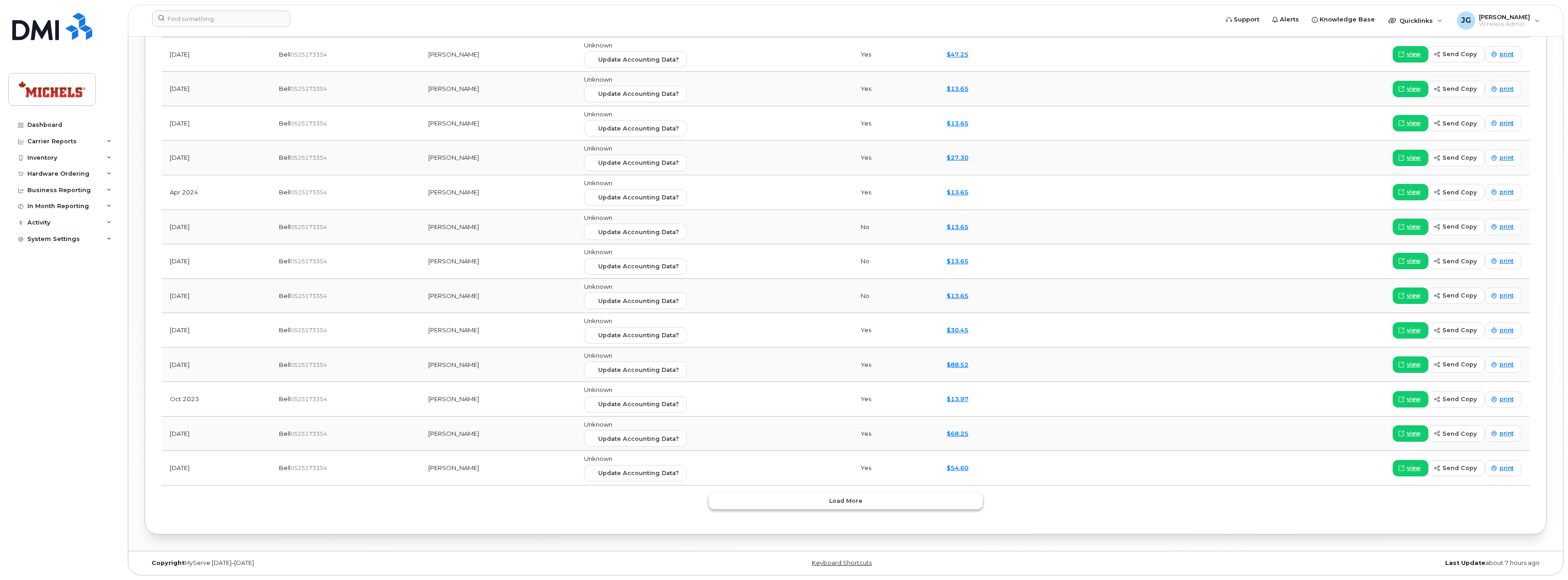
click at [858, 495] on button "Load more" at bounding box center [846, 501] width 274 height 17
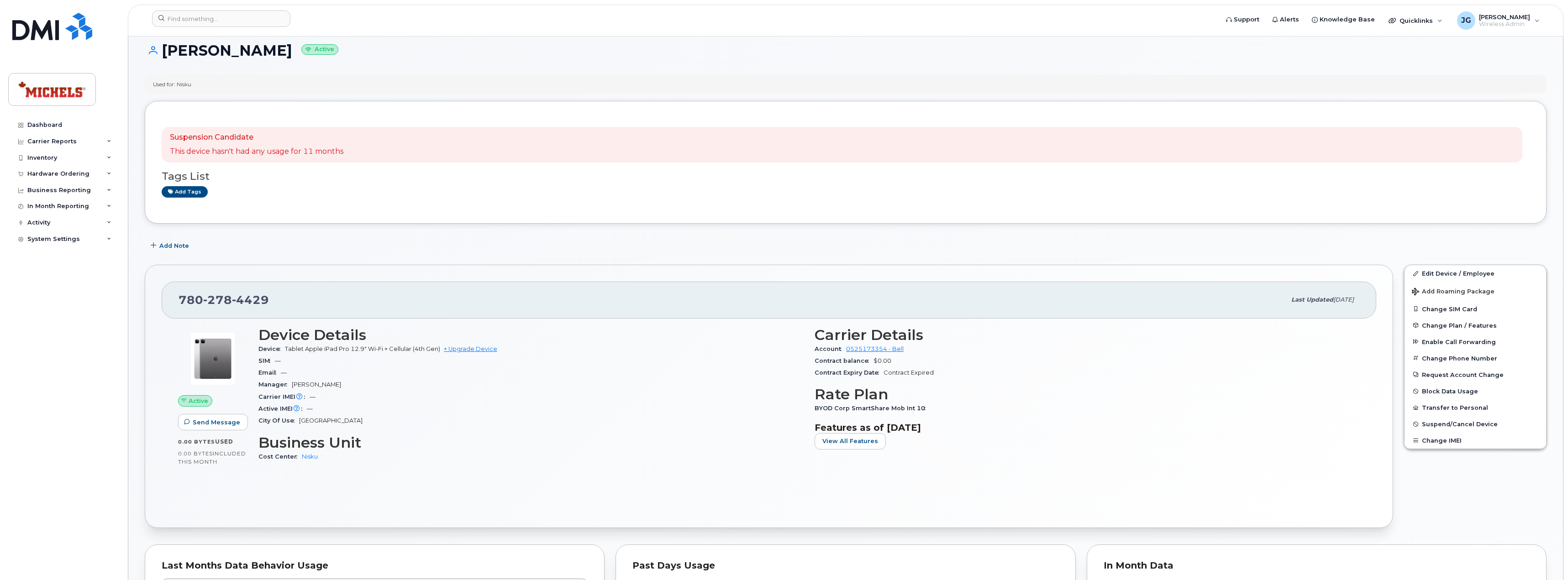
scroll to position [0, 0]
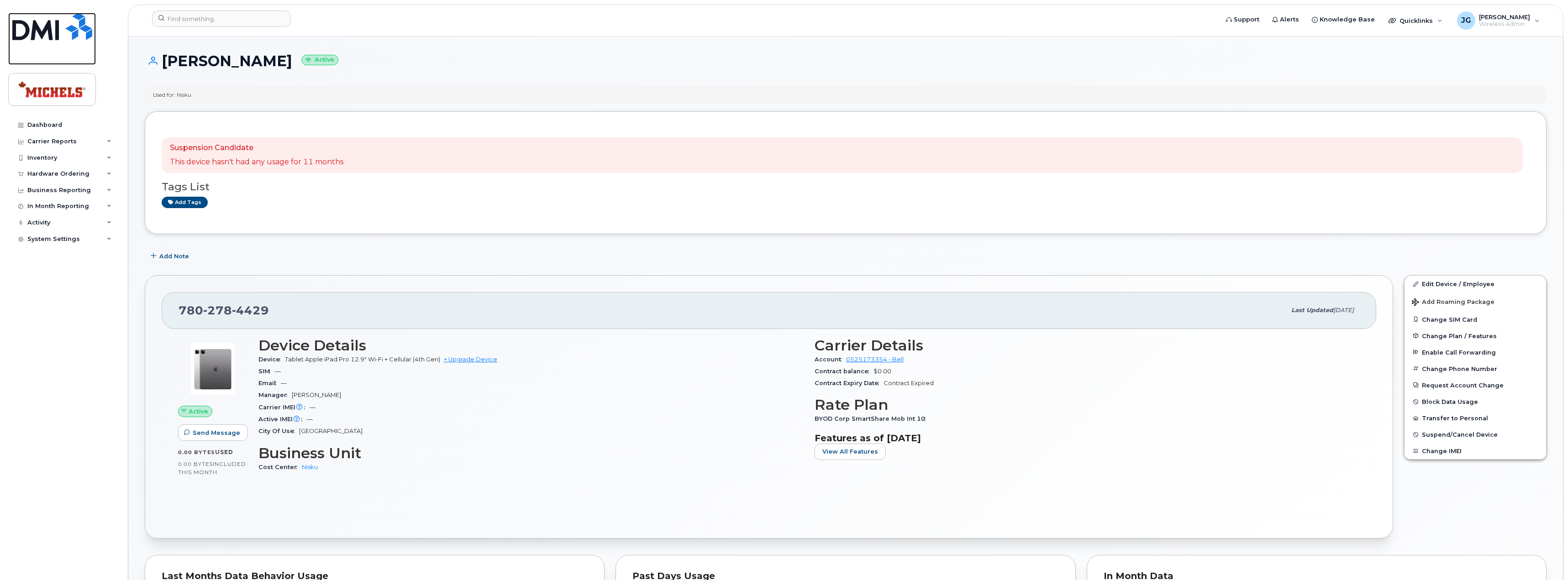
click at [31, 31] on img at bounding box center [51, 27] width 80 height 28
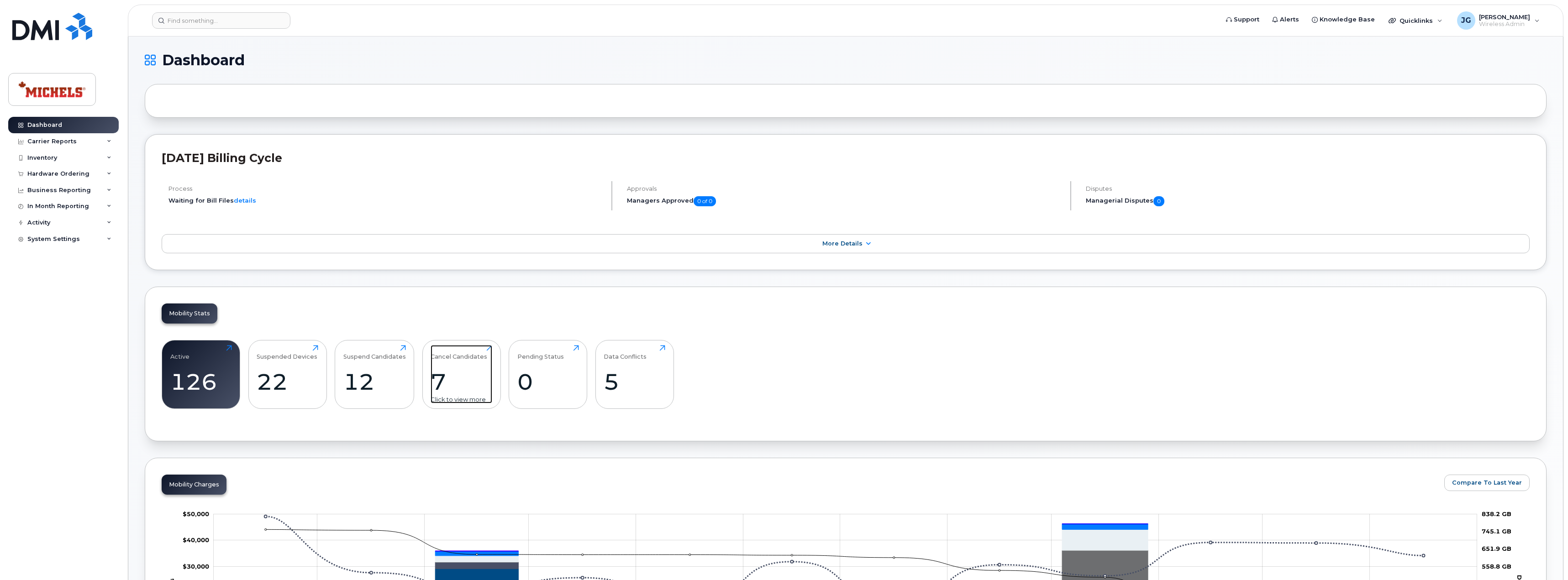
click at [454, 371] on div "7" at bounding box center [461, 381] width 61 height 27
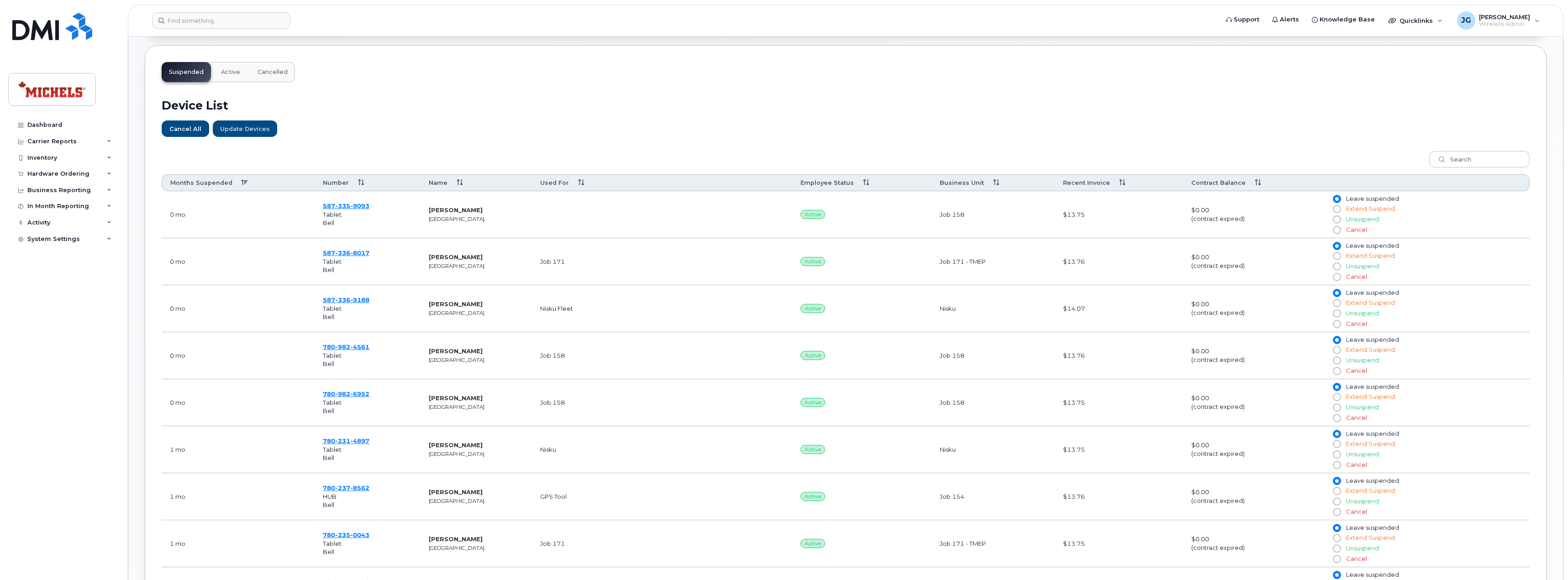
scroll to position [273, 0]
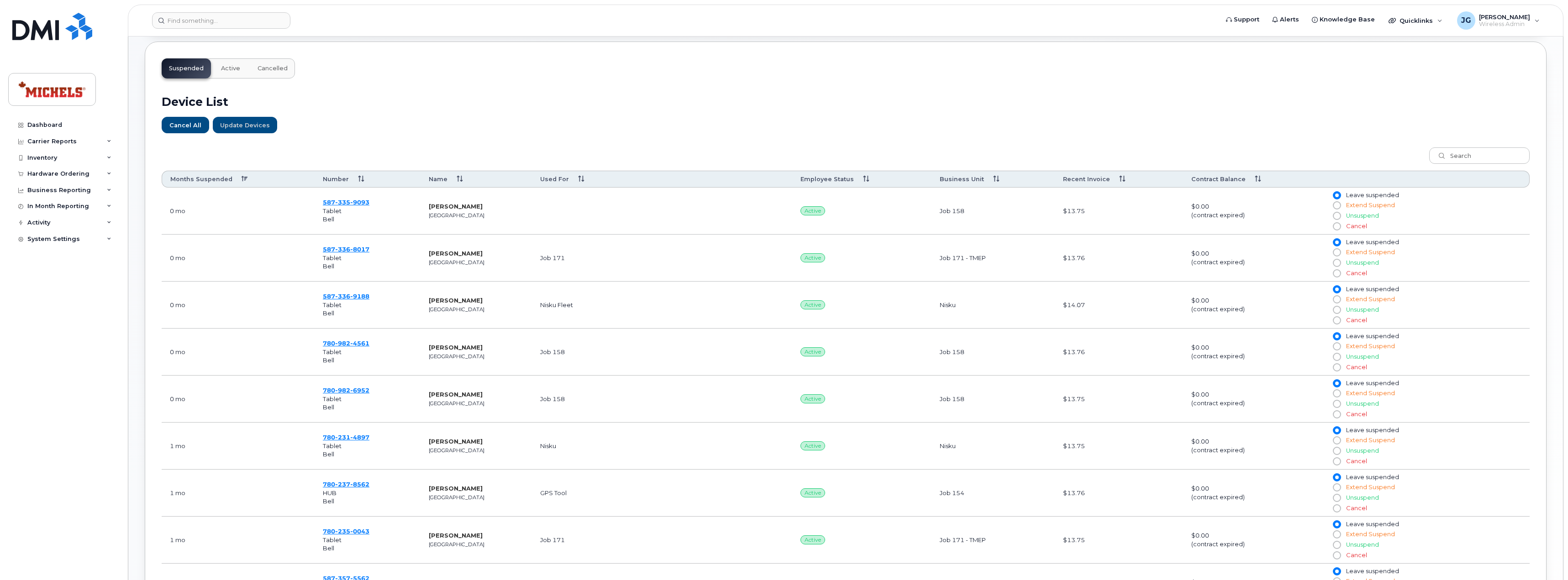
click at [233, 176] on th "Months Suspended" at bounding box center [238, 179] width 153 height 17
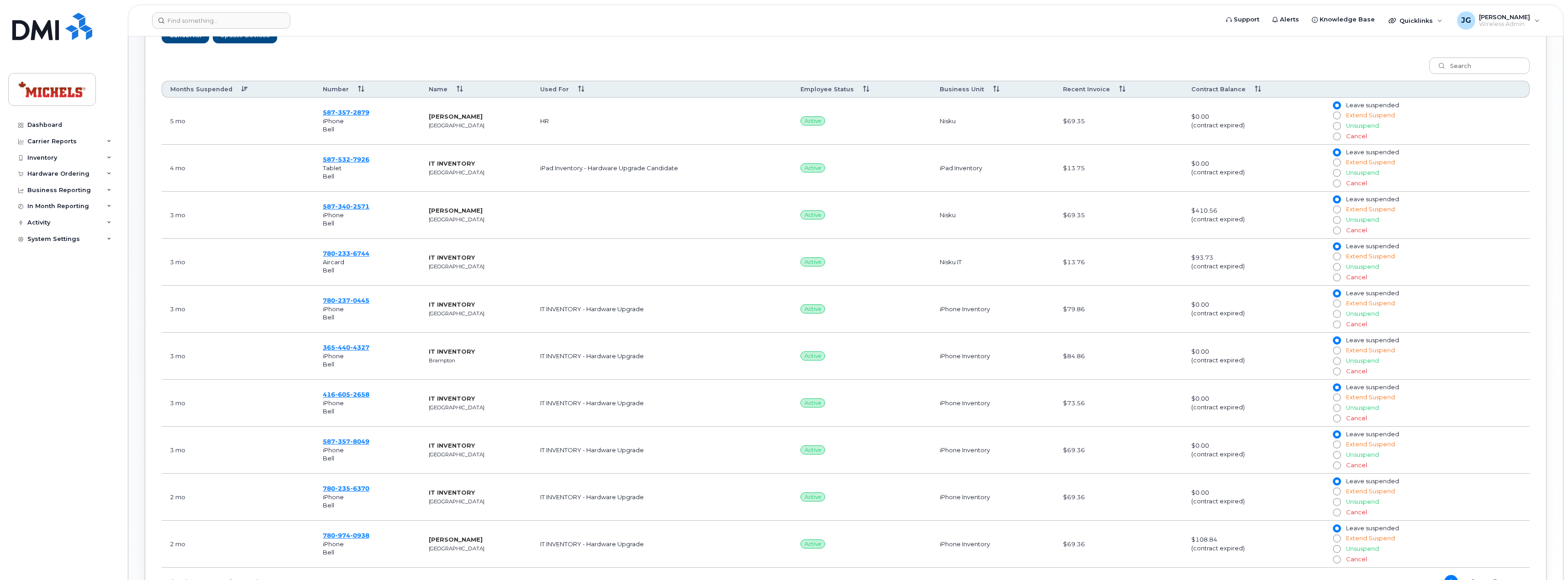
scroll to position [479, 0]
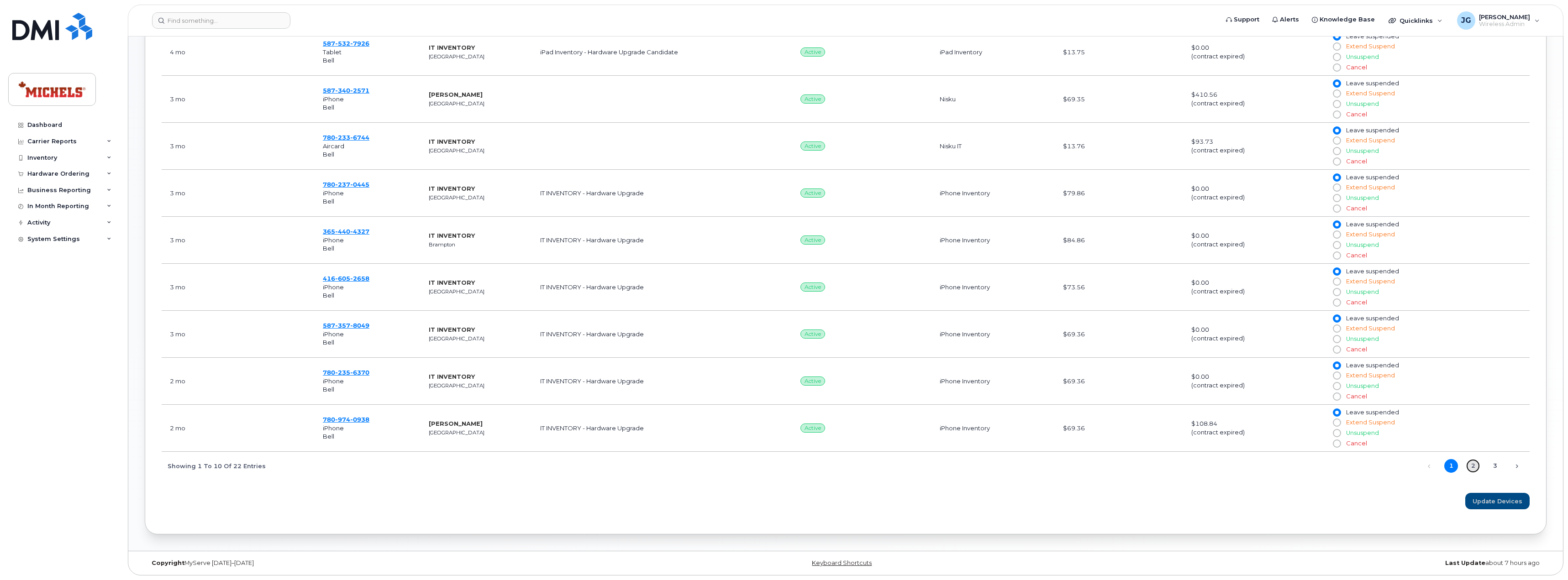
click at [1473, 469] on link "2" at bounding box center [1473, 467] width 14 height 14
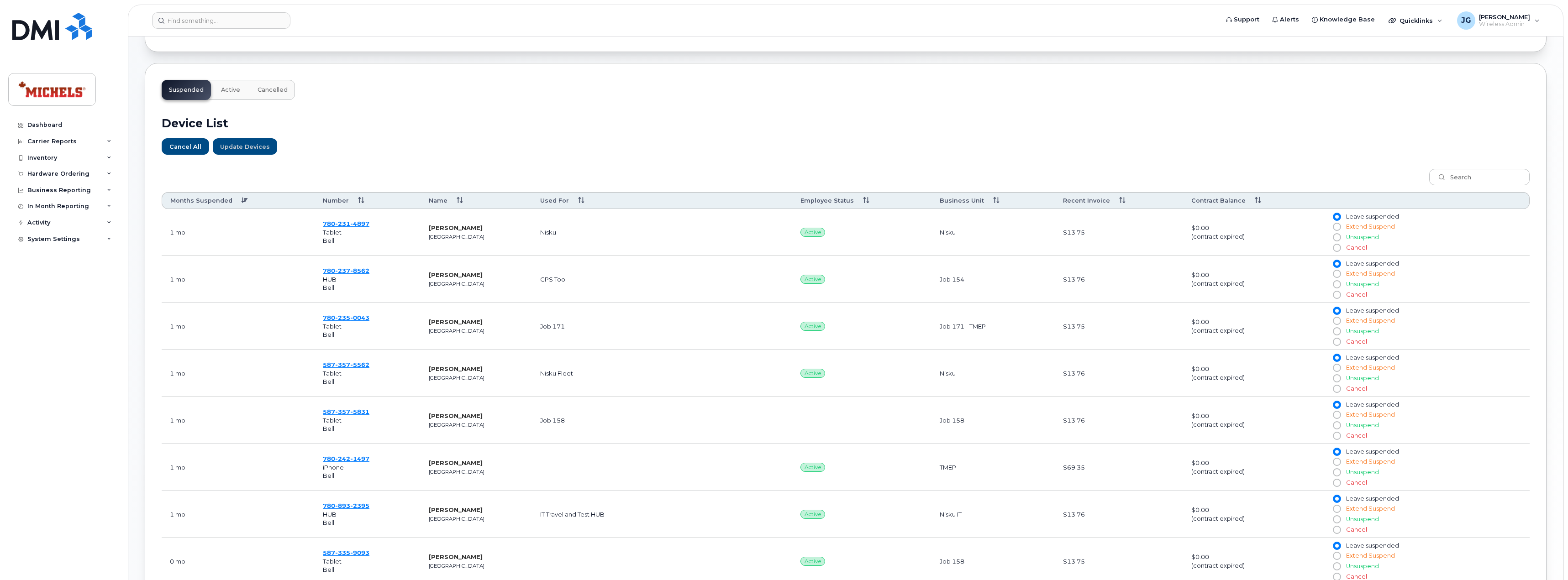
scroll to position [252, 0]
click at [43, 33] on img at bounding box center [51, 27] width 80 height 28
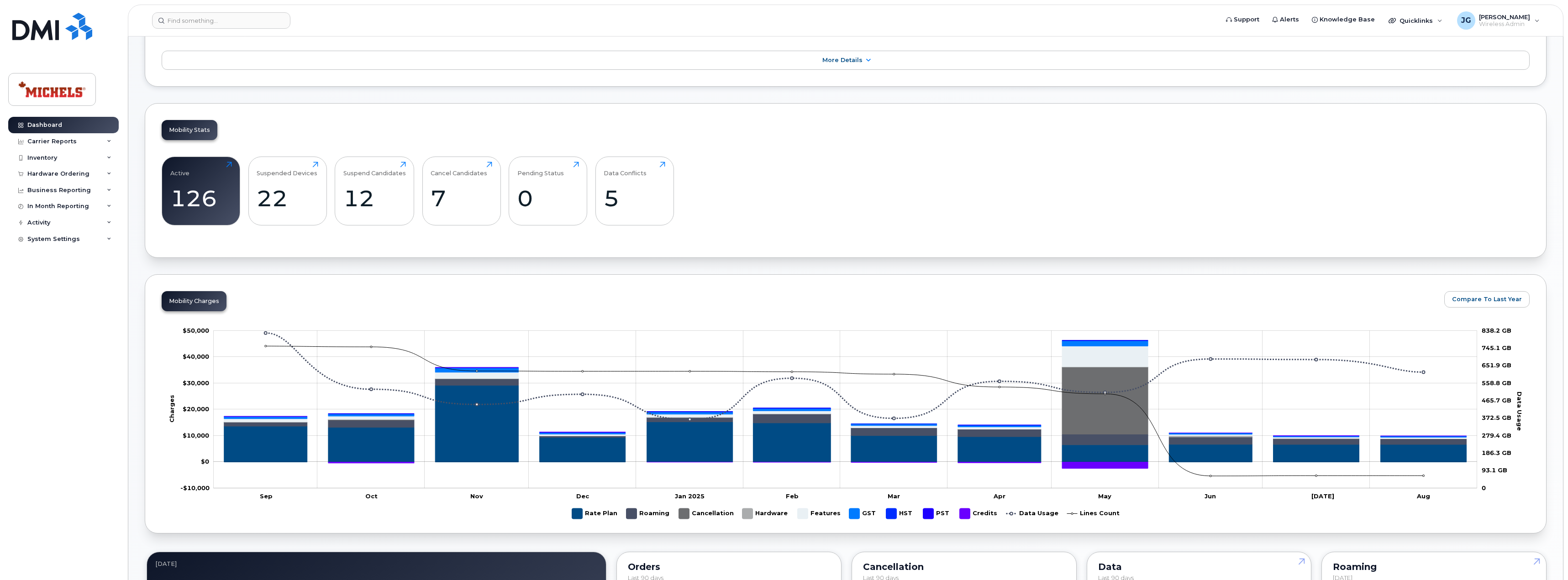
scroll to position [182, 0]
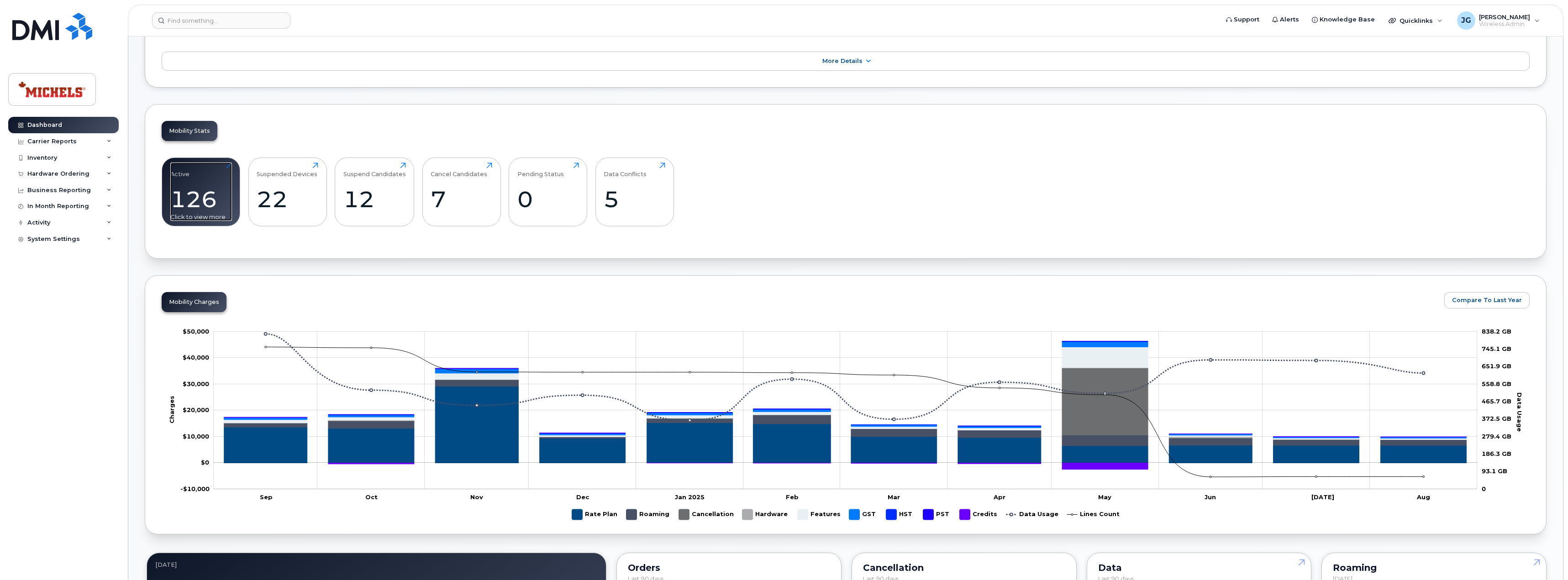
click at [206, 186] on div "126" at bounding box center [201, 198] width 61 height 27
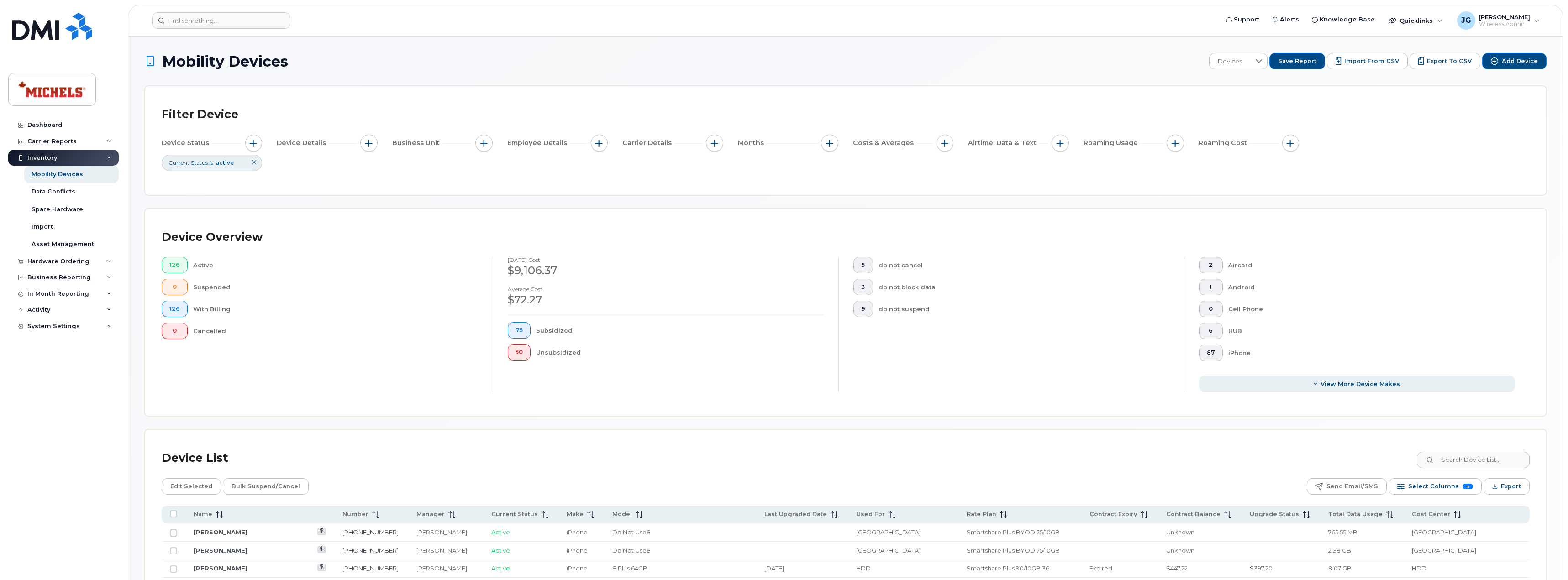
click at [1336, 385] on span "View More Device Makes" at bounding box center [1360, 384] width 80 height 9
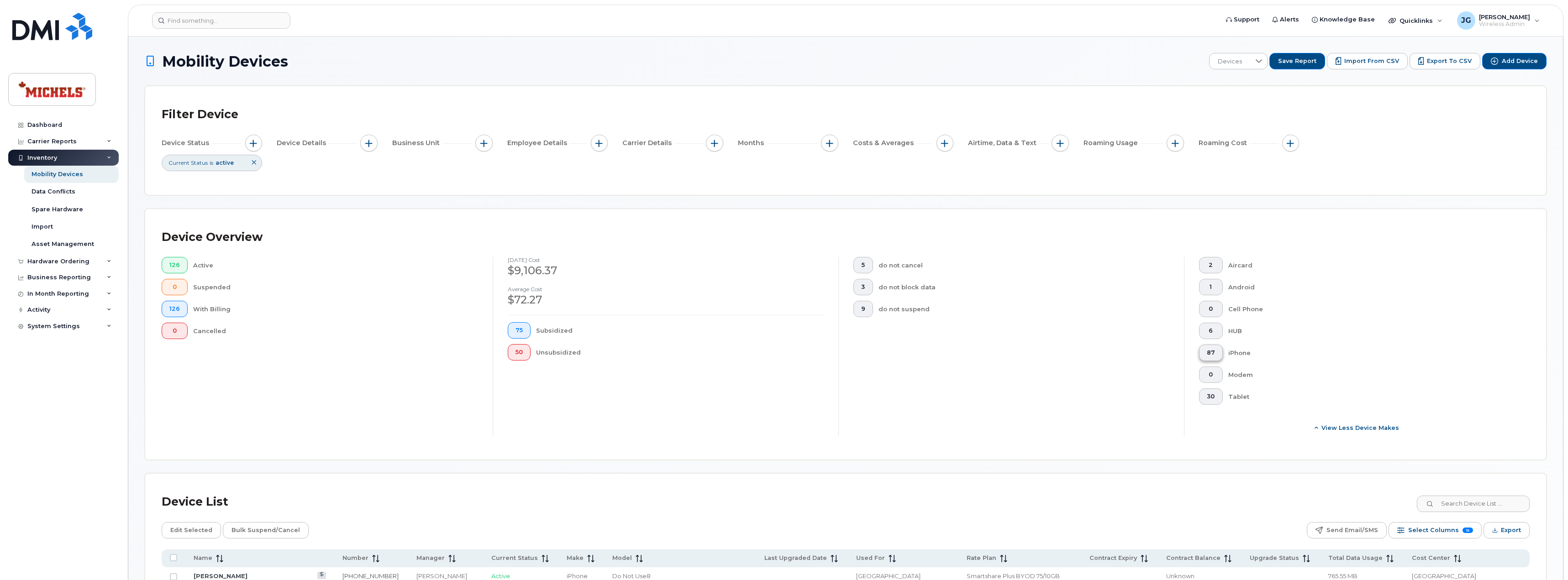
click at [1216, 353] on button "87" at bounding box center [1211, 352] width 24 height 17
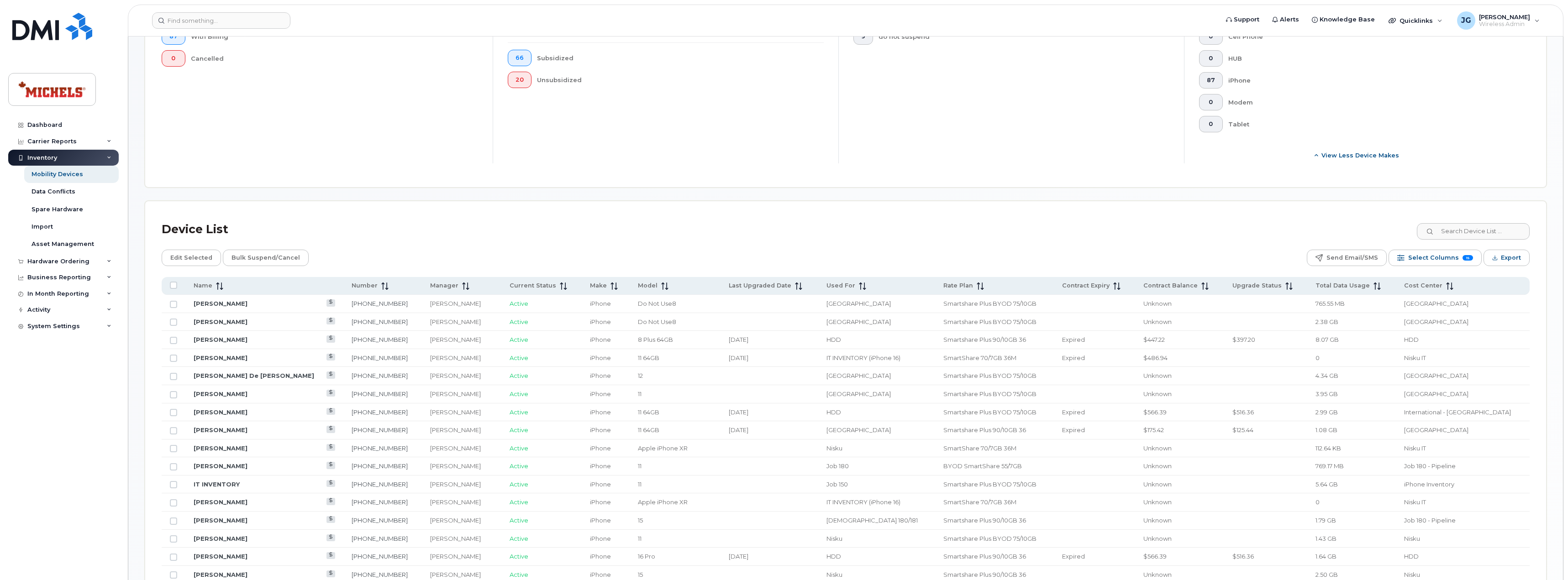
scroll to position [273, 0]
click at [216, 282] on icon at bounding box center [219, 285] width 7 height 7
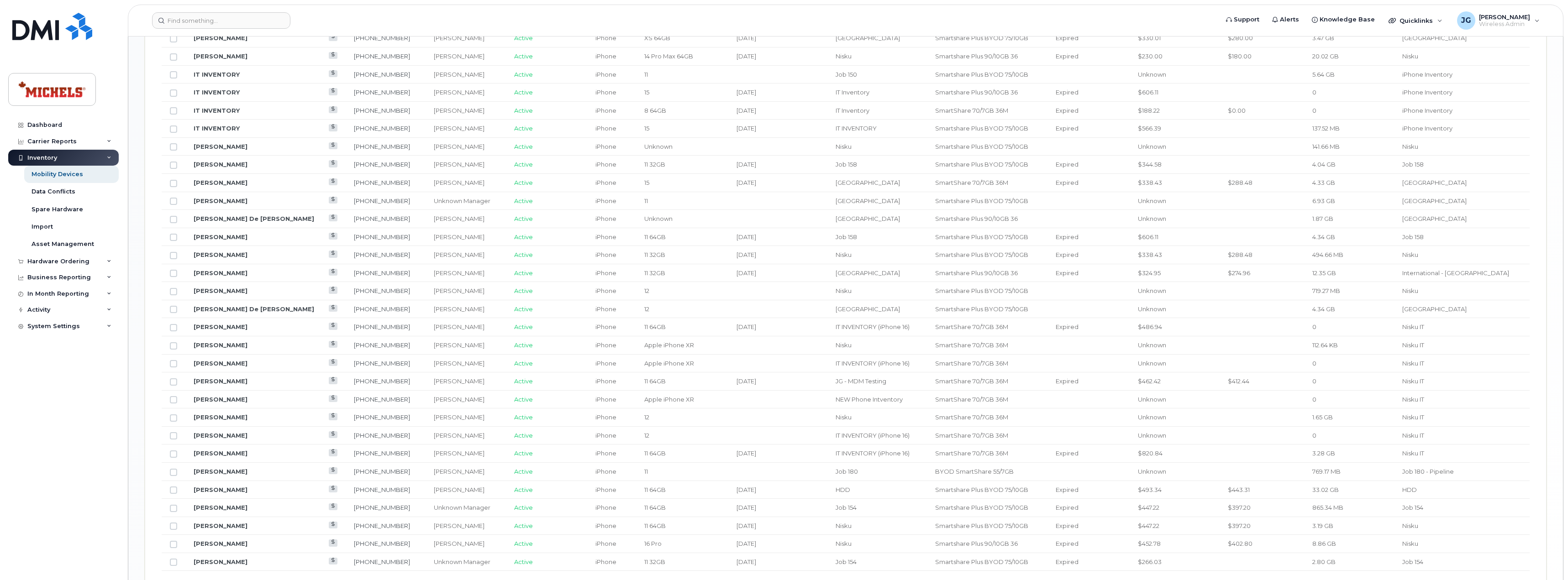
scroll to position [975, 0]
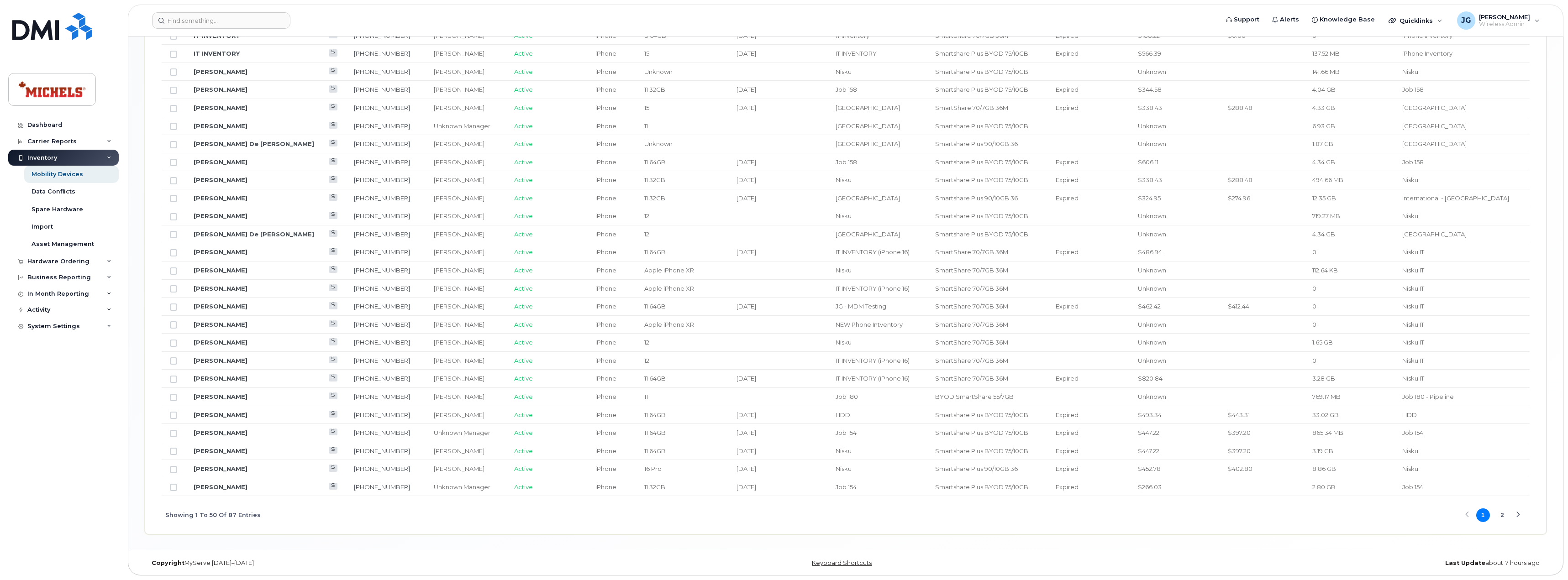
click at [1504, 520] on button "2" at bounding box center [1503, 516] width 14 height 14
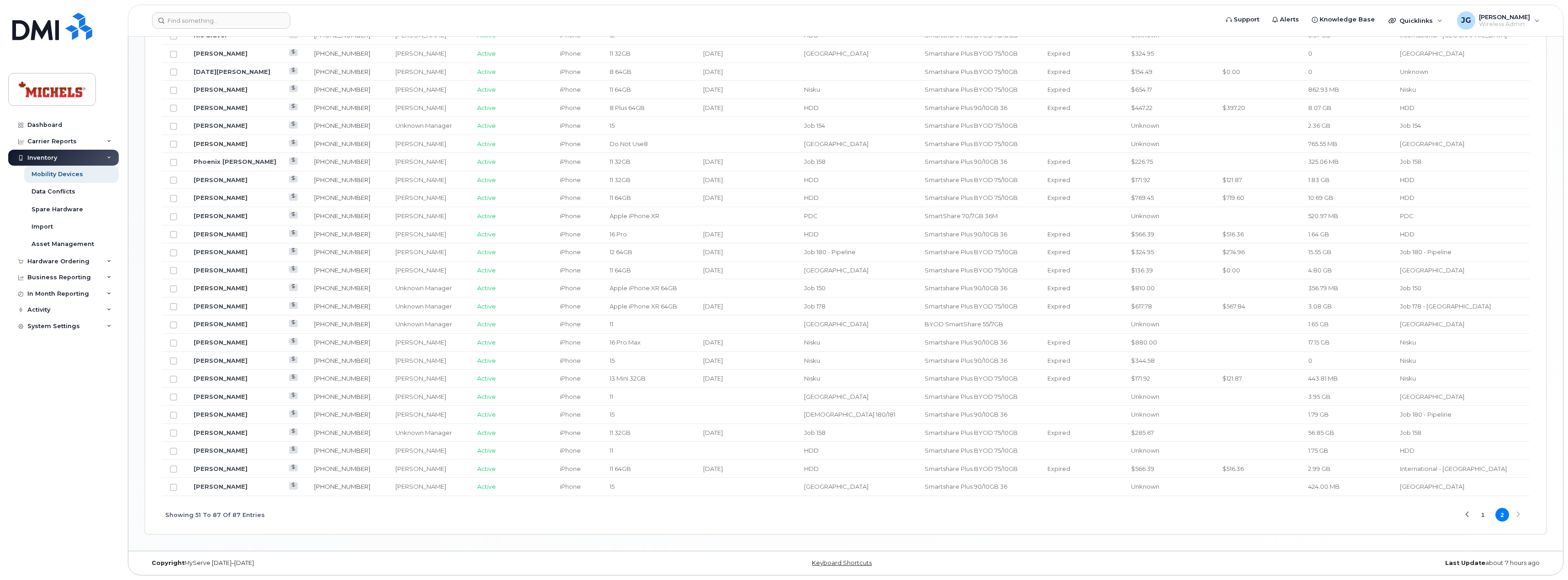
scroll to position [740, 0]
click at [239, 484] on link "[PERSON_NAME]" at bounding box center [220, 486] width 54 height 7
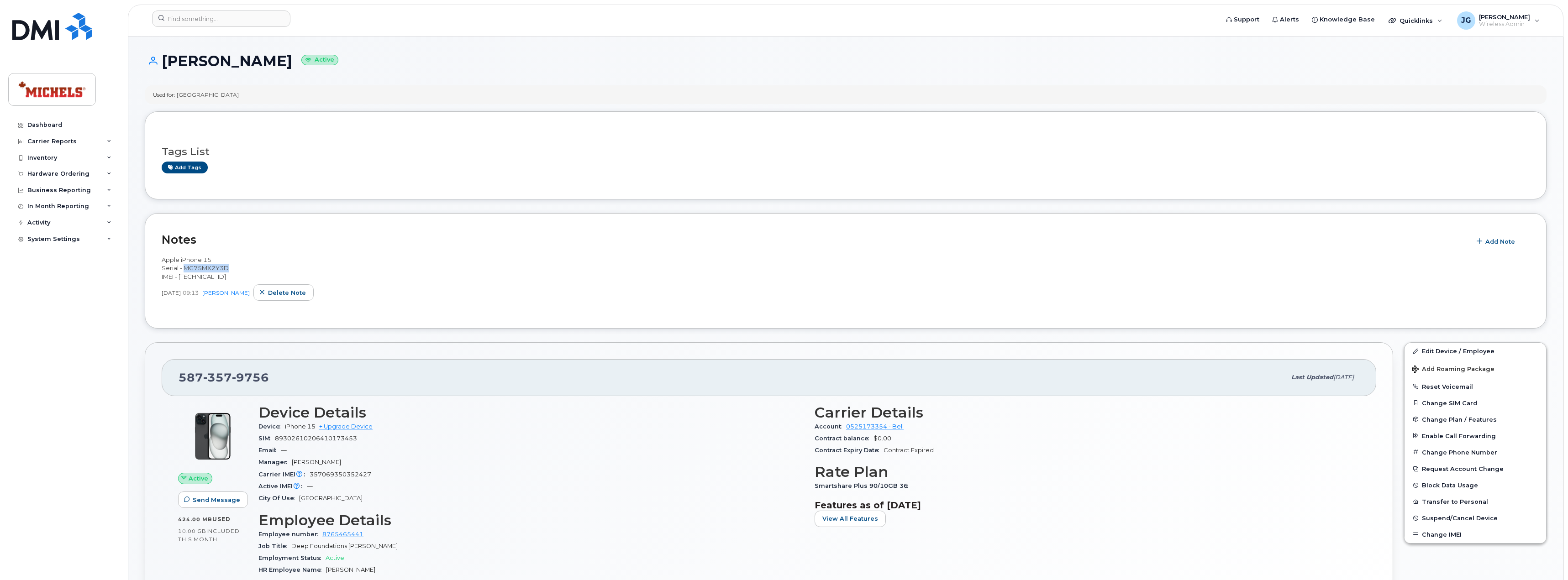
drag, startPoint x: 234, startPoint y: 267, endPoint x: 183, endPoint y: 267, distance: 51.0
click at [183, 267] on div "Apple iPhone 15 Serial - MG75MX2Y3D IMEI - [TECHNICAL_ID]" at bounding box center [846, 268] width 1368 height 26
